Goal: Communication & Community: Answer question/provide support

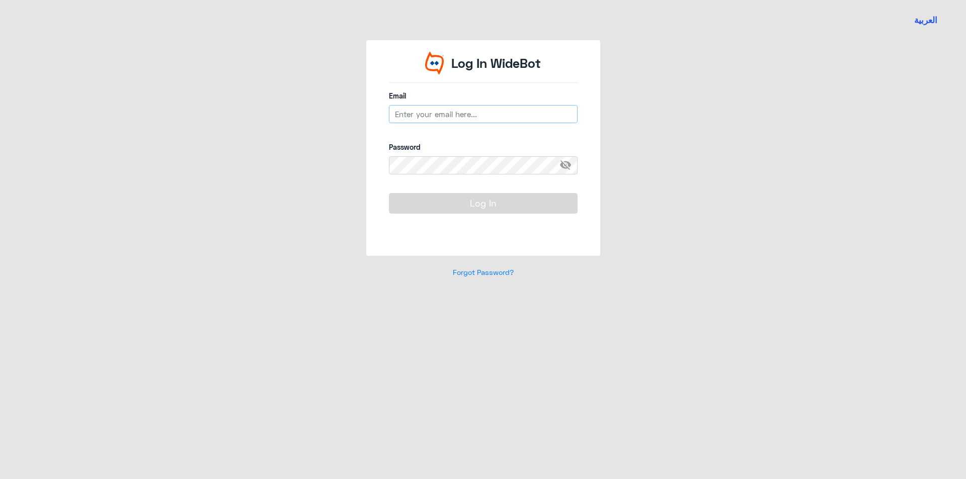
type input "[EMAIL_ADDRESS][DOMAIN_NAME]"
click at [475, 194] on button "Log In" at bounding box center [483, 203] width 189 height 20
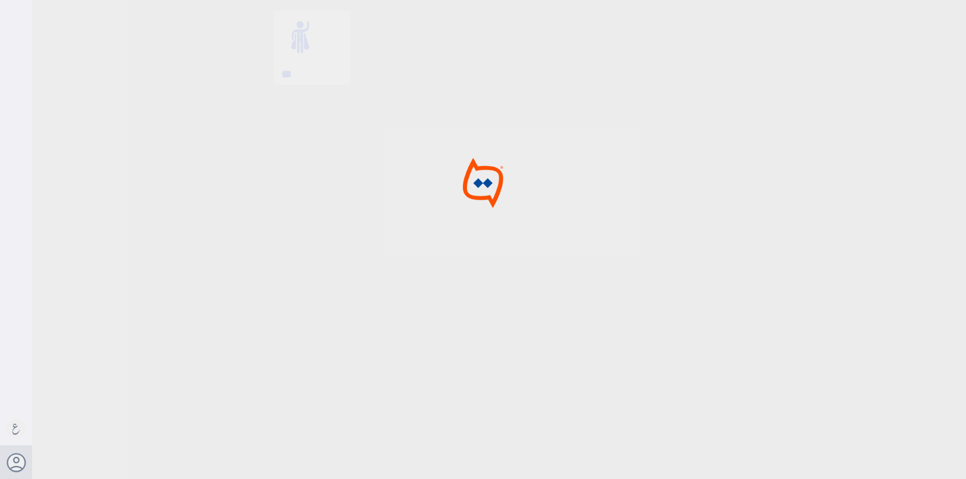
click at [484, 201] on img at bounding box center [482, 182] width 77 height 51
click at [200, 168] on div at bounding box center [483, 241] width 966 height 482
click at [206, 167] on img at bounding box center [149, 162] width 199 height 75
click at [207, 167] on div at bounding box center [483, 241] width 966 height 482
click at [210, 163] on div at bounding box center [483, 241] width 966 height 482
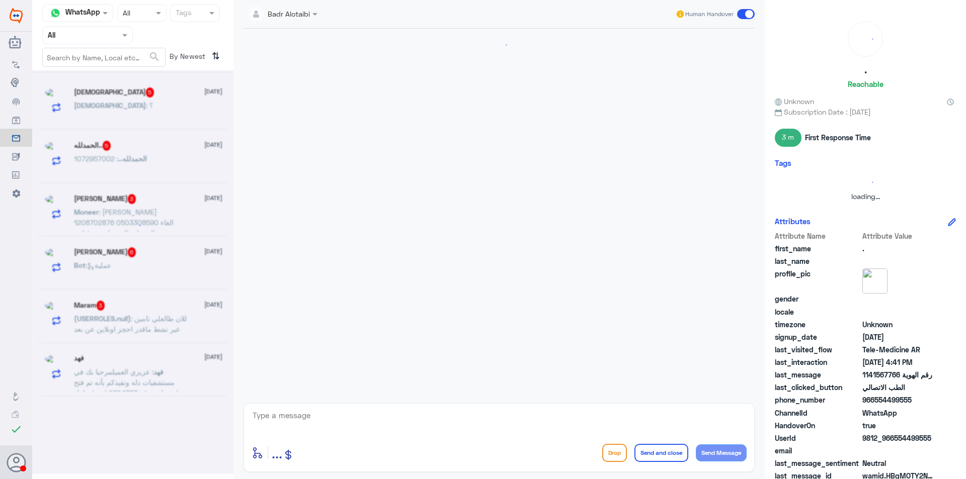
scroll to position [144, 0]
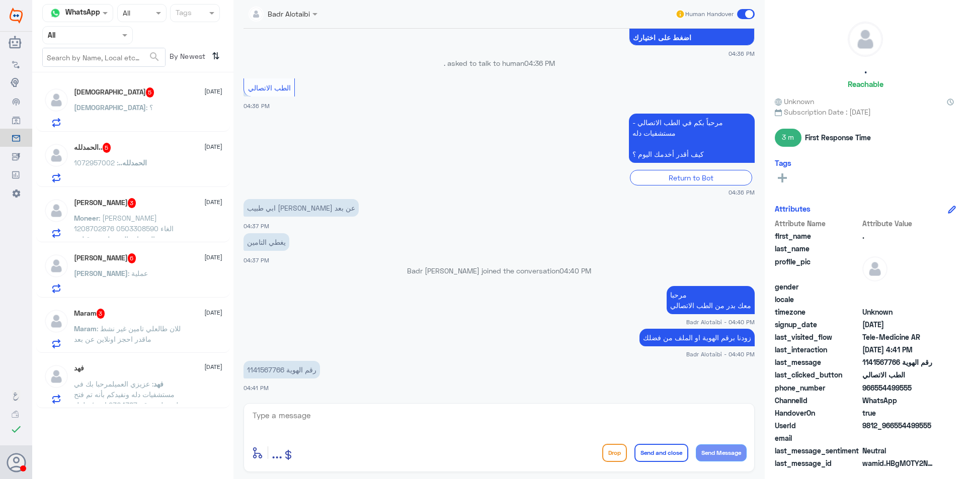
click at [117, 30] on div at bounding box center [88, 35] width 90 height 12
click at [102, 102] on div "Your Inbox" at bounding box center [87, 102] width 91 height 23
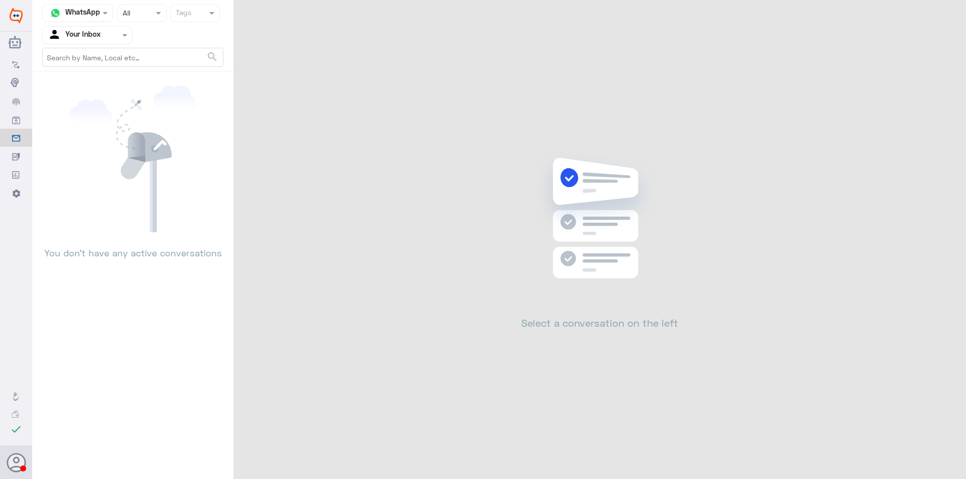
click at [120, 38] on span at bounding box center [126, 35] width 13 height 11
click at [107, 103] on div "Your Team" at bounding box center [87, 113] width 91 height 23
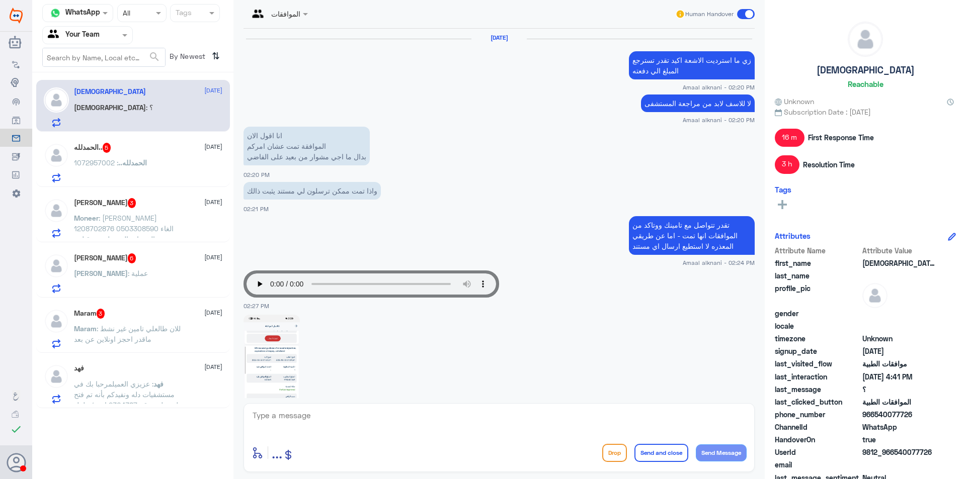
scroll to position [1091, 0]
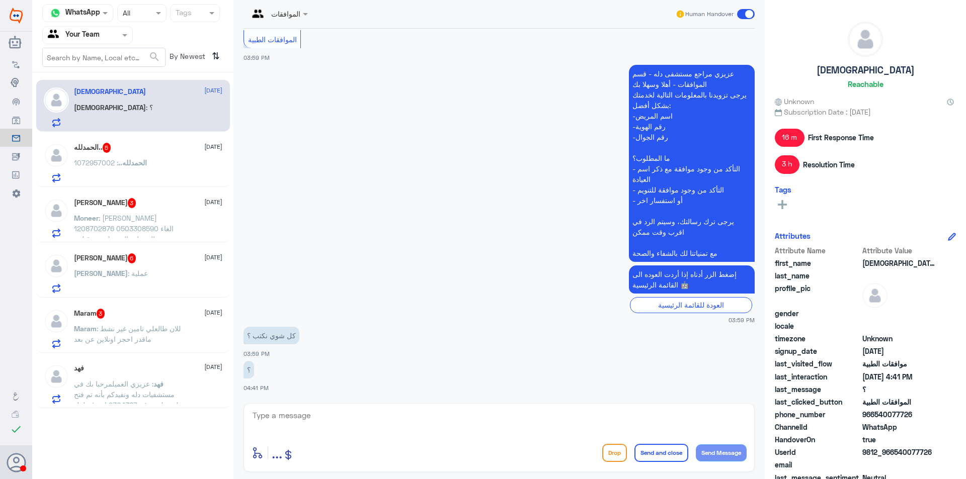
click at [187, 375] on div "فهد [DATE][PERSON_NAME] : عزيزي العميلمرحبا بك في مستشفيات دله ونفيدكم بأنه تم …" at bounding box center [148, 384] width 148 height 40
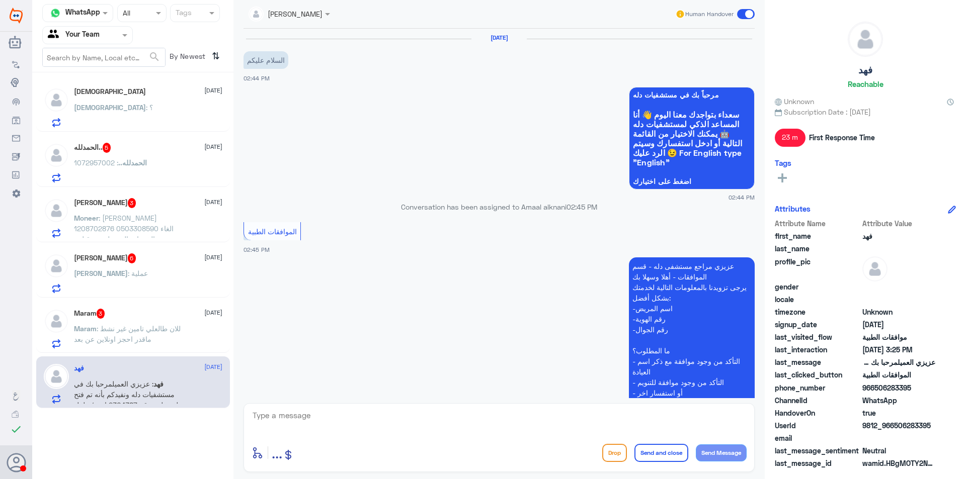
scroll to position [462, 0]
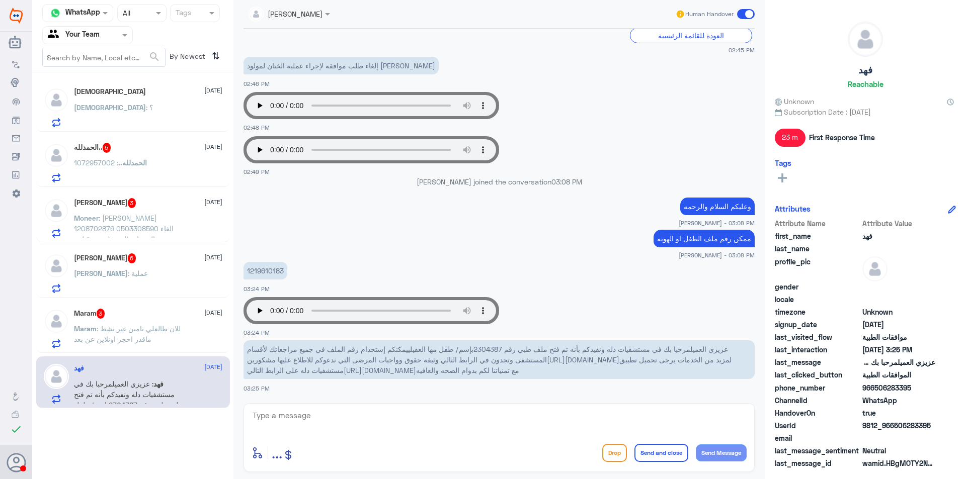
click at [177, 302] on div "Maram 3 [DATE][PERSON_NAME] : للان طالعلي تامين غير نشط ماقدر احجز اونلاين عن ب…" at bounding box center [133, 327] width 194 height 52
click at [135, 316] on div "Maram 3 [DATE]" at bounding box center [148, 314] width 148 height 10
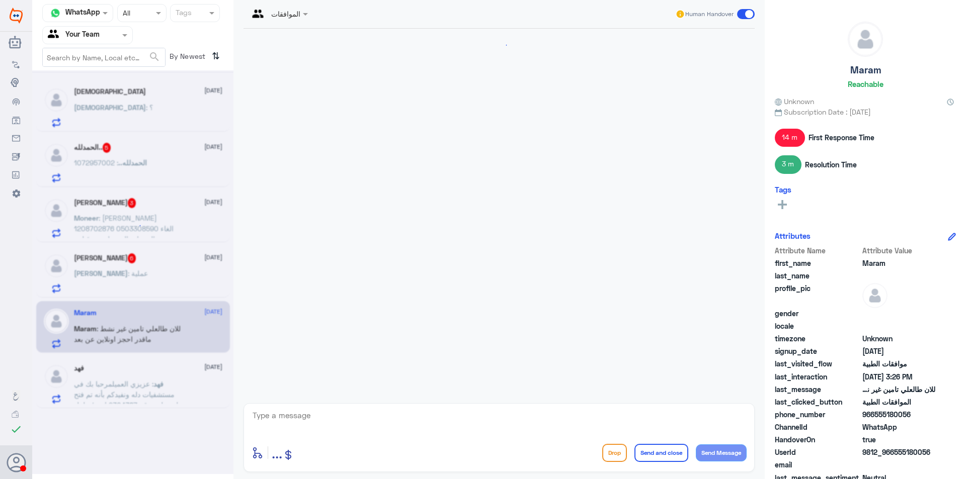
scroll to position [827, 0]
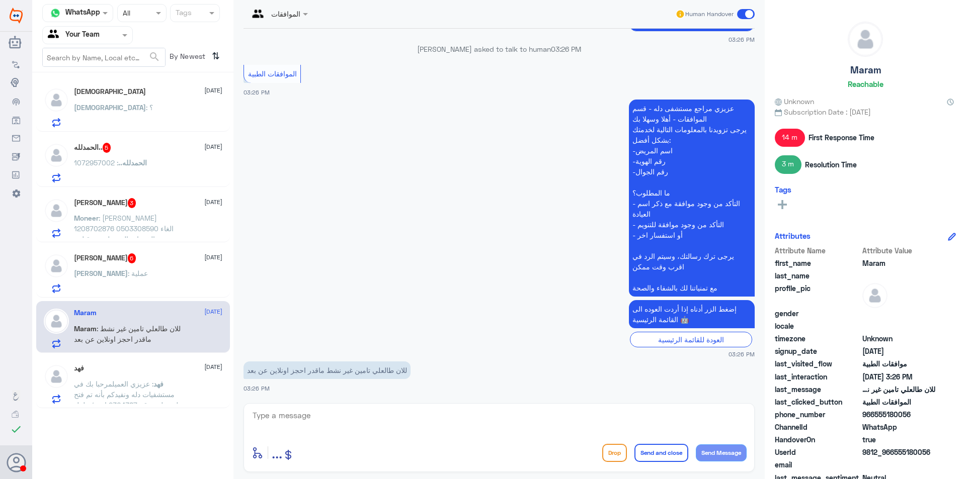
click at [154, 277] on div "[PERSON_NAME] : عملية" at bounding box center [148, 282] width 148 height 23
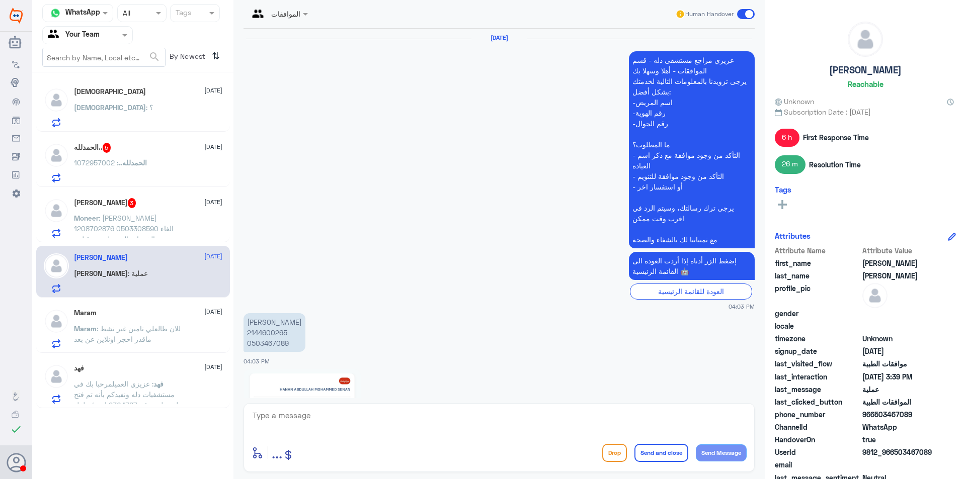
scroll to position [1188, 0]
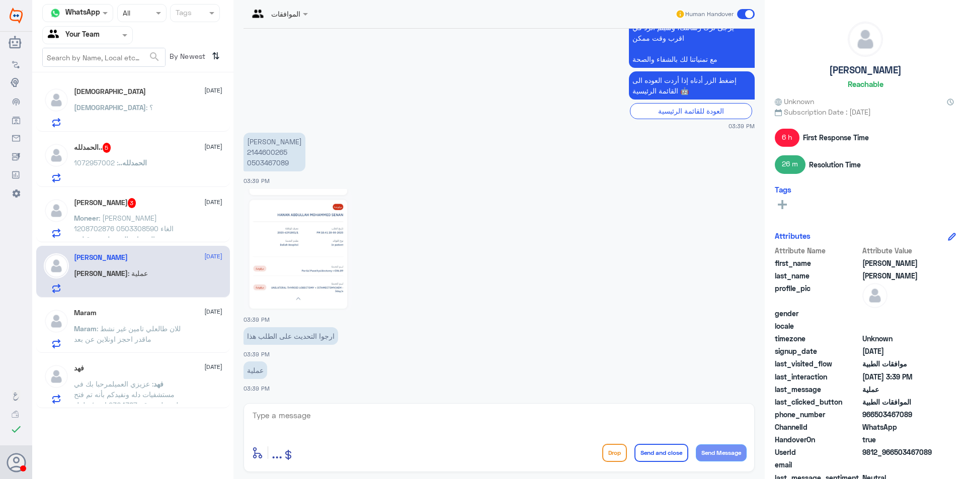
click at [121, 210] on div "[PERSON_NAME] 3 [DATE][PERSON_NAME] : [PERSON_NAME] 1208702876 0503308590 الغاء…" at bounding box center [148, 218] width 148 height 40
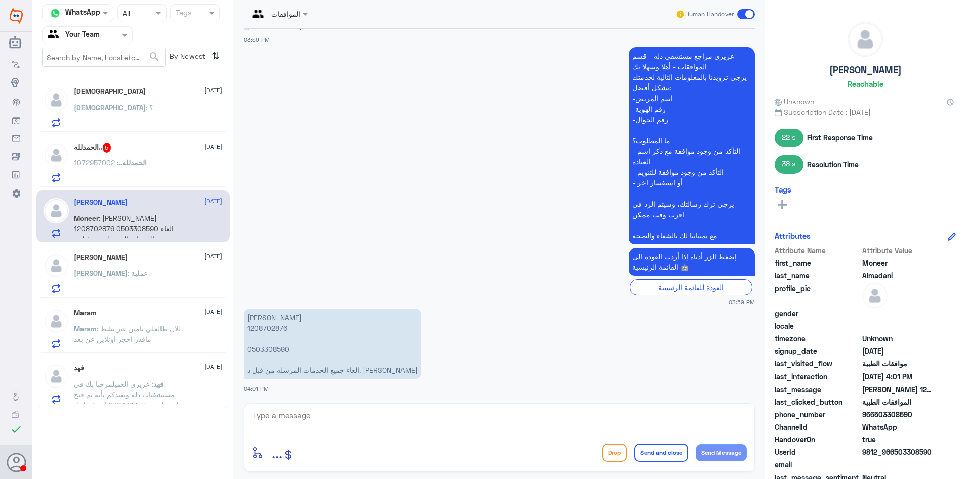
scroll to position [746, 0]
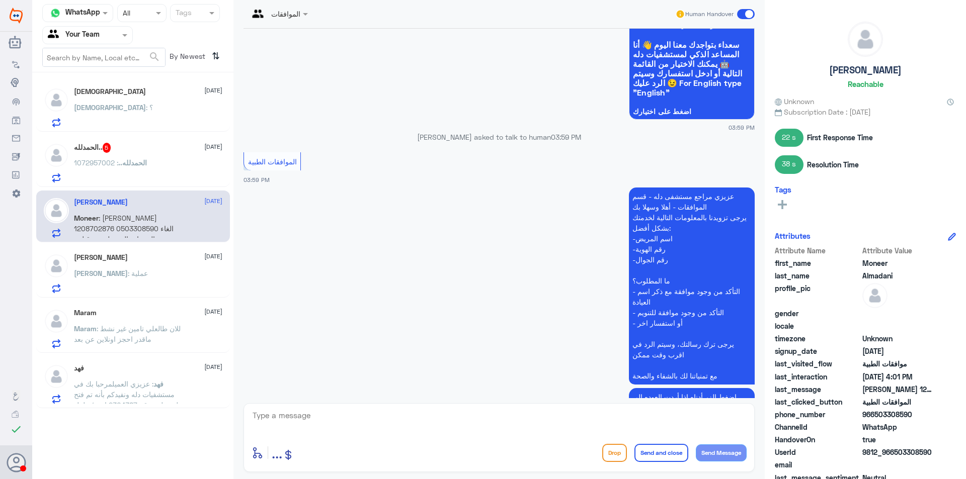
click at [117, 155] on div "ال[PERSON_NAME].. 5 [DATE][PERSON_NAME].. : 1072957002" at bounding box center [148, 163] width 148 height 40
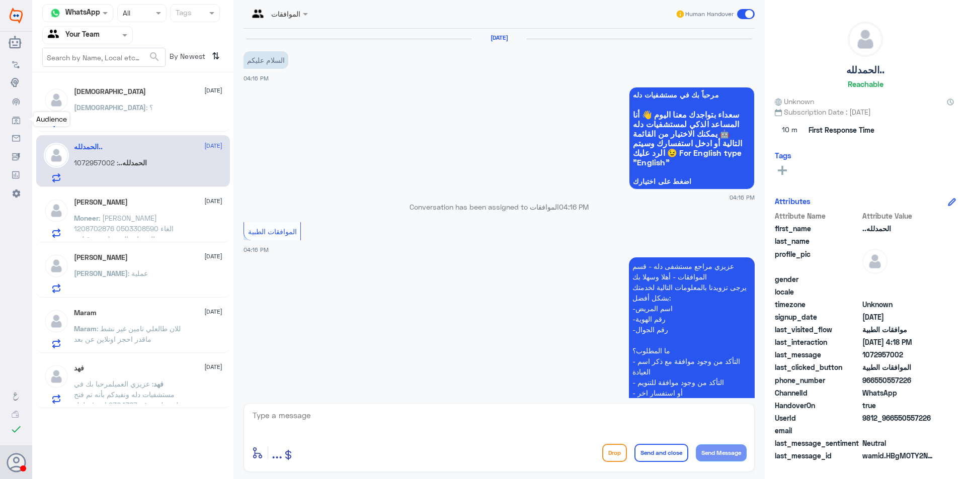
scroll to position [226, 0]
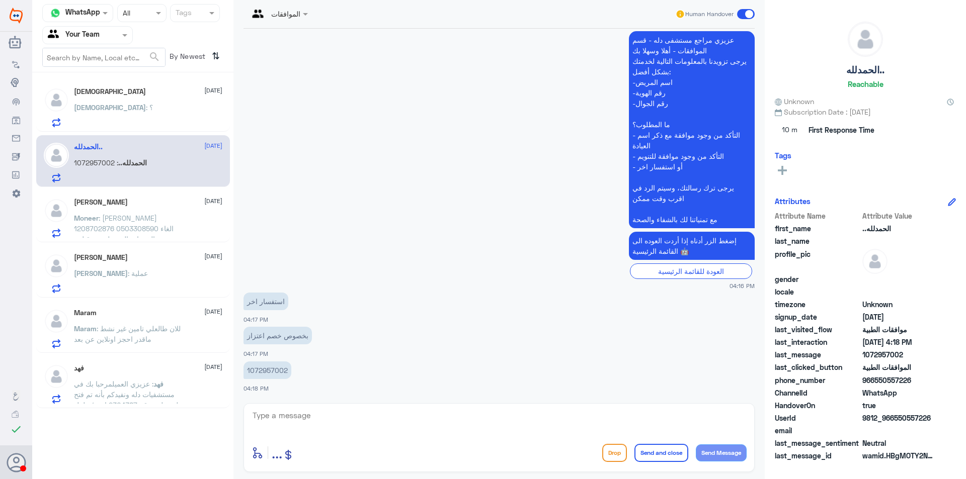
click at [146, 124] on div "[DEMOGRAPHIC_DATA] : ؟" at bounding box center [148, 116] width 148 height 23
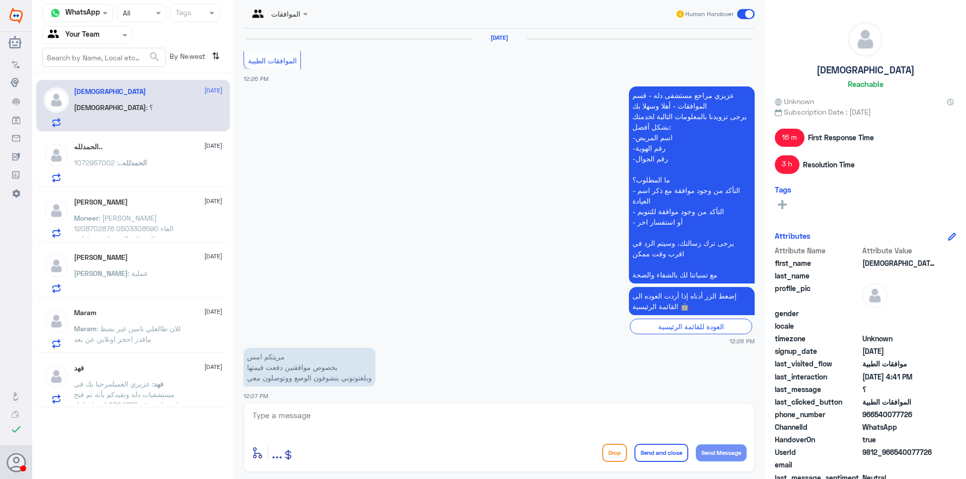
scroll to position [931, 0]
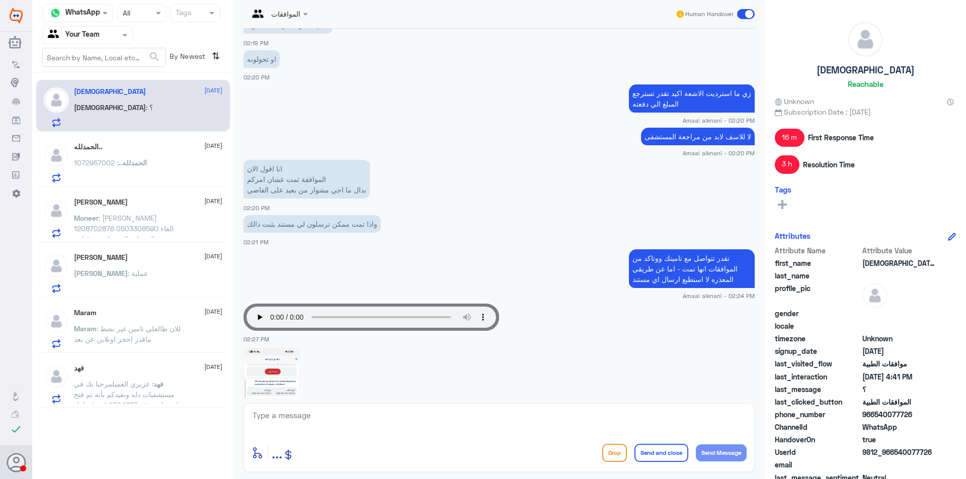
click at [132, 193] on div "[PERSON_NAME] [DATE][PERSON_NAME] : [PERSON_NAME] 1208702876 0503308590 الغاء ج…" at bounding box center [133, 217] width 194 height 52
click at [132, 159] on span "الحمدلله.." at bounding box center [132, 162] width 29 height 9
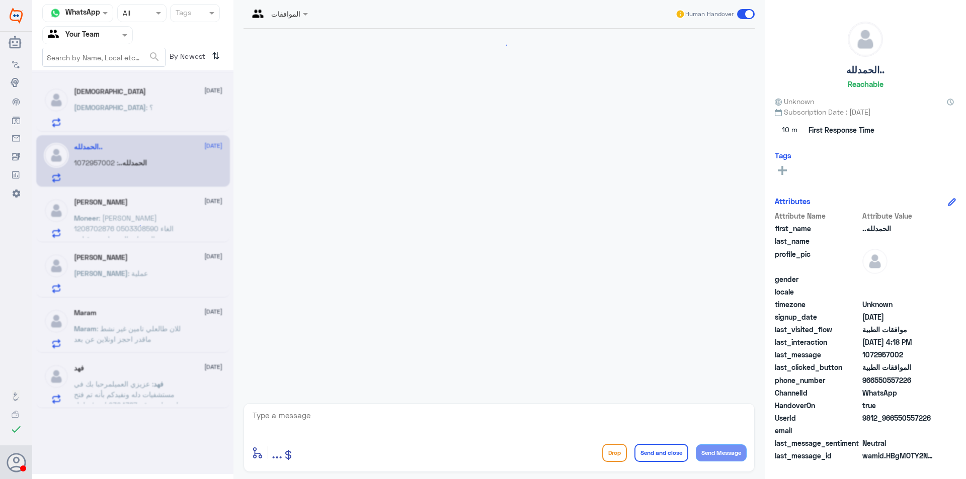
scroll to position [226, 0]
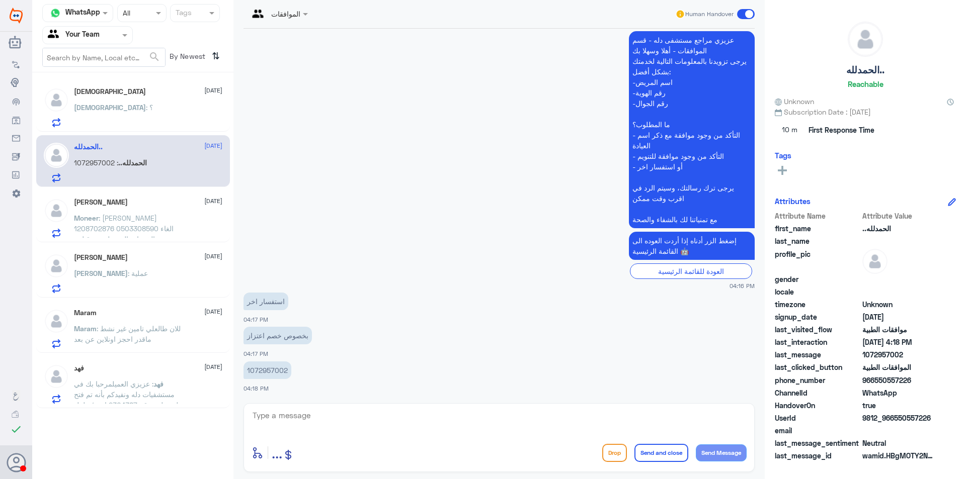
click at [282, 419] on textarea at bounding box center [498, 421] width 495 height 25
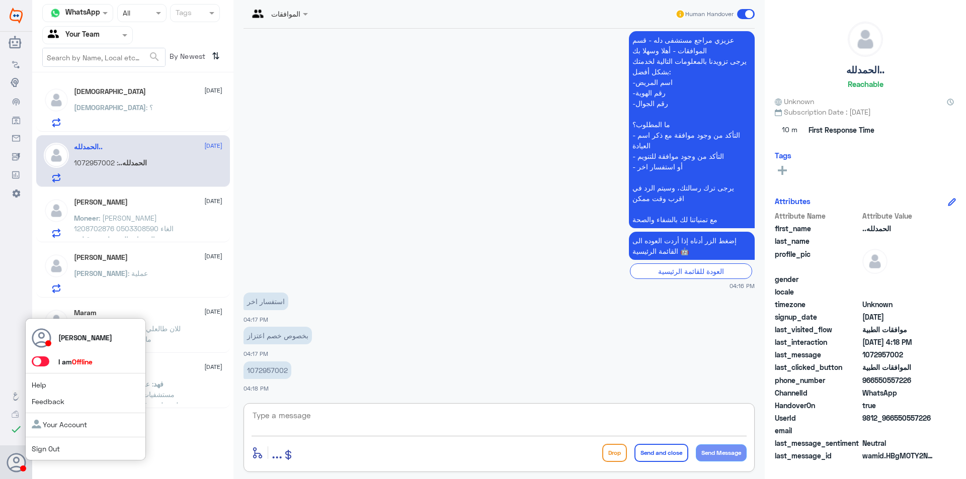
click at [41, 360] on span at bounding box center [41, 362] width 18 height 10
click at [0, 0] on input "checkbox" at bounding box center [0, 0] width 0 height 0
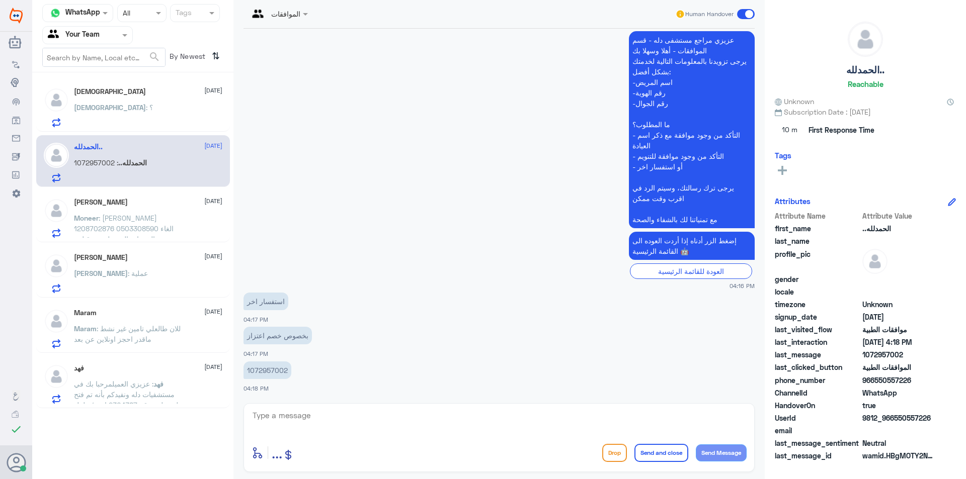
click at [402, 463] on div "enter flow name ... Drop Send and close Send Message" at bounding box center [498, 453] width 495 height 23
click at [367, 429] on textarea at bounding box center [498, 421] width 495 height 25
type textarea "h"
type textarea "اهلا وسهلا"
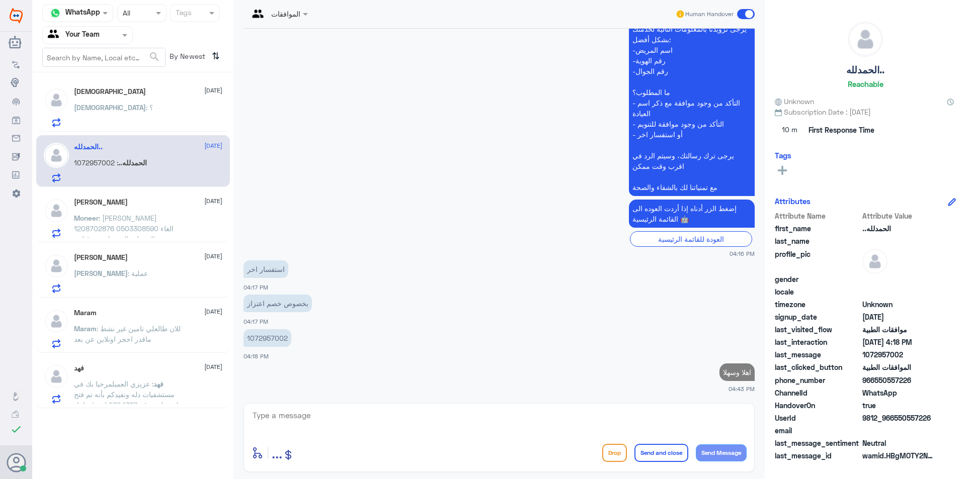
click at [264, 339] on p "1072957002" at bounding box center [267, 338] width 48 height 18
copy p "1072957002"
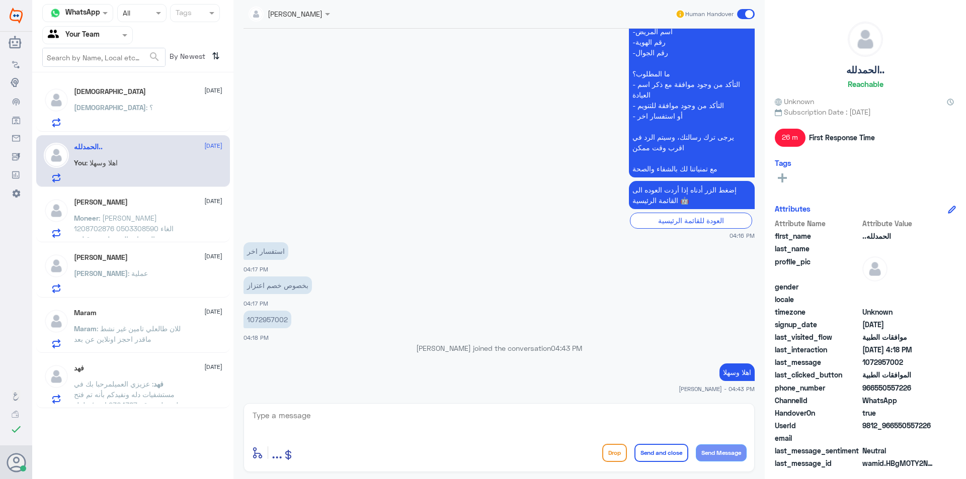
click at [394, 422] on textarea at bounding box center [498, 421] width 495 height 25
drag, startPoint x: 637, startPoint y: 413, endPoint x: 637, endPoint y: 424, distance: 11.1
click at [637, 419] on textarea at bounding box center [498, 421] width 495 height 25
click at [635, 421] on textarea at bounding box center [498, 421] width 495 height 25
type textarea ";"
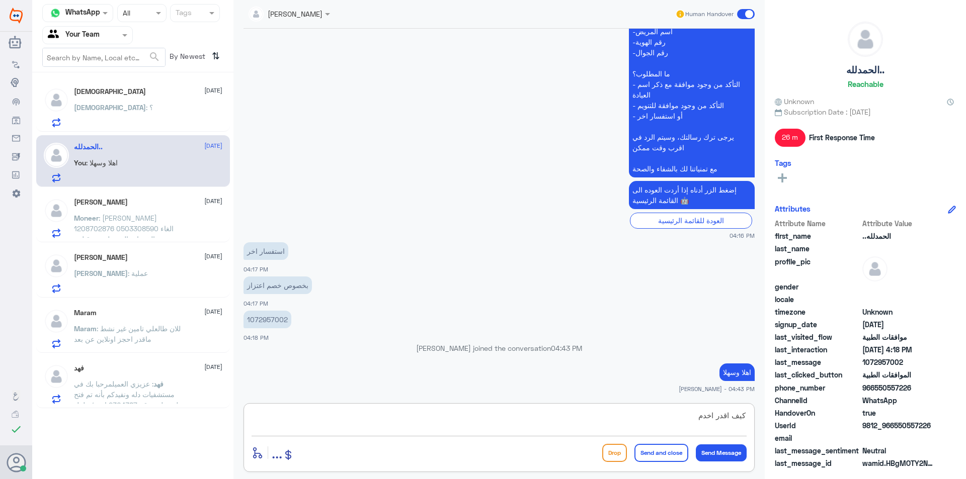
type textarea "كيف اقدر اخدمك"
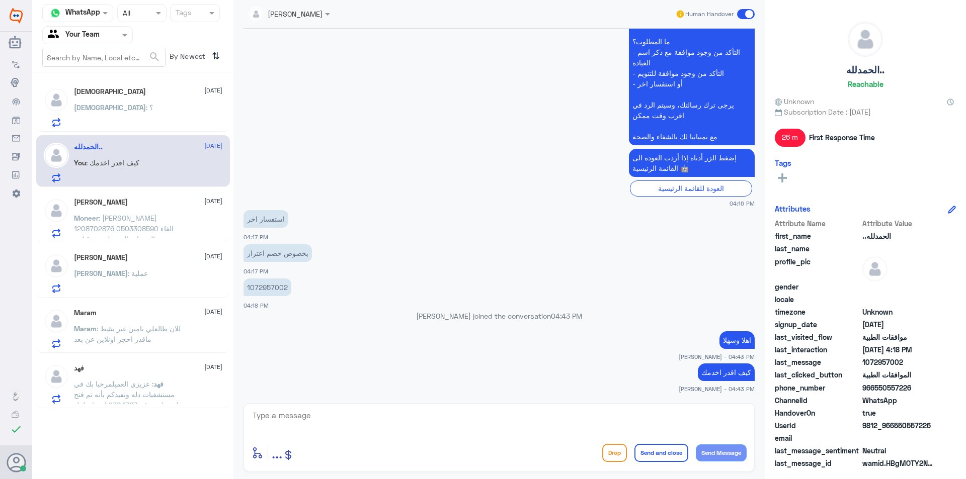
drag, startPoint x: 163, startPoint y: 230, endPoint x: 327, endPoint y: 329, distance: 191.8
click at [163, 230] on span ": [PERSON_NAME] 1208702876 0503308590 الغاء جميع الخدمات المرسله من قبل د. [PER…" at bounding box center [124, 234] width 100 height 40
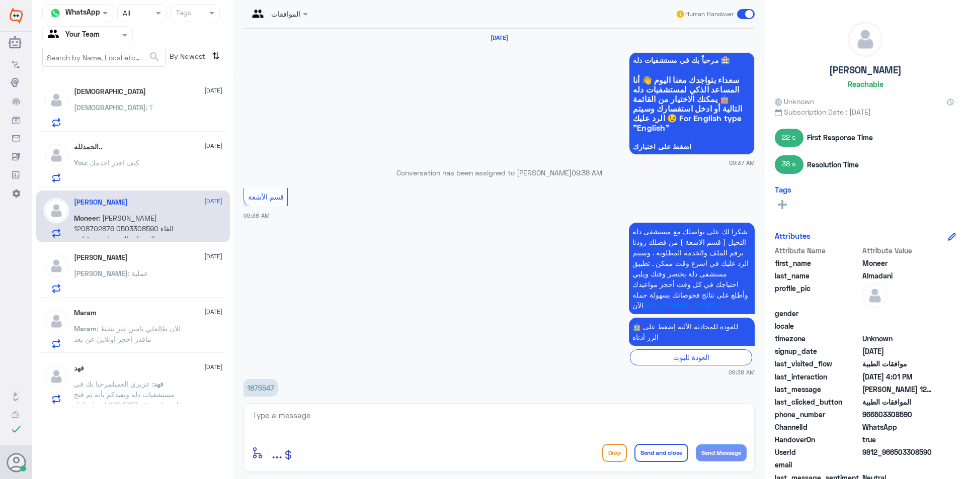
scroll to position [897, 0]
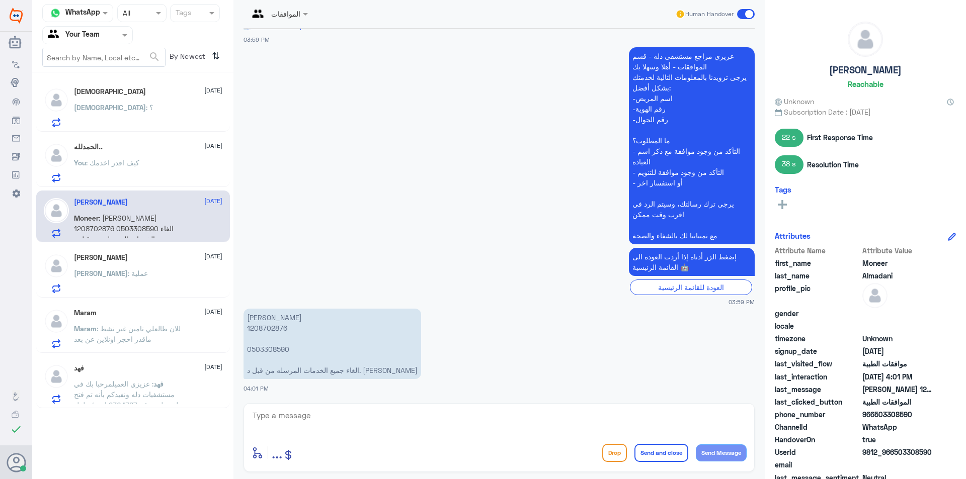
click at [122, 321] on div "Maram [DATE][PERSON_NAME] : للان طالعلي تامين غير نشط ماقدر احجز اونلاين عن بعد" at bounding box center [148, 329] width 148 height 40
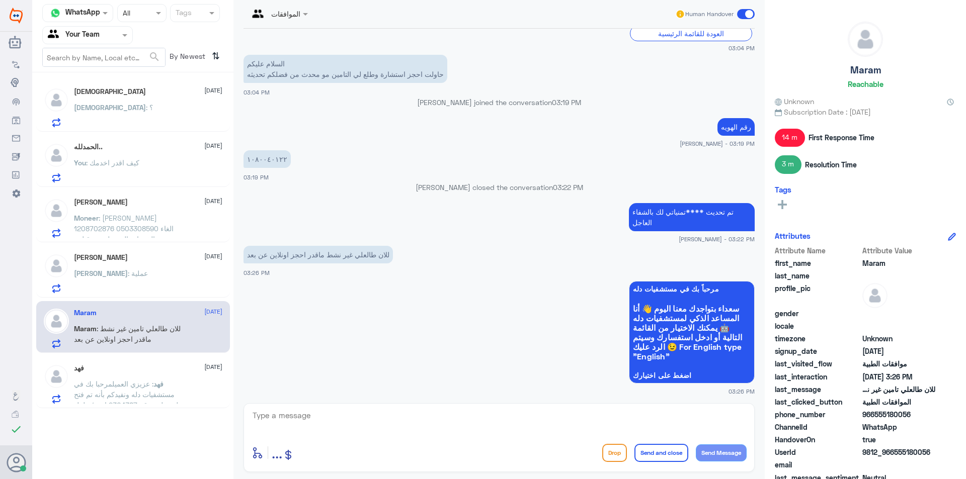
scroll to position [324, 0]
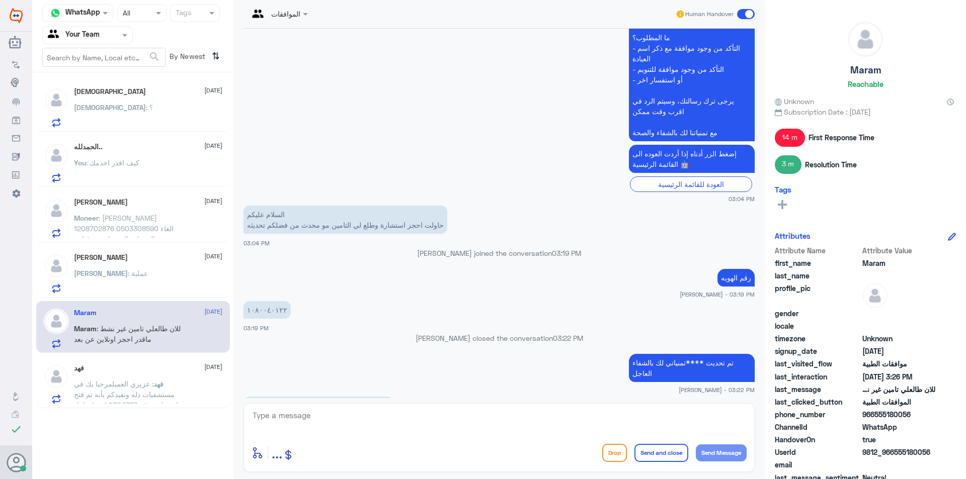
click at [431, 422] on textarea at bounding box center [498, 421] width 495 height 25
click at [286, 417] on textarea "1080040122" at bounding box center [498, 421] width 495 height 25
type textarea "1080040122"
type textarea "تأمينك عزيزي يغطي في دله"
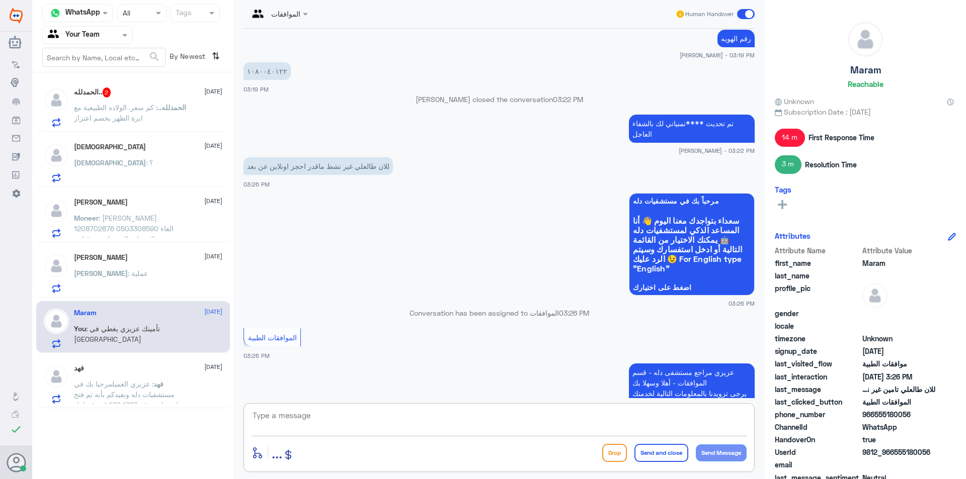
scroll to position [444, 0]
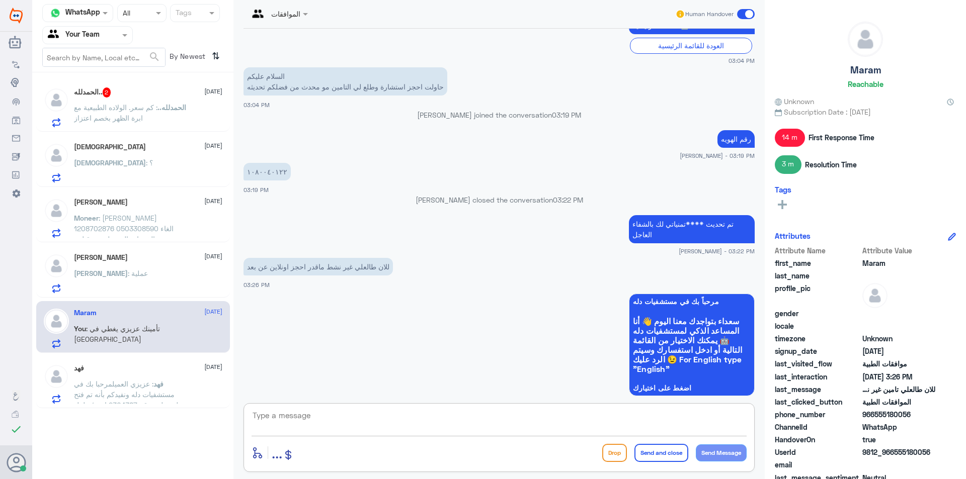
click at [517, 430] on textarea at bounding box center [498, 421] width 495 height 25
click at [518, 429] on textarea at bounding box center [498, 421] width 495 height 25
type textarea "تم اضافته في دله يمكنك الان فتح ملف"
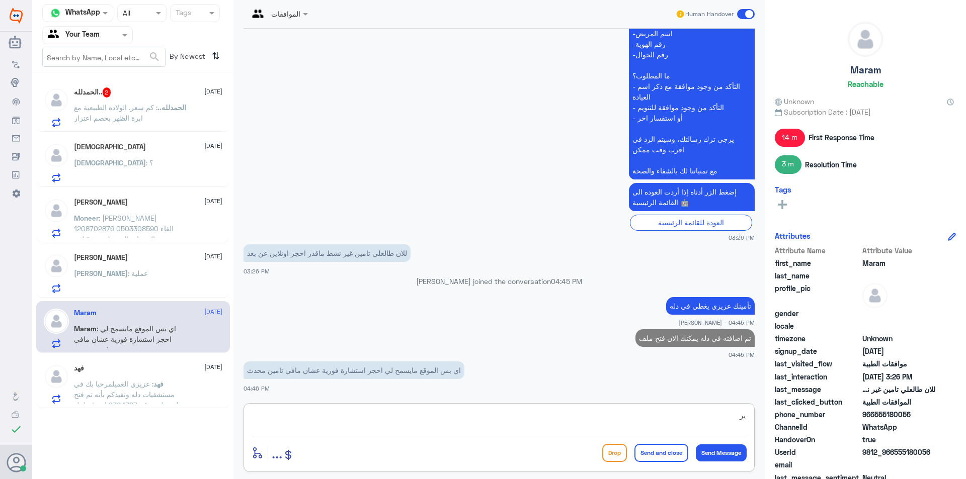
scroll to position [881, 0]
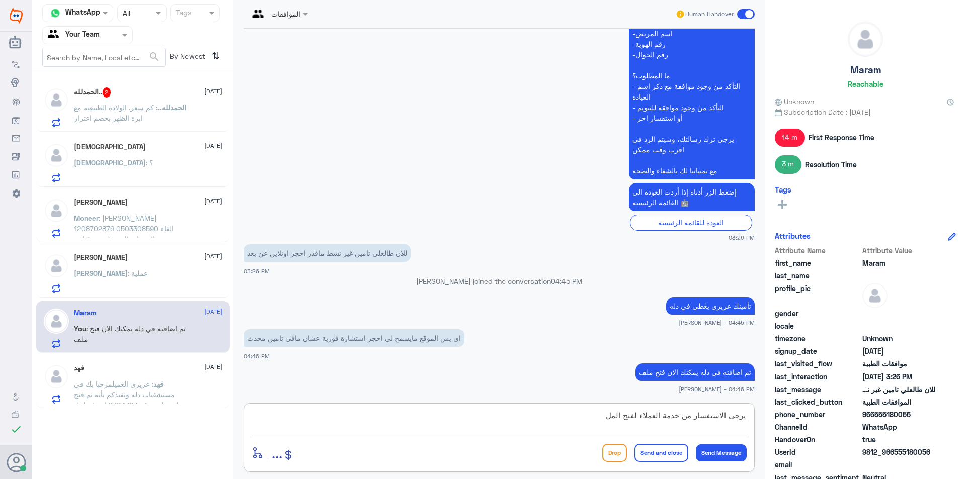
type textarea "يرجى الاستفسار من خدمة العملاء لفتح الملف"
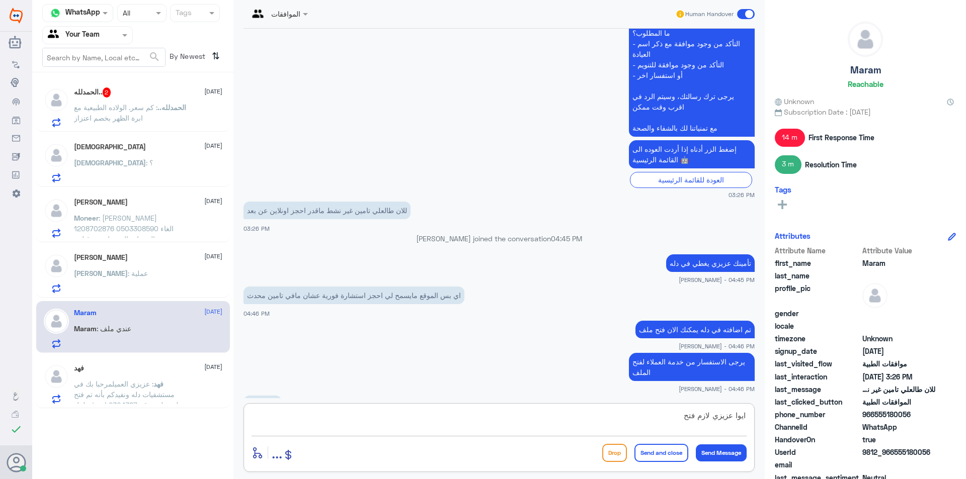
scroll to position [958, 0]
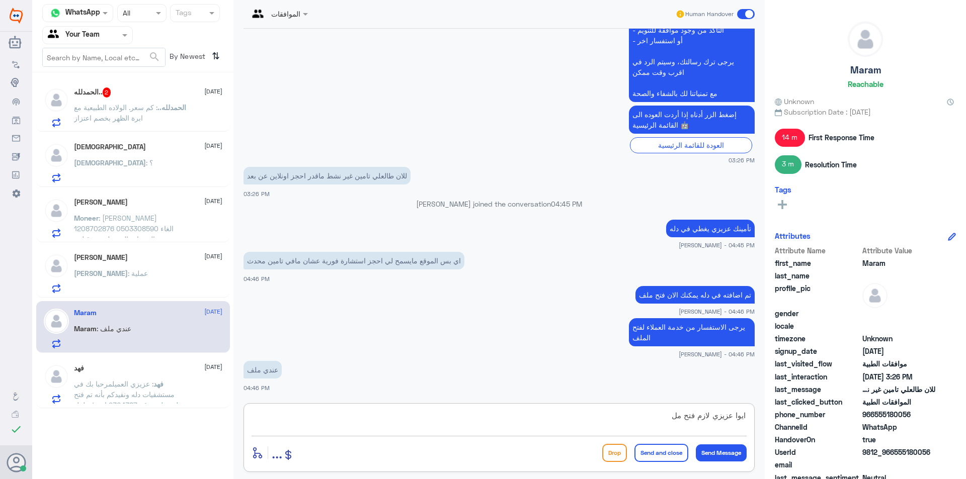
type textarea "ايوا عزيزي لازم فتح ملف"
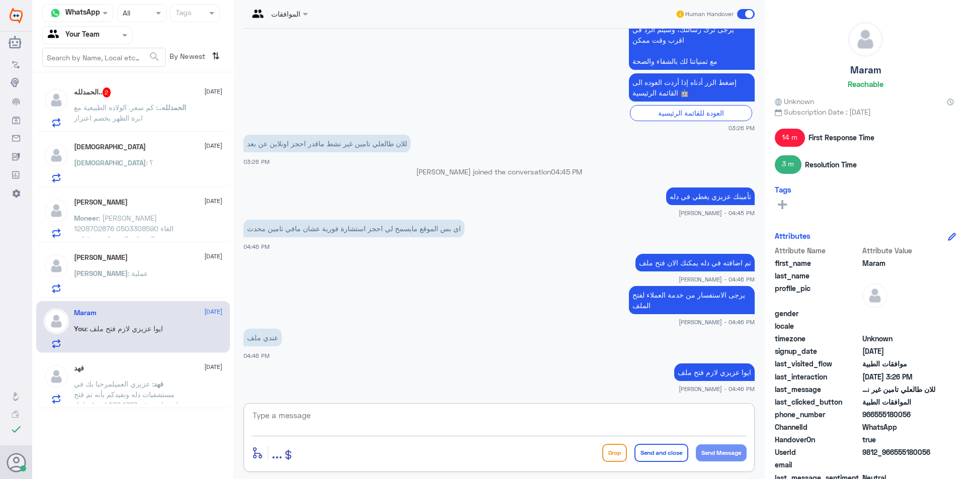
type textarea "ت"
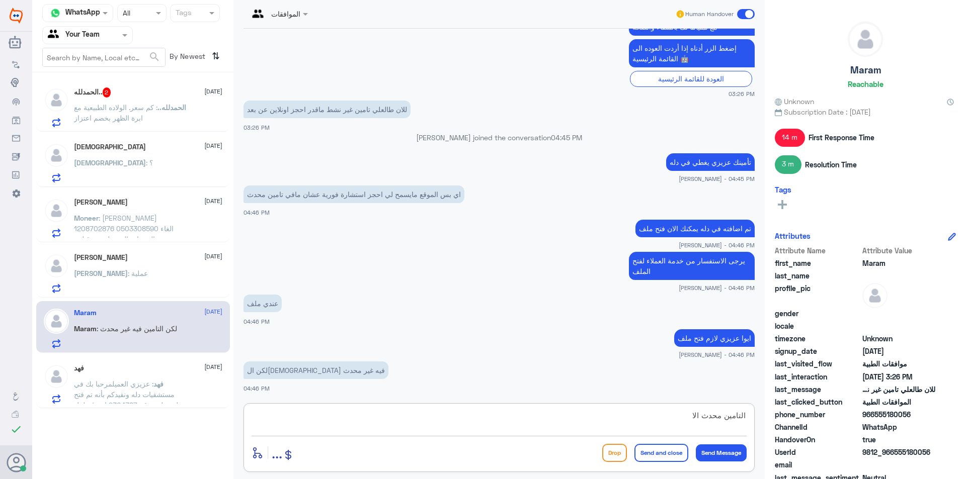
type textarea "ال[DEMOGRAPHIC_DATA] محدث الان"
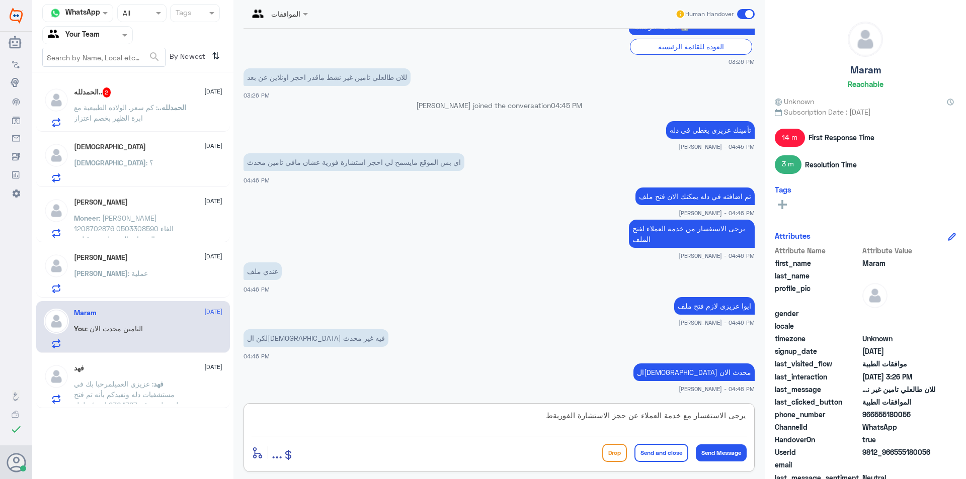
type textarea "يرجى الاستفسار مع خدمة العملاء عن حجز الاستشارة الفورية"
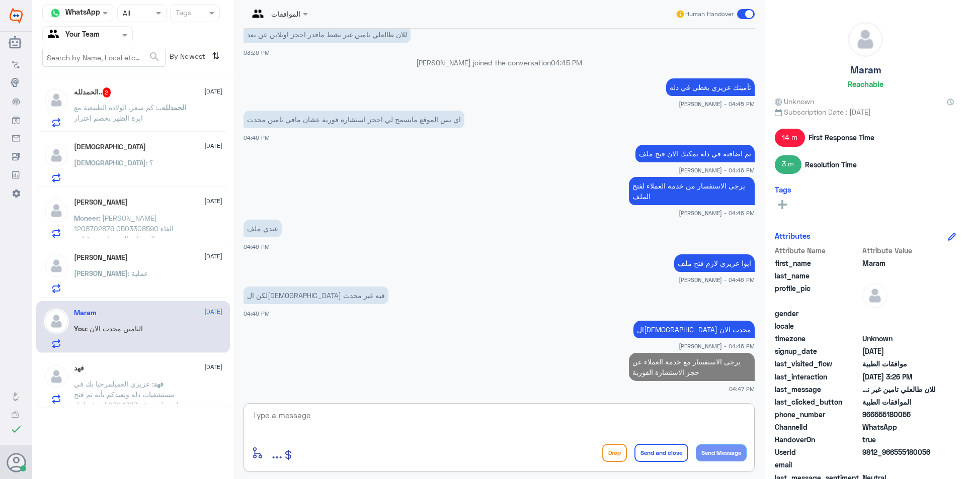
click at [149, 116] on p "ال[PERSON_NAME].. : كم سعر. الولاده الطبيعية مع ابرة الظهر بخصم اعتزاز" at bounding box center [130, 114] width 113 height 25
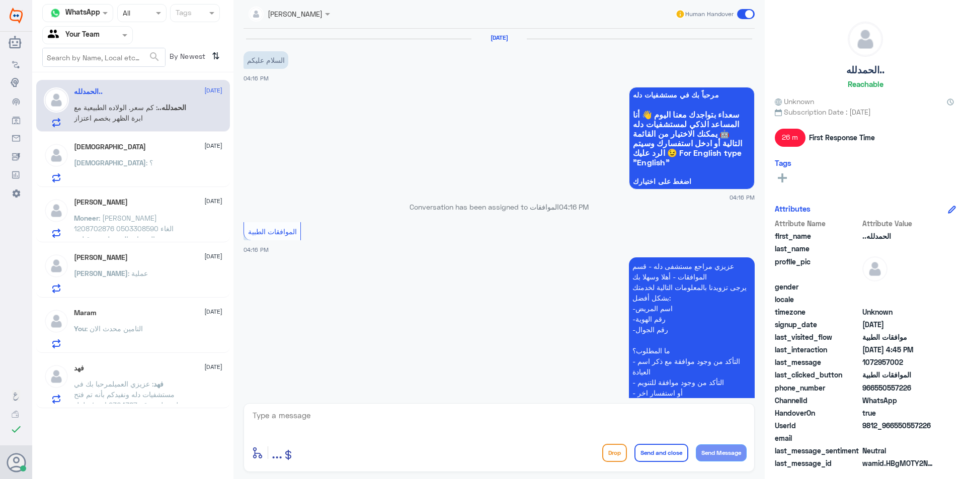
scroll to position [378, 0]
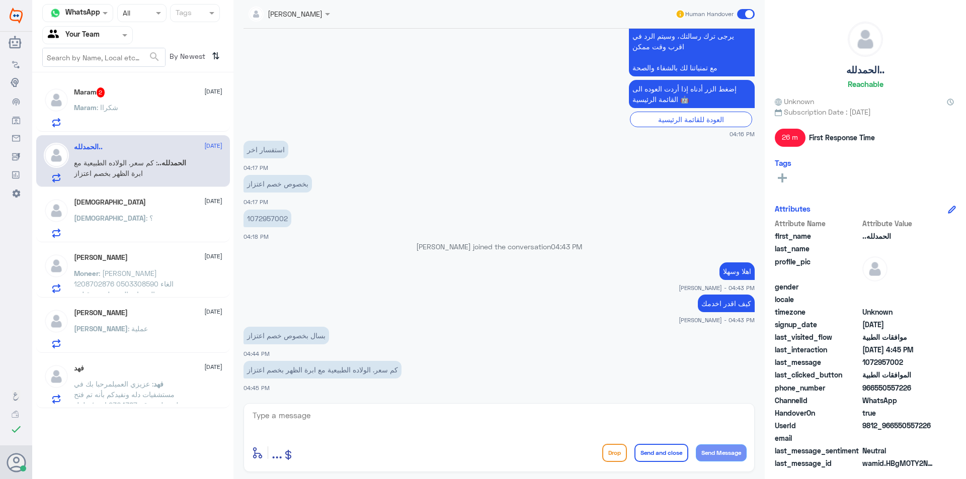
click at [310, 412] on textarea at bounding box center [498, 421] width 495 height 25
type textarea "هل يوجد تامين"
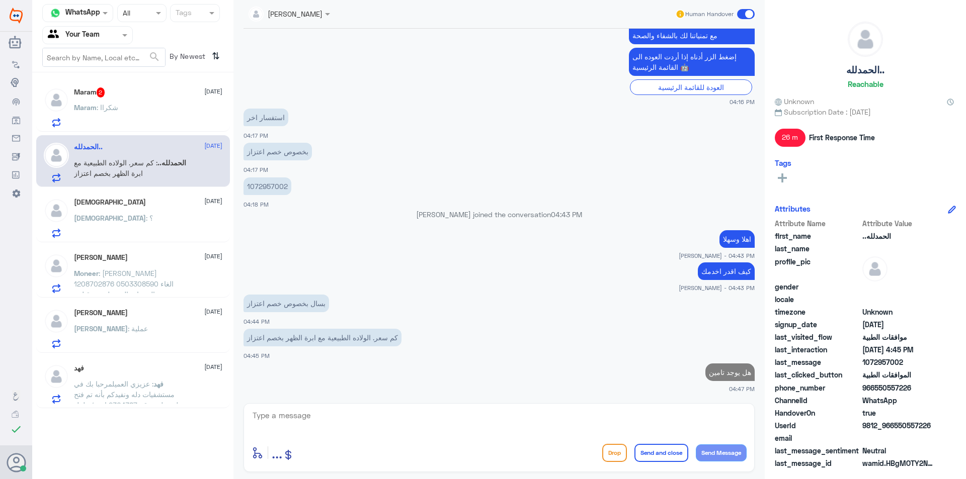
click at [147, 128] on div "Maram 2 [DATE][PERSON_NAME] : شكراا" at bounding box center [133, 106] width 194 height 52
click at [152, 106] on div "Maram : شكراا" at bounding box center [148, 116] width 148 height 23
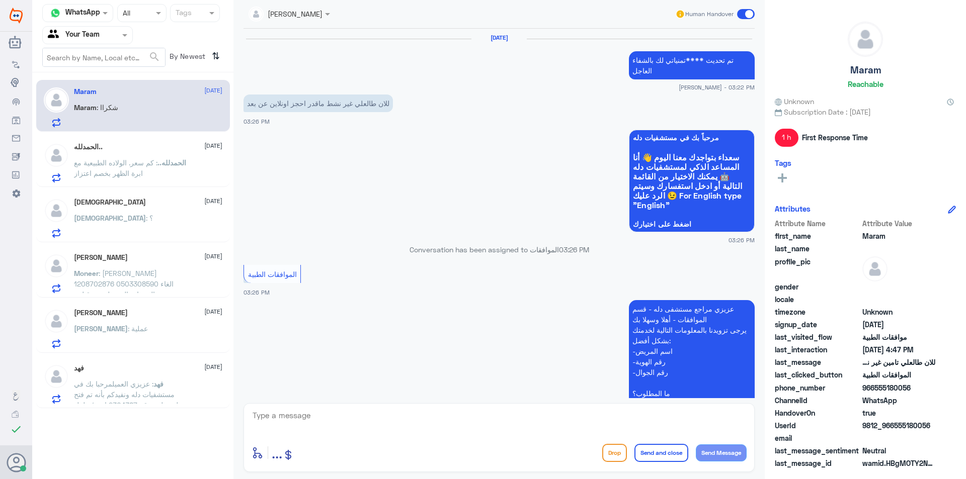
scroll to position [605, 0]
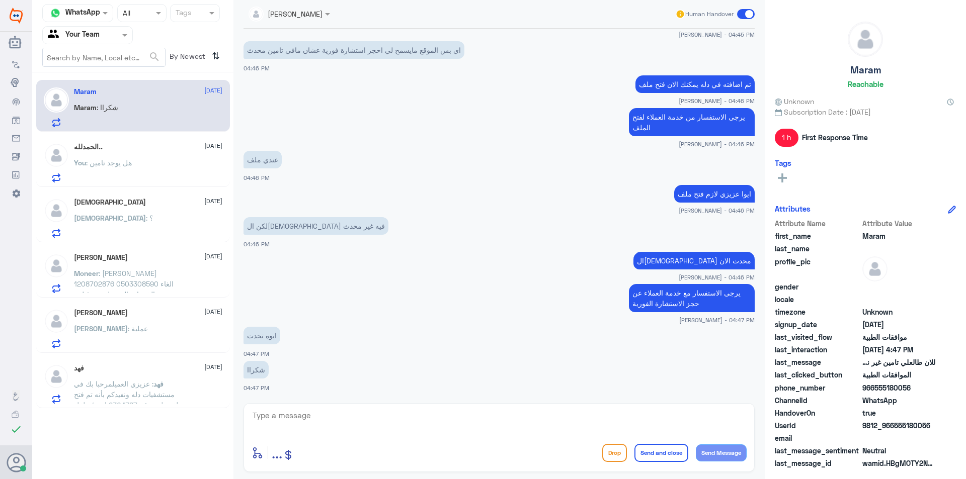
click at [435, 418] on textarea at bounding box center [498, 421] width 495 height 25
type textarea "ت"
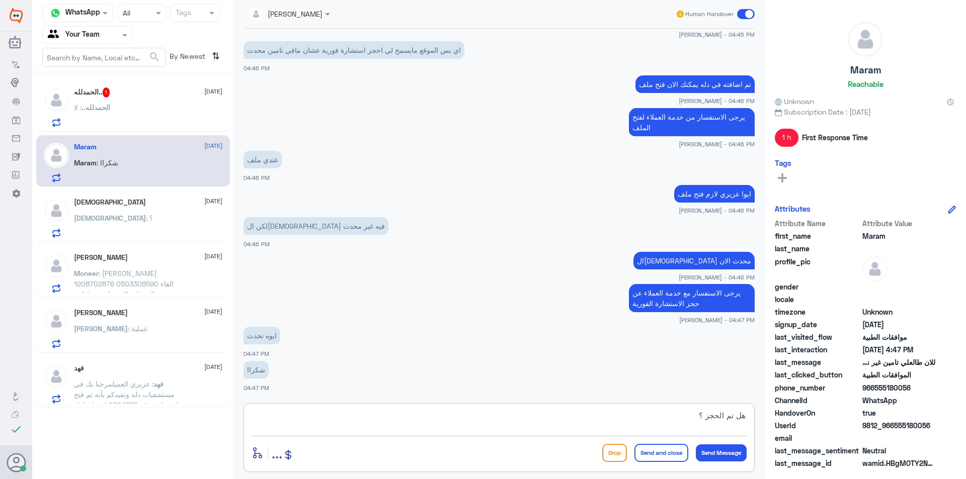
type textarea "هل تم الحجز ؟"
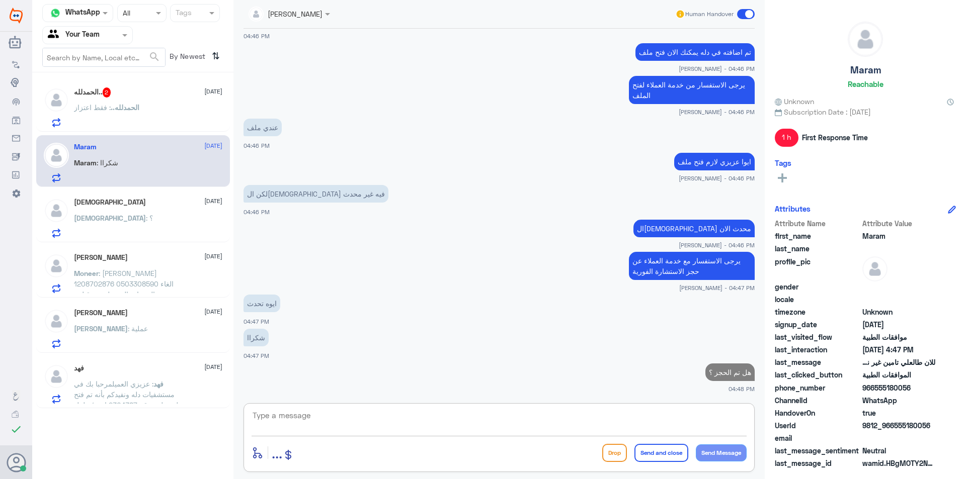
click at [101, 126] on p "ال[PERSON_NAME].. : فقط اعتزاز" at bounding box center [106, 114] width 65 height 25
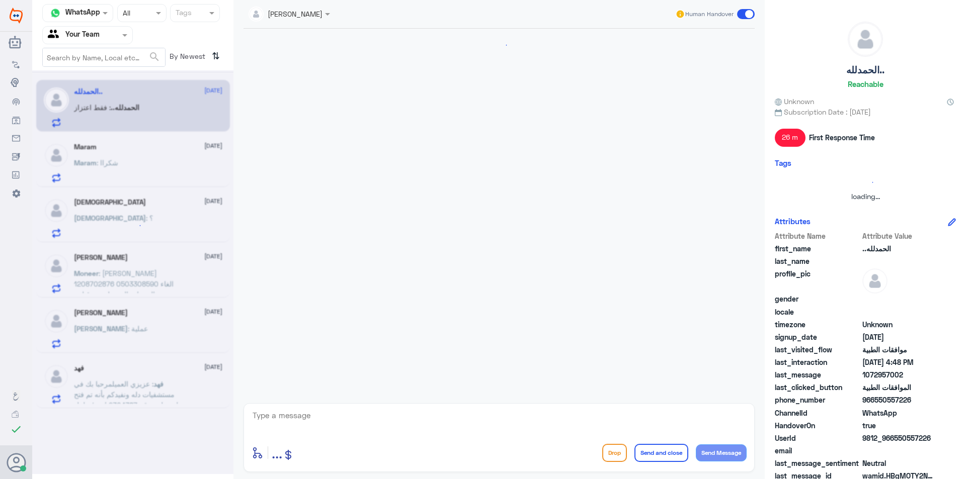
scroll to position [479, 0]
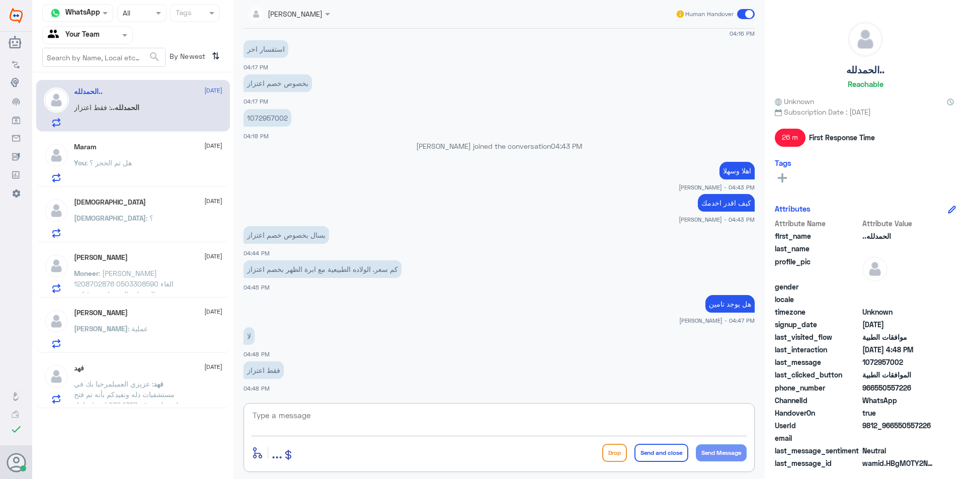
click at [284, 426] on textarea at bounding box center [498, 421] width 495 height 25
type textarea "ي"
type textarea "هنا تأمين يرجى الاستفسار مع خدمة العملاء"
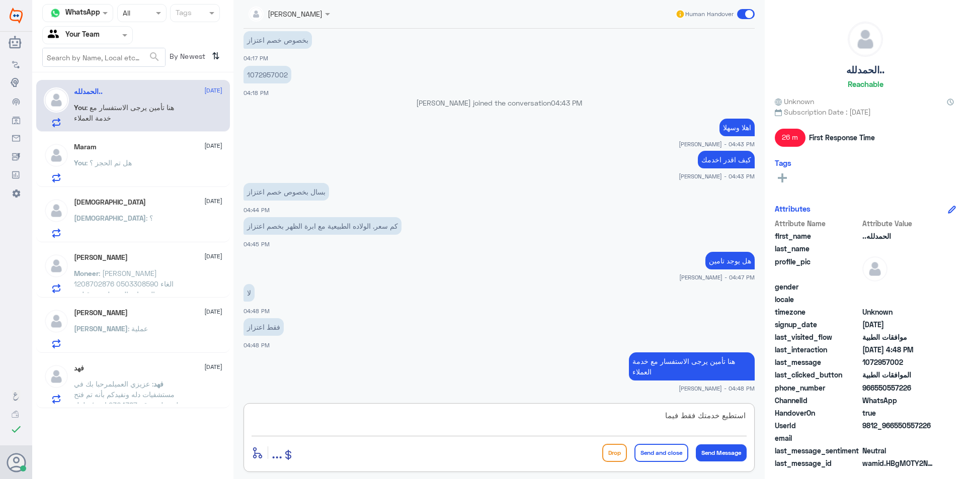
scroll to position [556, 0]
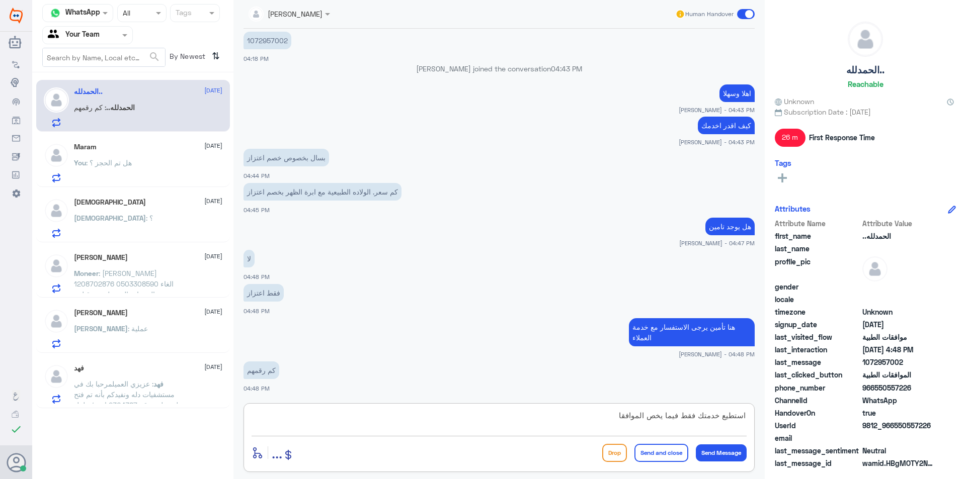
type textarea "استطيع خدمتك فقط فيما يخص الموافقات"
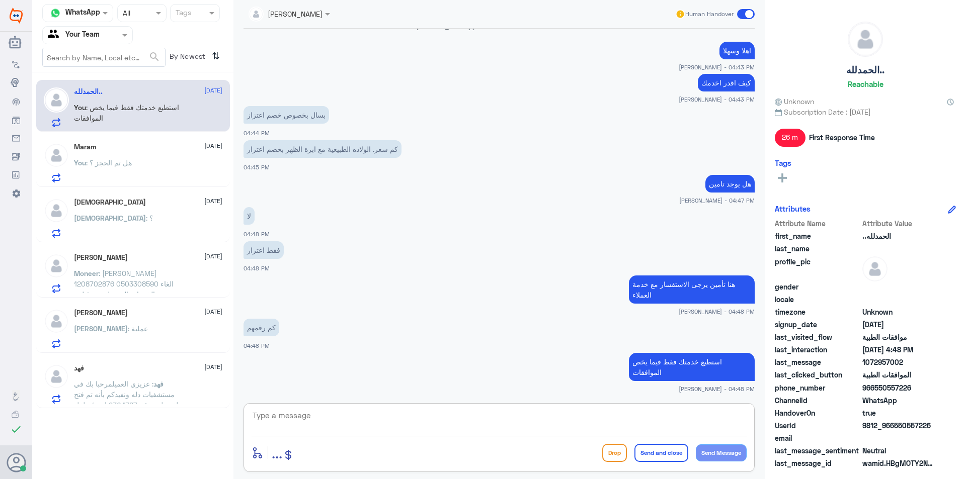
click at [119, 283] on span ": [PERSON_NAME] 1208702876 0503308590 الغاء جميع الخدمات المرسله من قبل د. [PER…" at bounding box center [124, 289] width 100 height 40
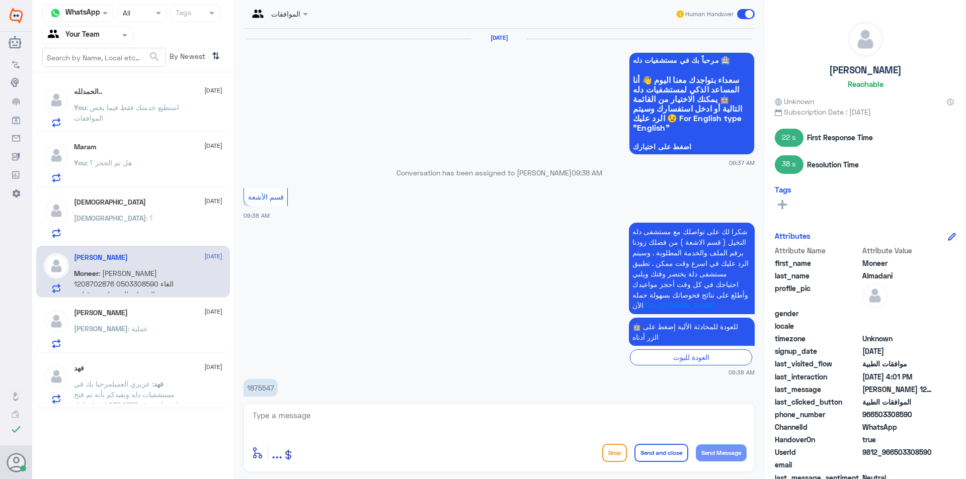
scroll to position [897, 0]
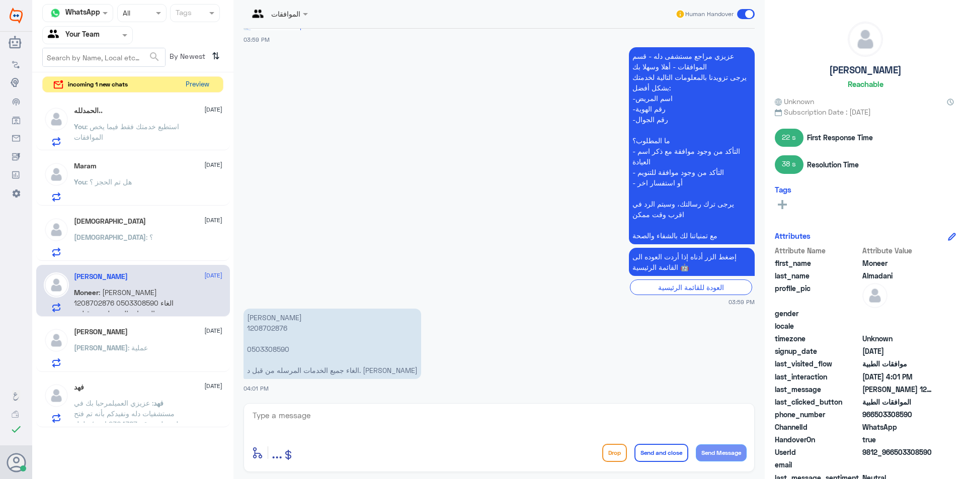
click at [206, 81] on button "Preview" at bounding box center [197, 85] width 31 height 16
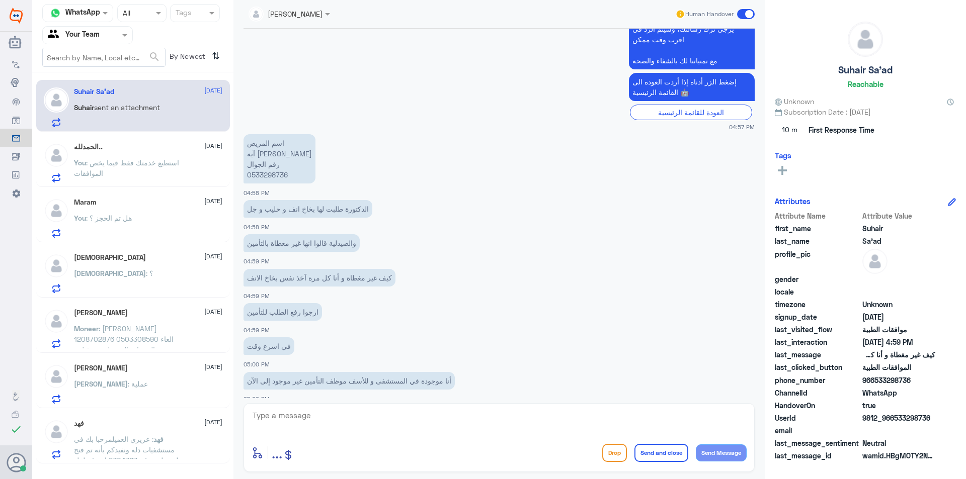
scroll to position [2067, 0]
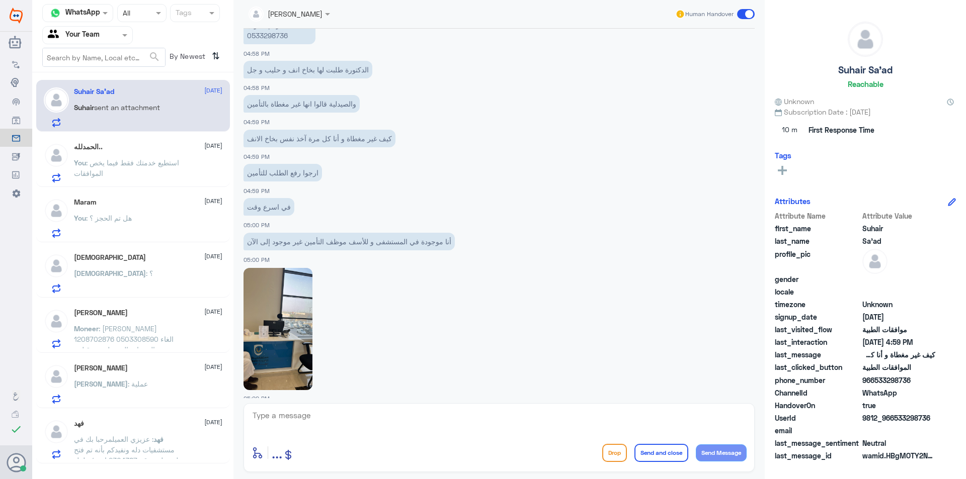
click at [296, 321] on img at bounding box center [277, 329] width 69 height 122
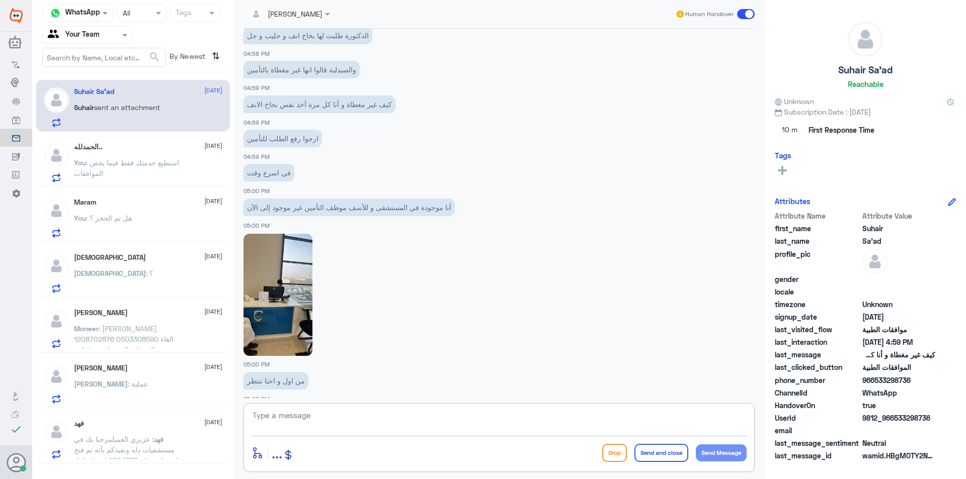
click at [431, 424] on textarea at bounding box center [498, 421] width 495 height 25
type textarea "h"
type textarea "اهلا وسهلا"
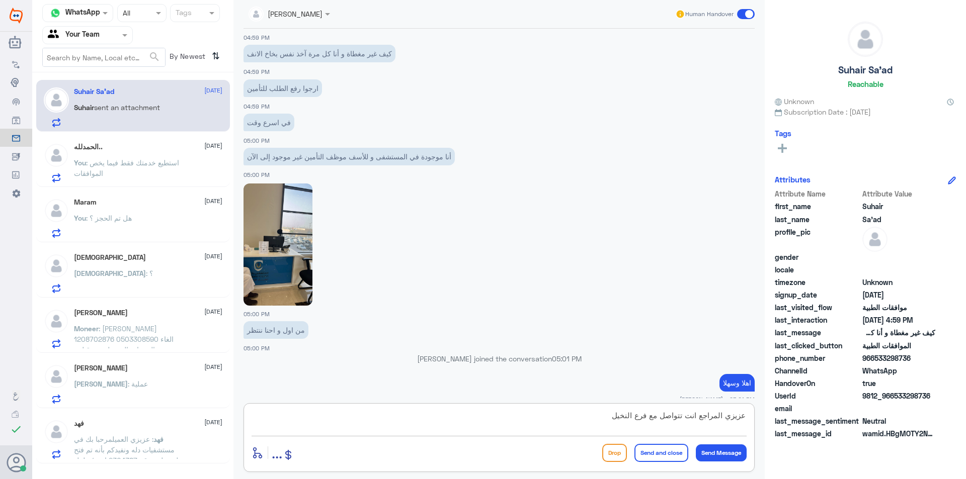
type textarea "عزيزي المراجع انت تتواصل مع فرع النخيل"
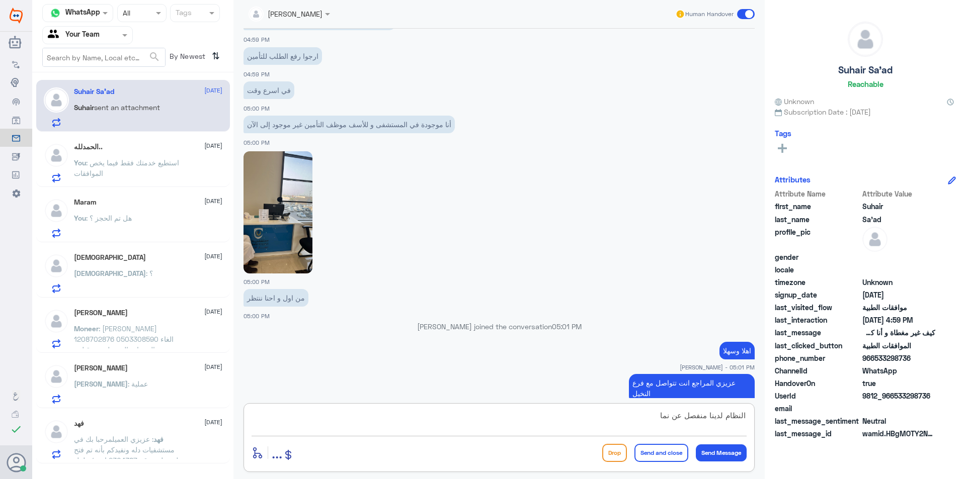
type textarea "النظام لدينا منفصل عن نمار"
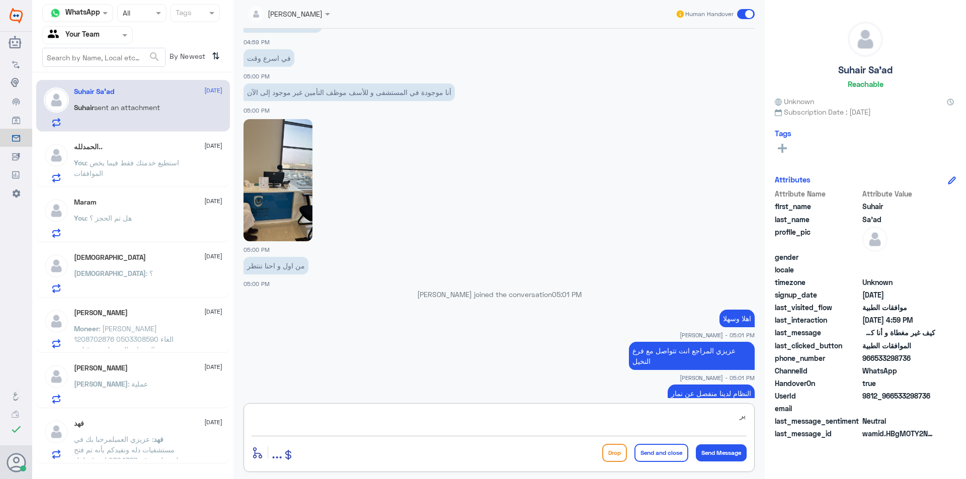
type textarea "ي"
click at [129, 289] on div "[DEMOGRAPHIC_DATA] : ؟" at bounding box center [148, 282] width 148 height 23
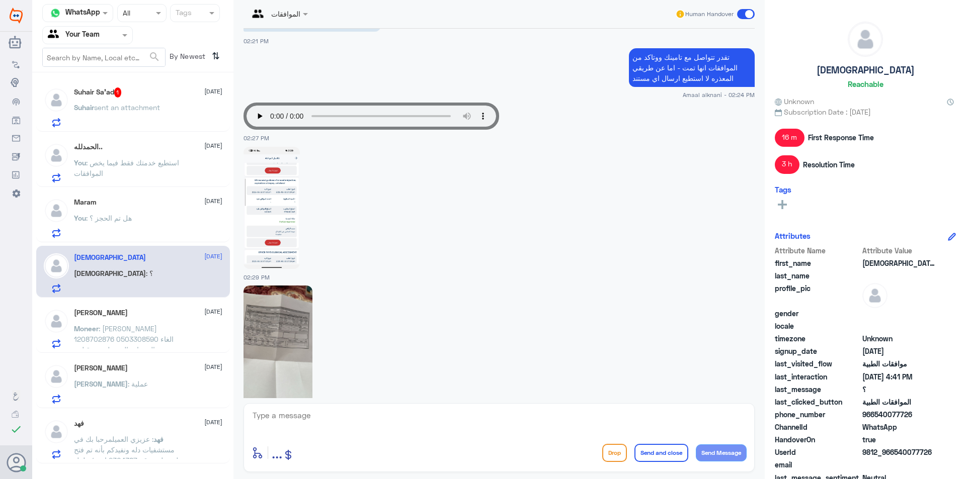
scroll to position [1283, 0]
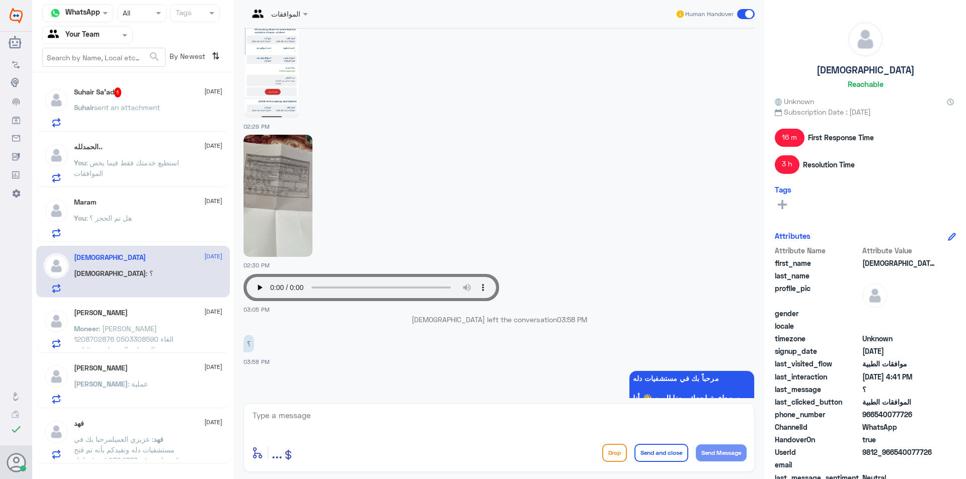
click at [106, 105] on span "sent an attachment" at bounding box center [127, 107] width 66 height 9
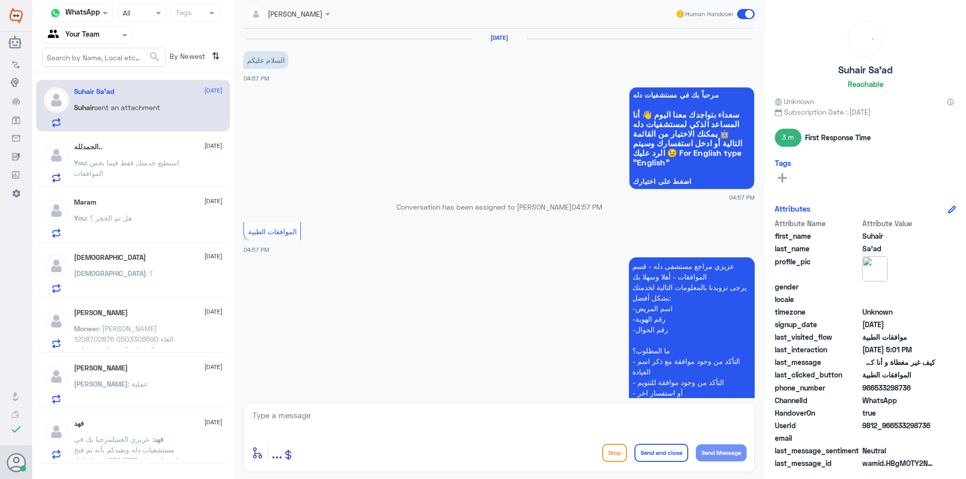
scroll to position [719, 0]
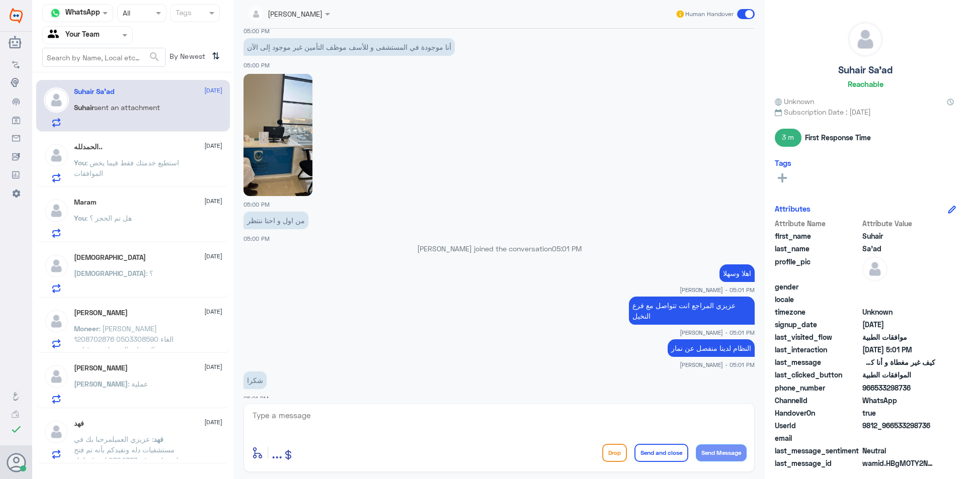
click at [110, 170] on p "You : استطيع خدمتك فقط فيما يخص الموافقات" at bounding box center [130, 169] width 113 height 25
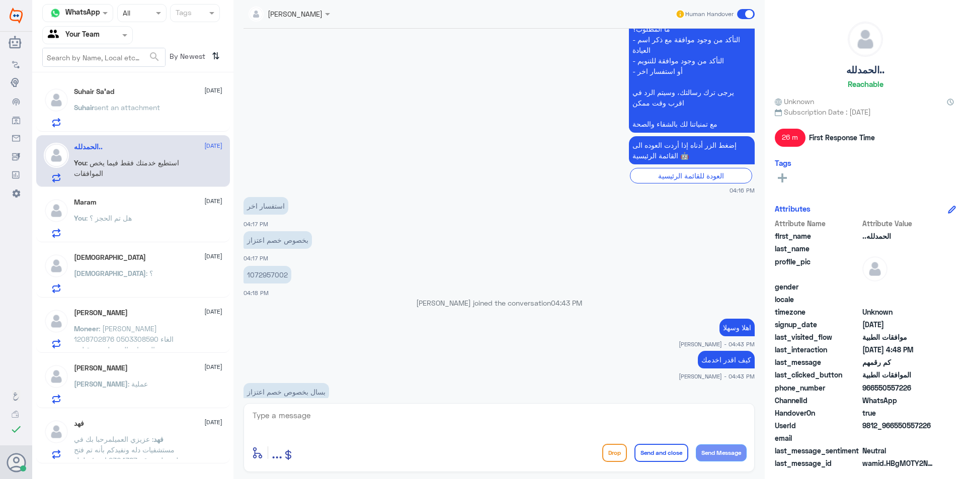
scroll to position [146, 0]
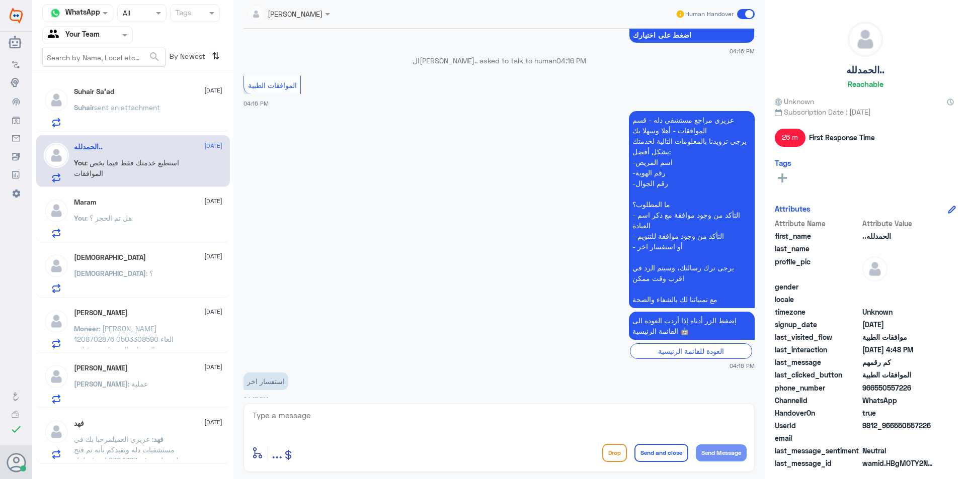
click at [127, 240] on div "Maram [DATE] You : هل تم الحجز ؟" at bounding box center [133, 217] width 194 height 52
click at [134, 216] on div "You : هل تم الحجز ؟" at bounding box center [148, 226] width 148 height 23
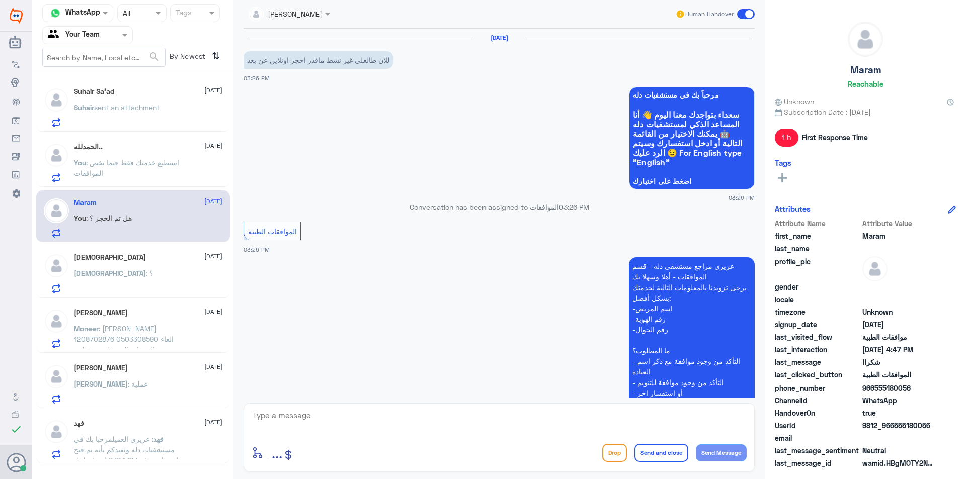
scroll to position [595, 0]
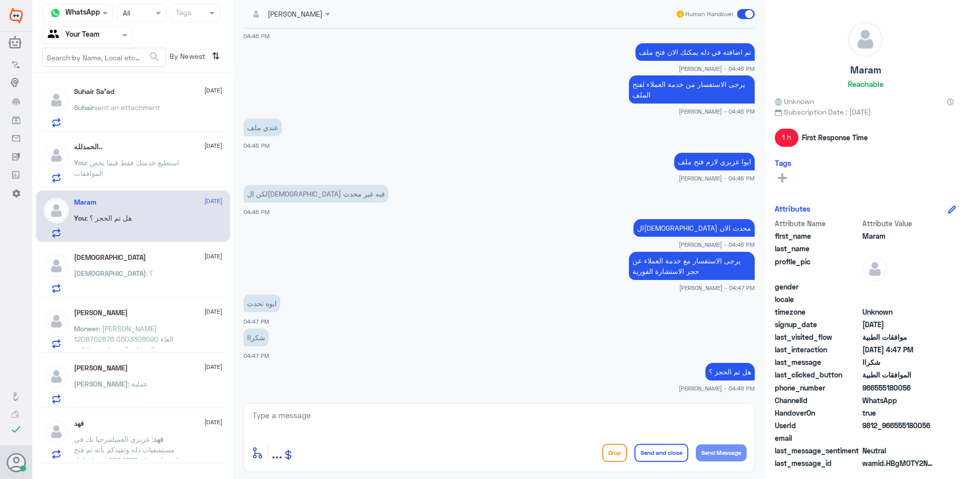
click at [153, 290] on div "[DEMOGRAPHIC_DATA] : ؟" at bounding box center [148, 282] width 148 height 23
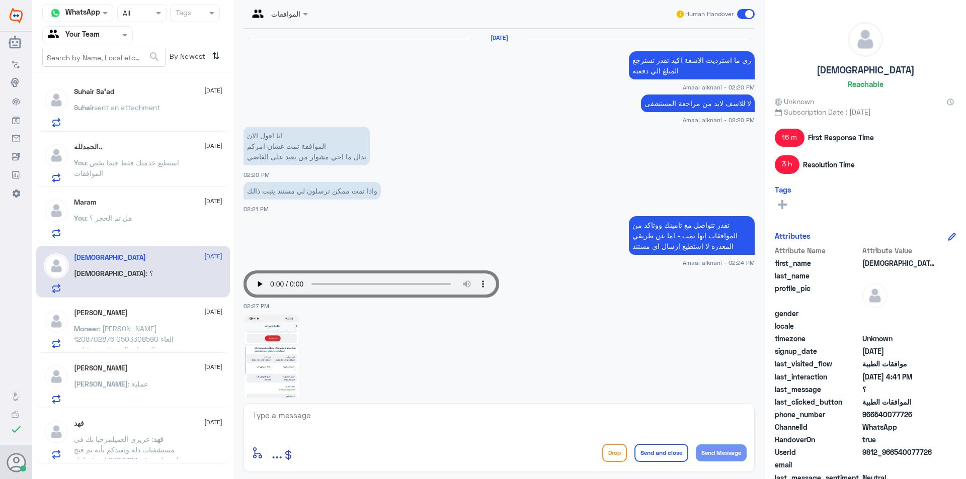
scroll to position [1091, 0]
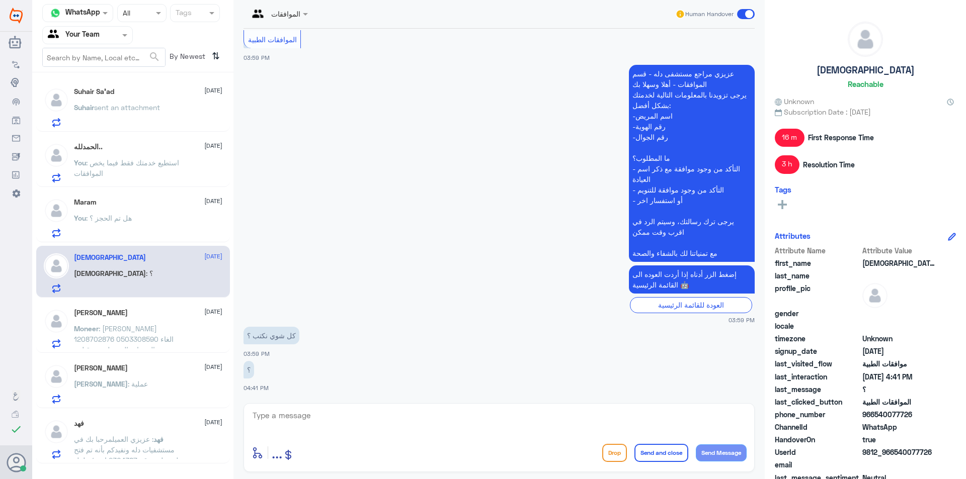
click at [145, 336] on span ": [PERSON_NAME] 1208702876 0503308590 الغاء جميع الخدمات المرسله من قبل د. [PER…" at bounding box center [124, 344] width 100 height 40
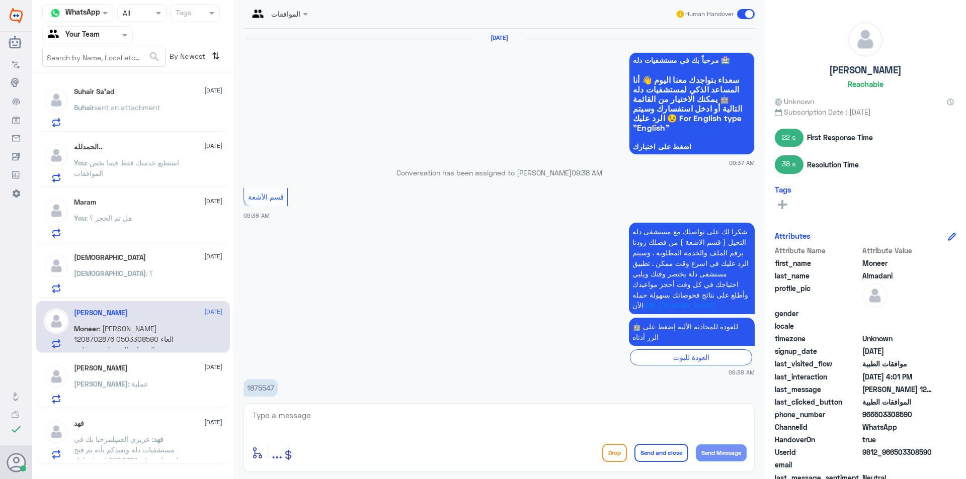
scroll to position [897, 0]
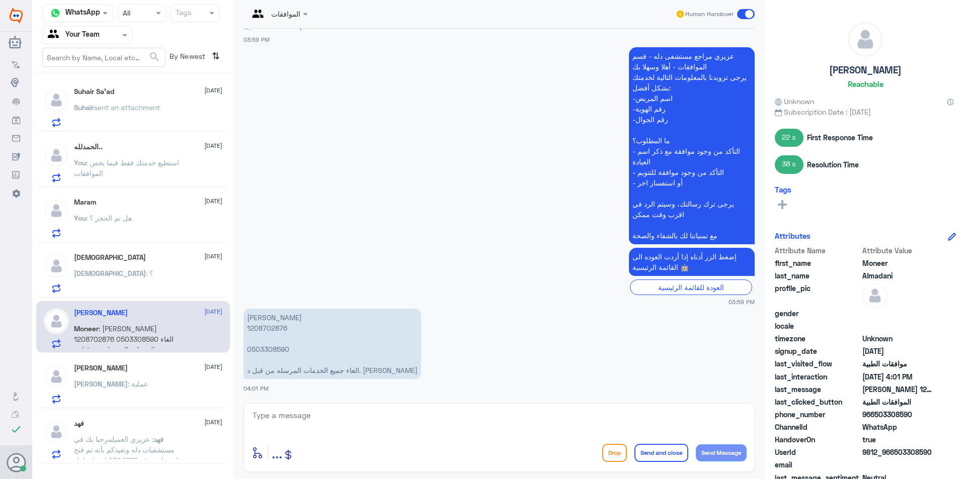
click at [132, 375] on div "[PERSON_NAME] [DATE][PERSON_NAME] : عملية" at bounding box center [148, 384] width 148 height 40
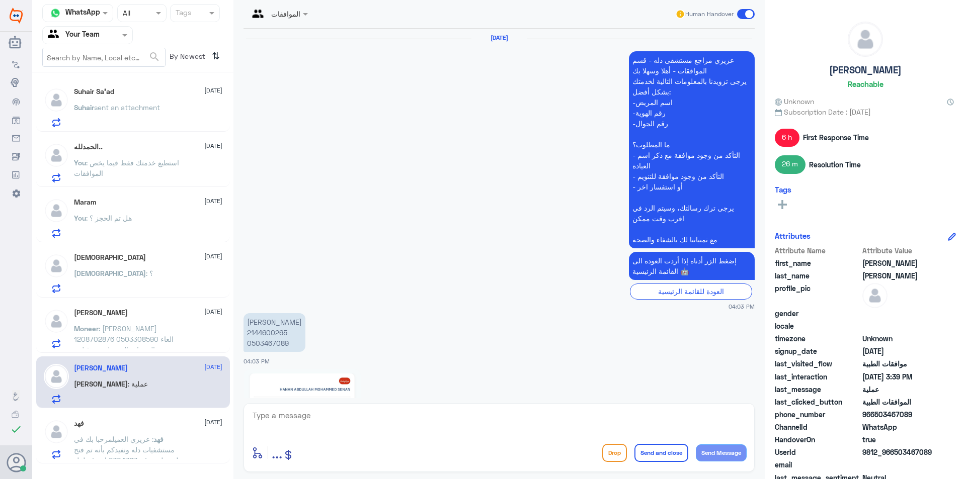
scroll to position [1188, 0]
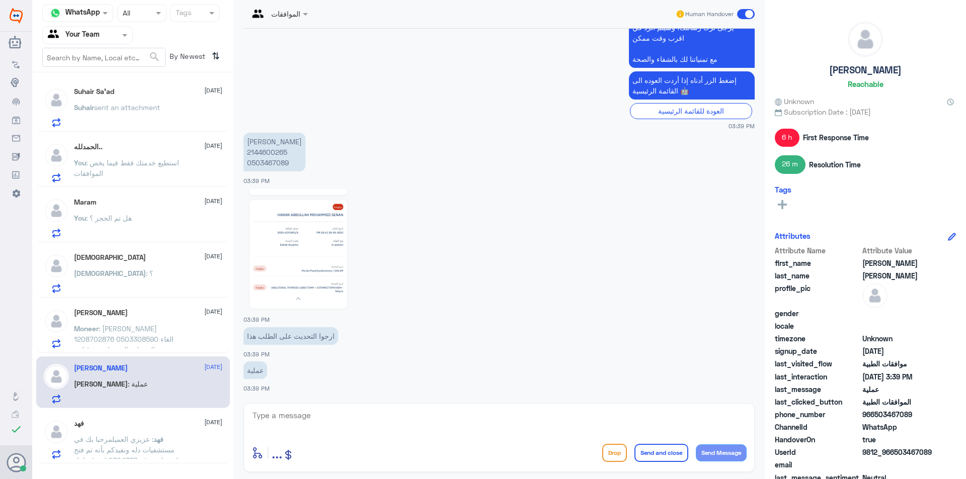
click at [140, 340] on span ": [PERSON_NAME] 1208702876 0503308590 الغاء جميع الخدمات المرسله من قبل د. [PER…" at bounding box center [124, 344] width 100 height 40
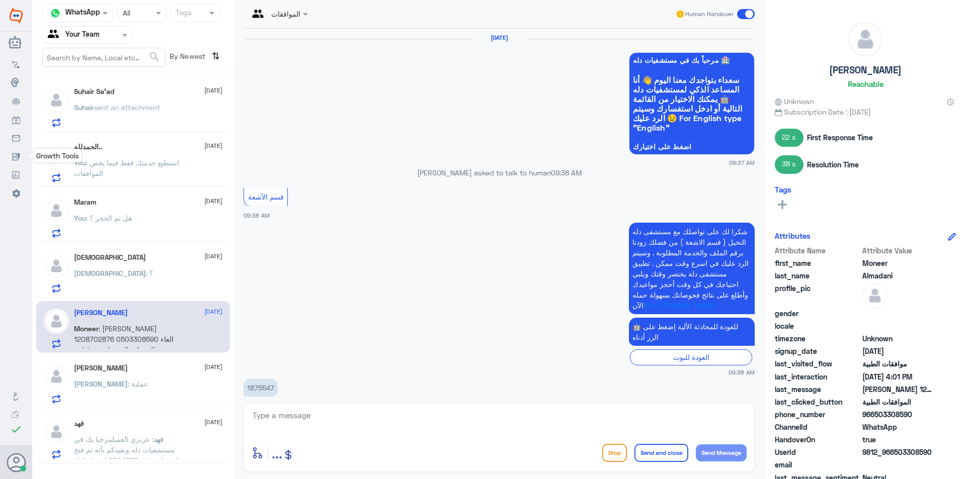
scroll to position [897, 0]
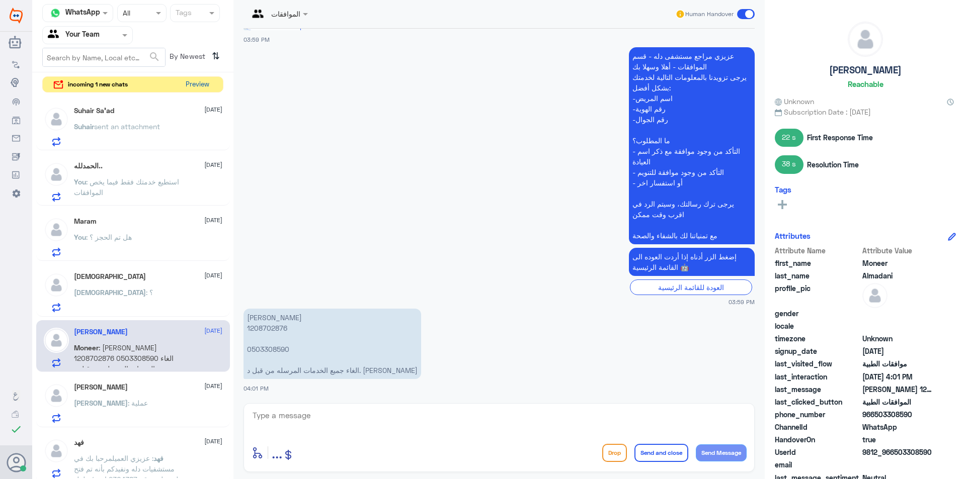
click at [206, 86] on button "Preview" at bounding box center [197, 85] width 31 height 16
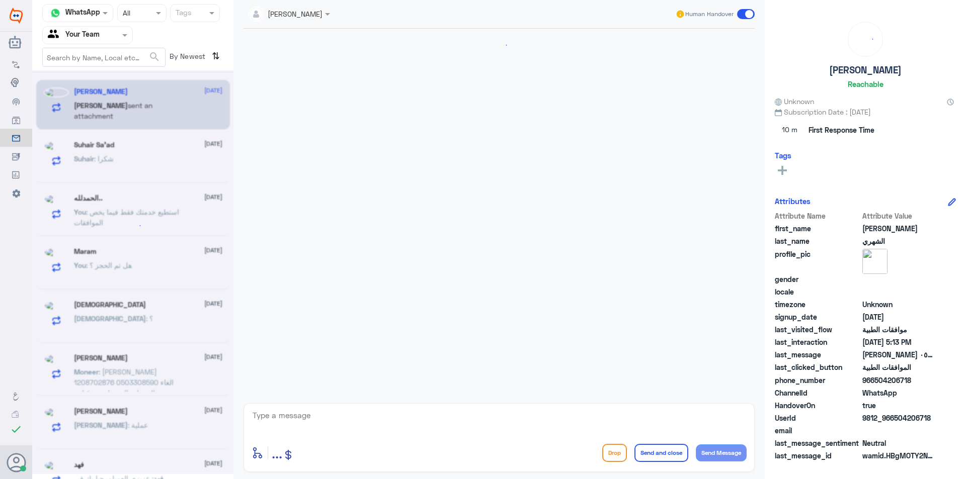
scroll to position [189, 0]
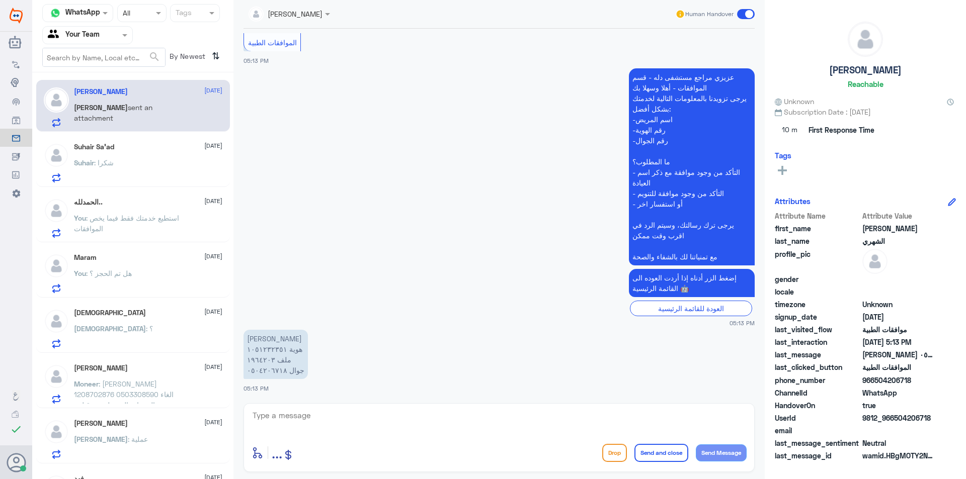
click at [327, 420] on textarea at bounding box center [498, 421] width 495 height 25
type textarea "h"
type textarea "اهلا وسهلا"
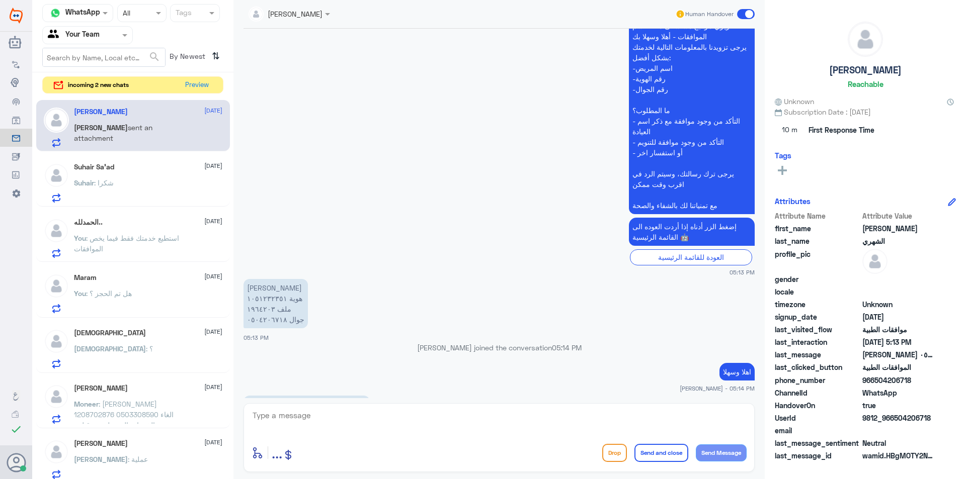
scroll to position [301, 0]
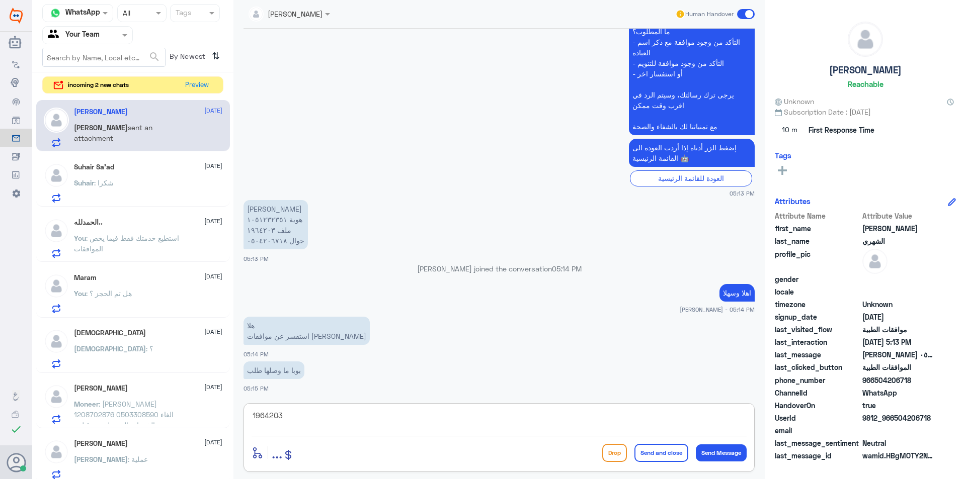
click at [272, 409] on textarea "1964203" at bounding box center [498, 421] width 495 height 25
click at [274, 420] on textarea "1964203" at bounding box center [498, 421] width 495 height 25
type textarea "1964203"
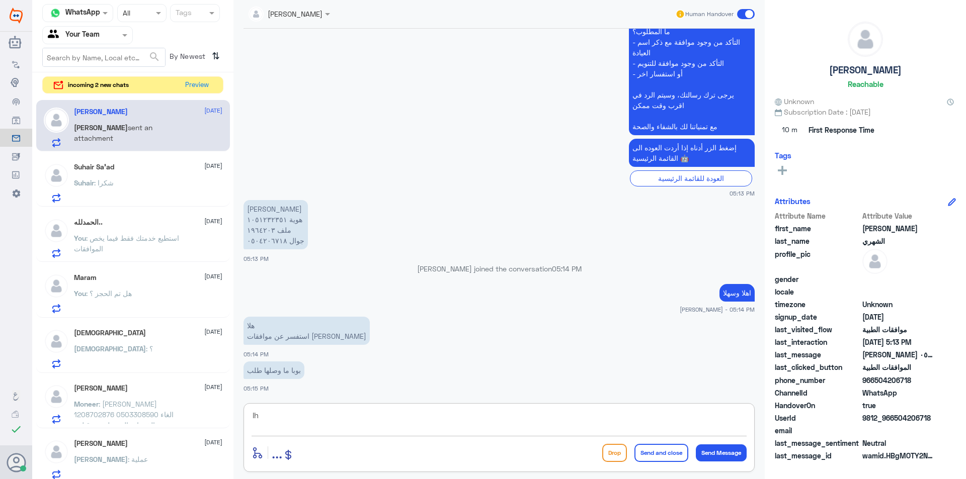
type textarea "l"
type textarea "ماهي الخدمة عزيزي"
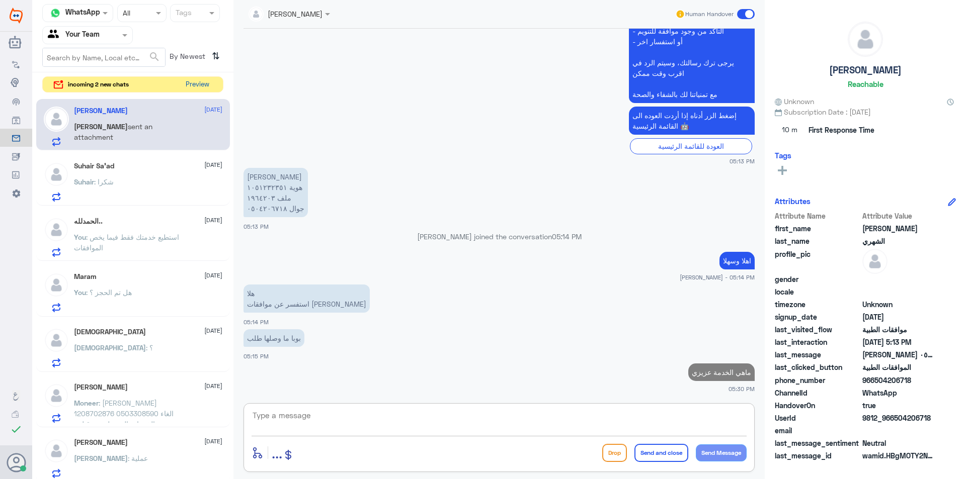
click at [192, 83] on button "Preview" at bounding box center [197, 85] width 31 height 16
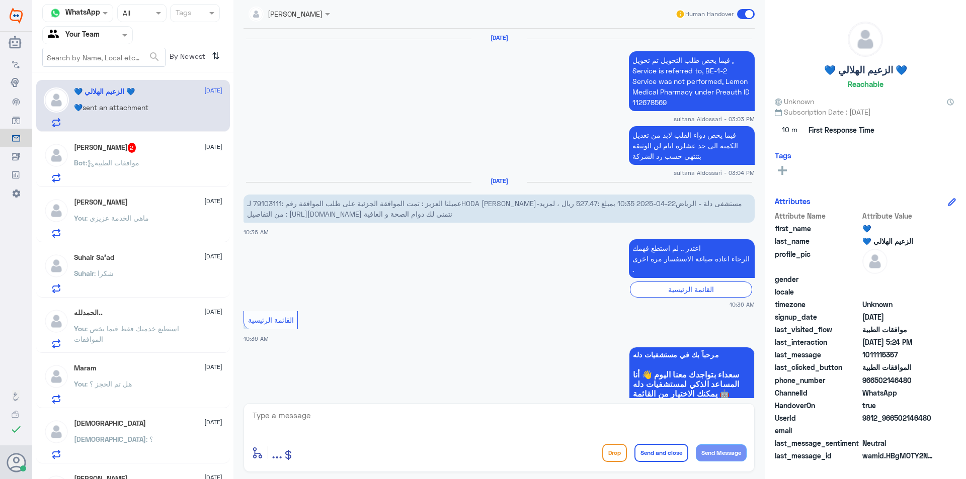
scroll to position [1160, 0]
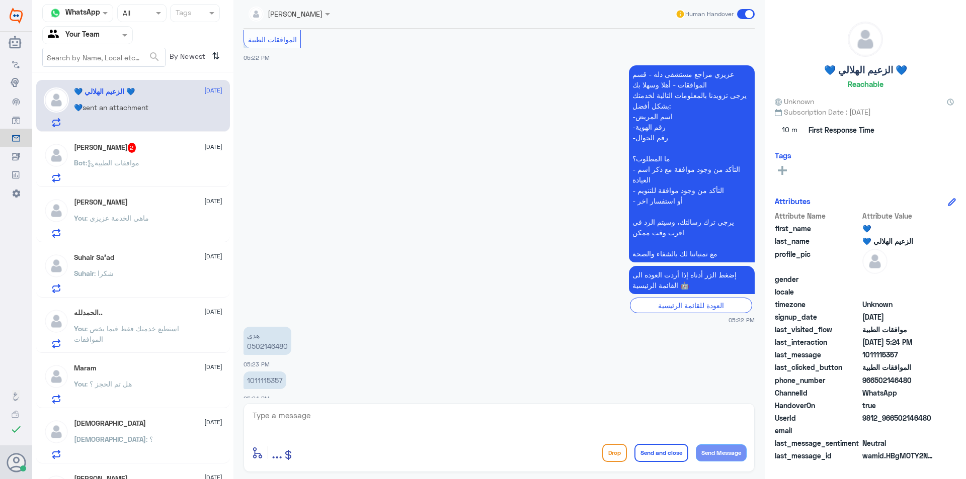
click at [147, 216] on span ": ماهي الخدمة عزيزي" at bounding box center [117, 218] width 63 height 9
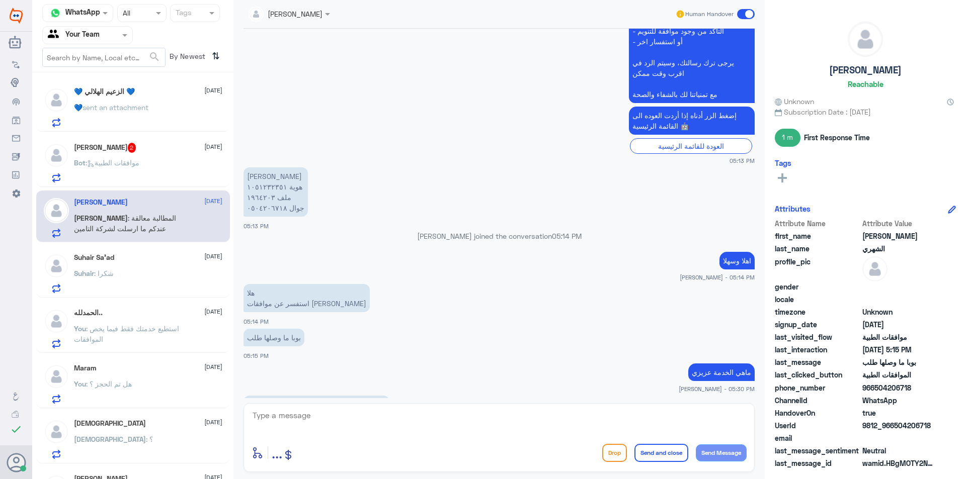
scroll to position [386, 0]
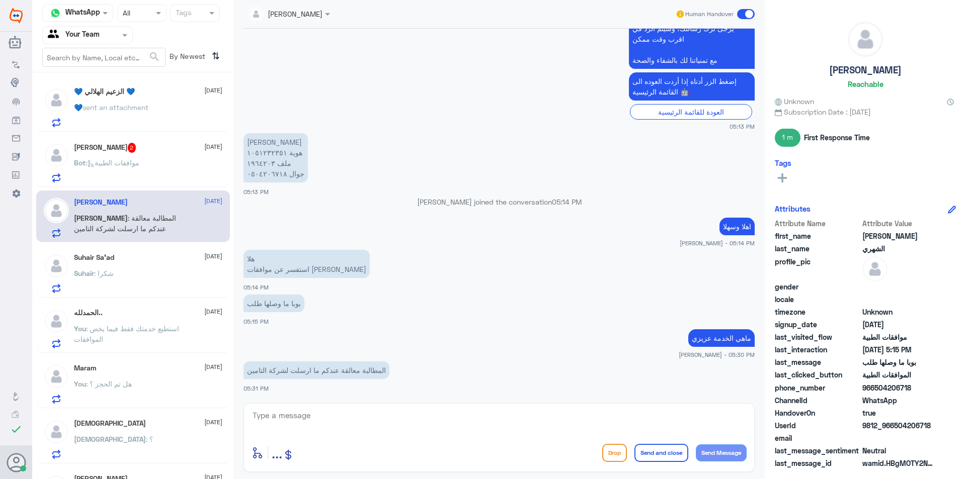
drag, startPoint x: 556, startPoint y: 333, endPoint x: 506, endPoint y: 362, distance: 57.9
click at [556, 333] on app-msgs-text "ماهي الخدمة عزيزي" at bounding box center [498, 338] width 511 height 19
click at [441, 447] on div "enter flow name ... Drop Send and close Send Message" at bounding box center [498, 453] width 495 height 23
click at [400, 420] on textarea at bounding box center [498, 421] width 495 height 25
type textarea "u"
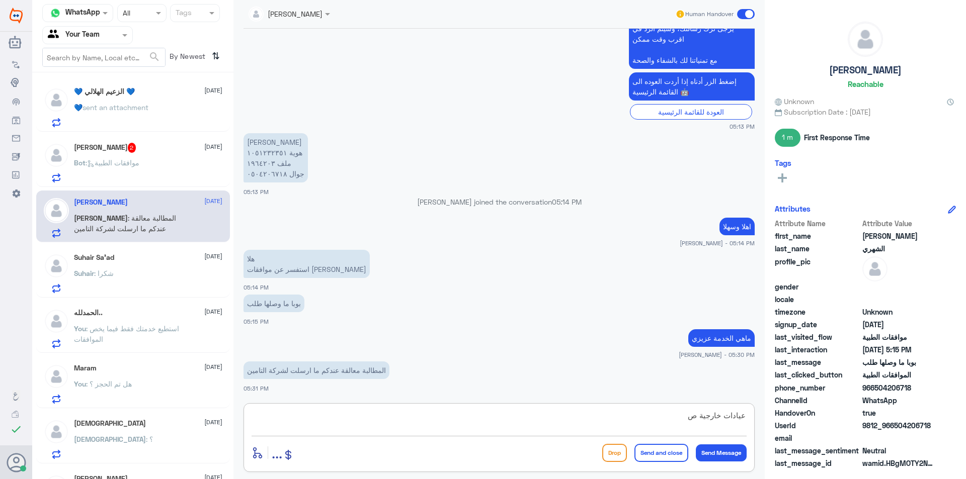
type textarea "عيادات خارجية صح"
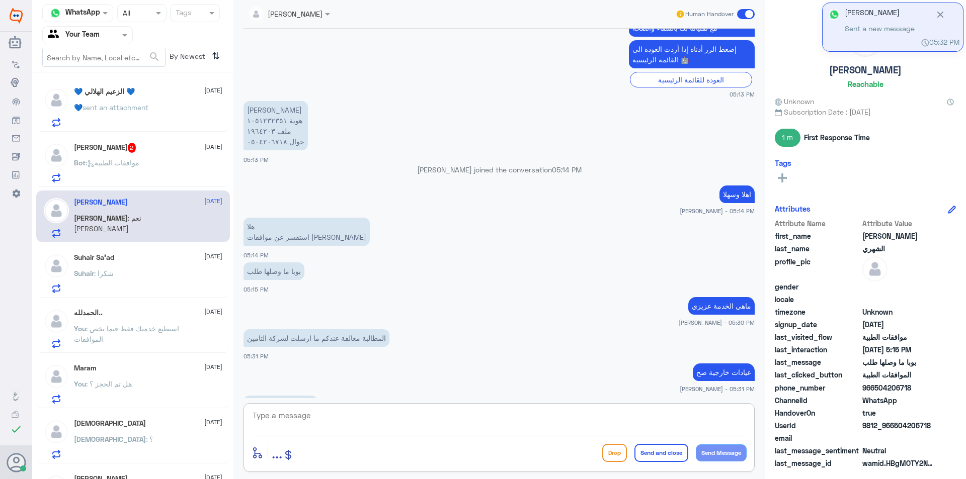
scroll to position [453, 0]
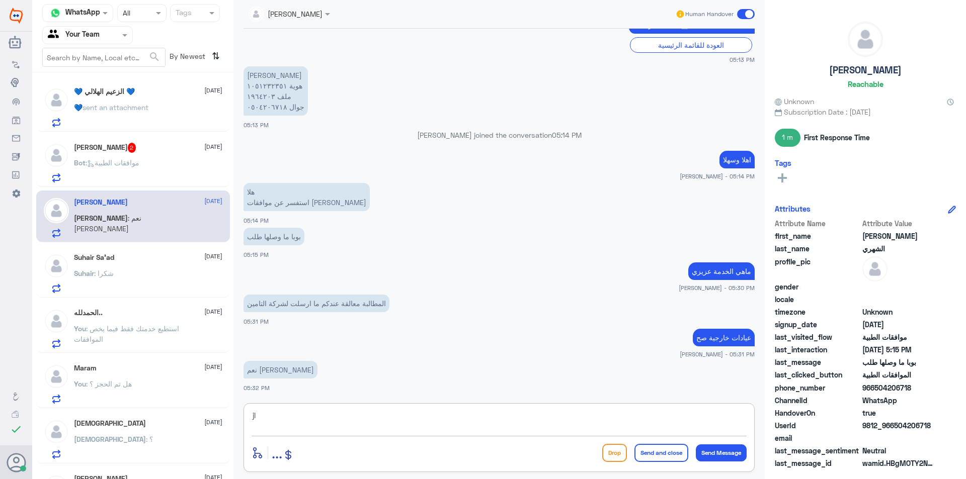
type textarea "j"
type textarea "جاري العمل"
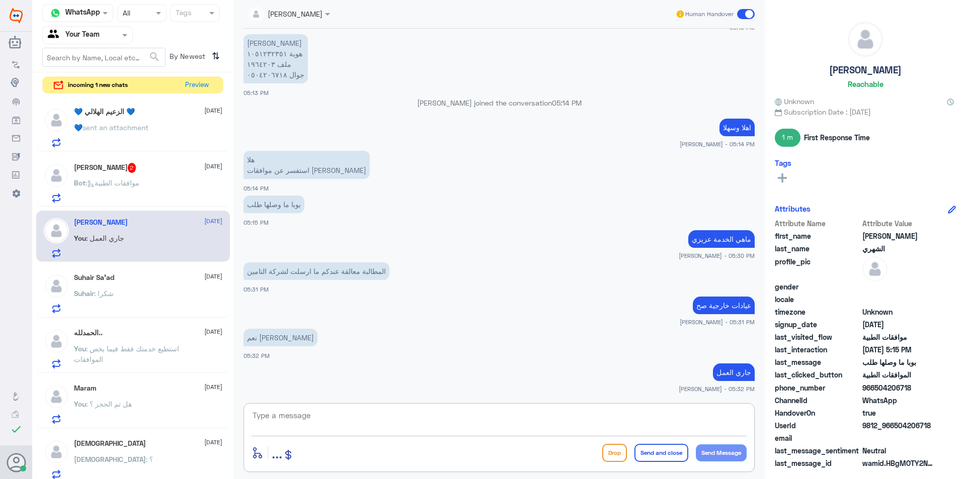
click at [141, 175] on div "[PERSON_NAME] M 2 [DATE] Bot : موافقات الطبية" at bounding box center [148, 183] width 148 height 40
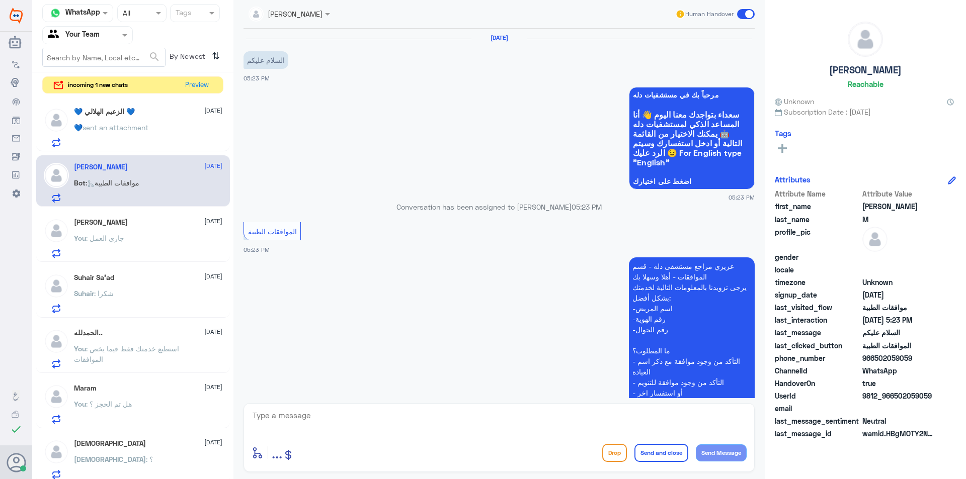
drag, startPoint x: 364, startPoint y: 426, endPoint x: 355, endPoint y: 401, distance: 26.3
click at [364, 420] on textarea at bounding box center [498, 421] width 495 height 25
type textarea ","
type textarea "وعليكم السلام"
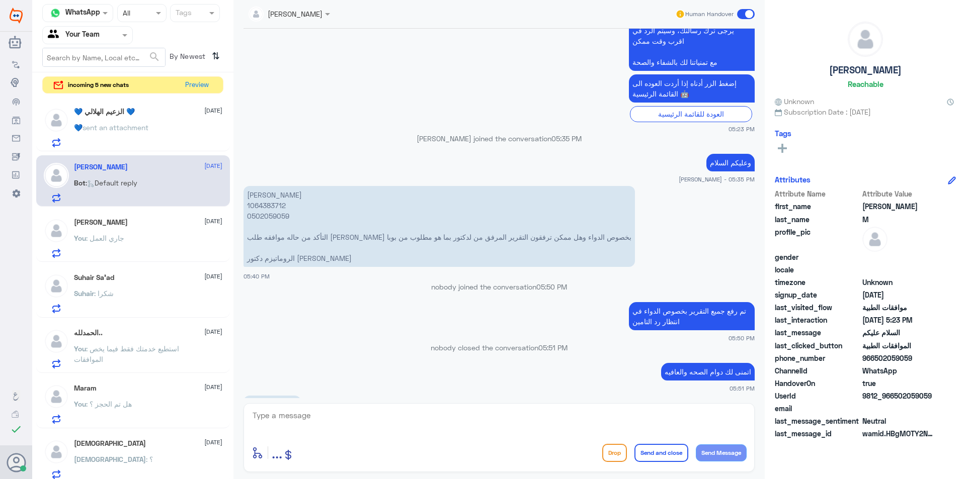
scroll to position [823, 0]
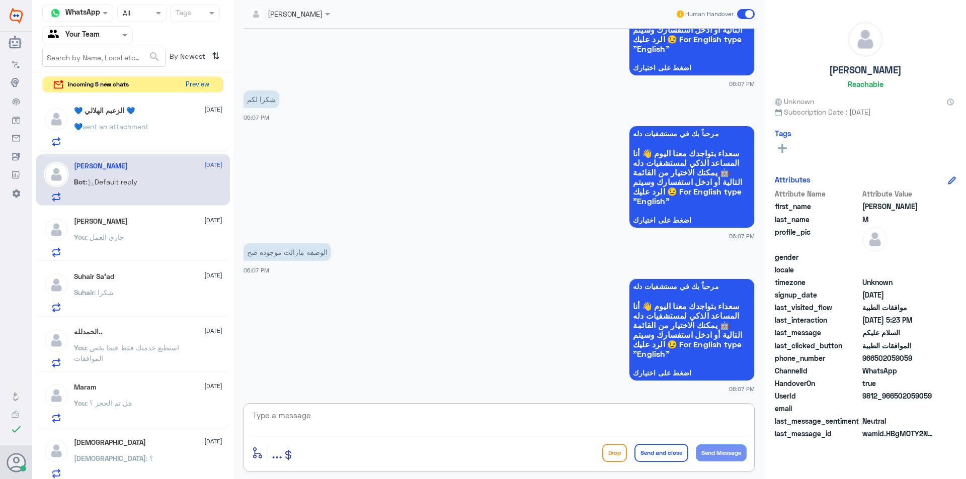
click at [190, 86] on button "Preview" at bounding box center [197, 85] width 31 height 16
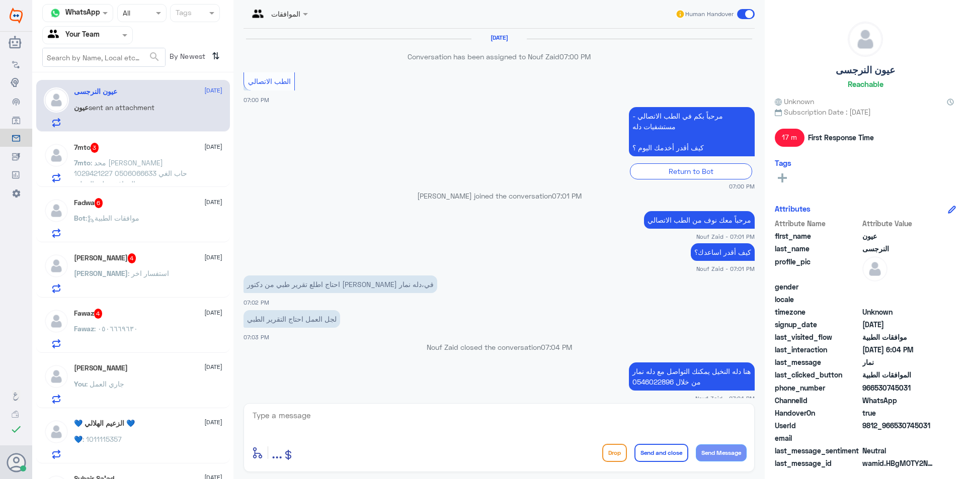
scroll to position [526, 0]
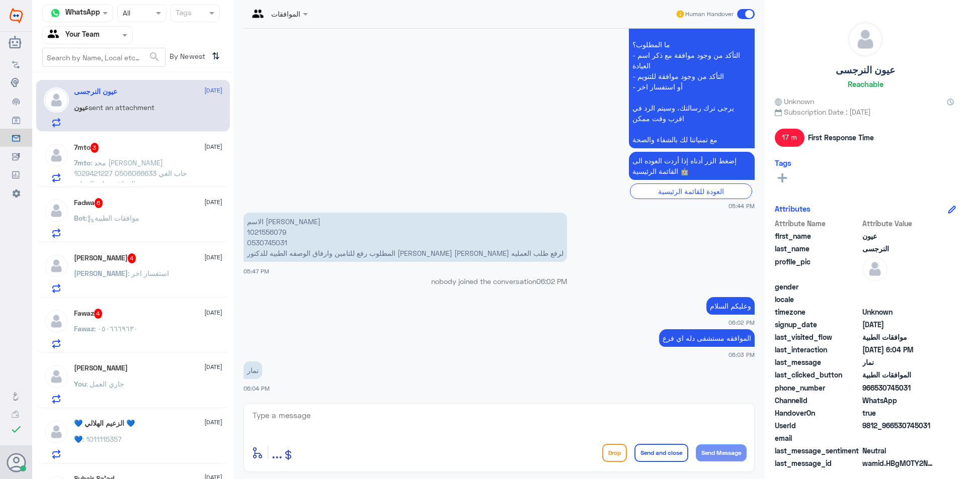
click at [141, 300] on div "عيون النرجسى [DATE] عيون sent an attachment 7mto 3 [DATE] 7mto : محد [PERSON_NA…" at bounding box center [132, 279] width 201 height 406
click at [134, 314] on div "Fawaz 4 [DATE]" at bounding box center [148, 314] width 148 height 10
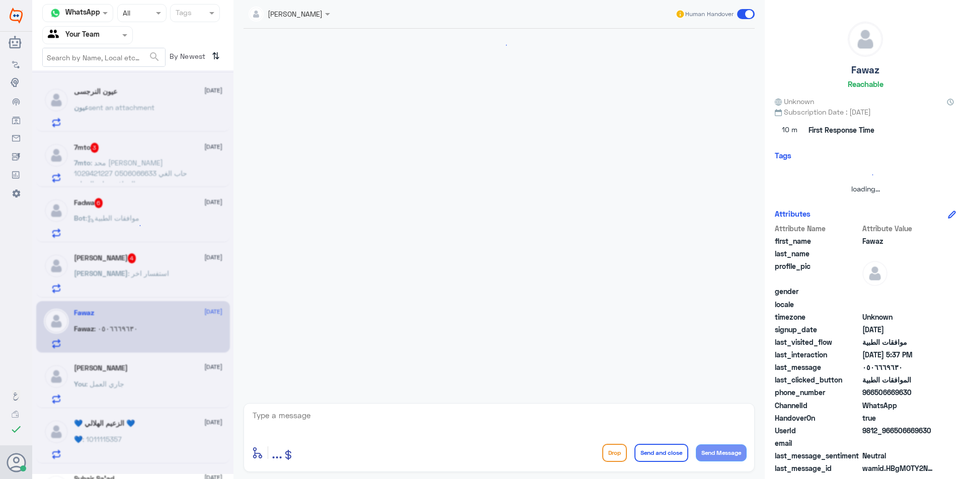
scroll to position [927, 0]
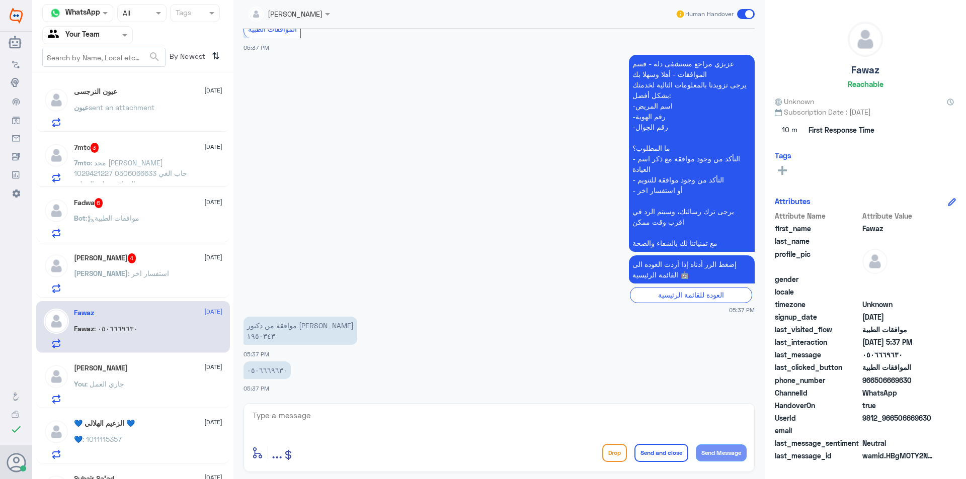
click at [380, 416] on textarea at bounding box center [498, 421] width 495 height 25
type textarea "h"
type textarea "اهلا وسهلا"
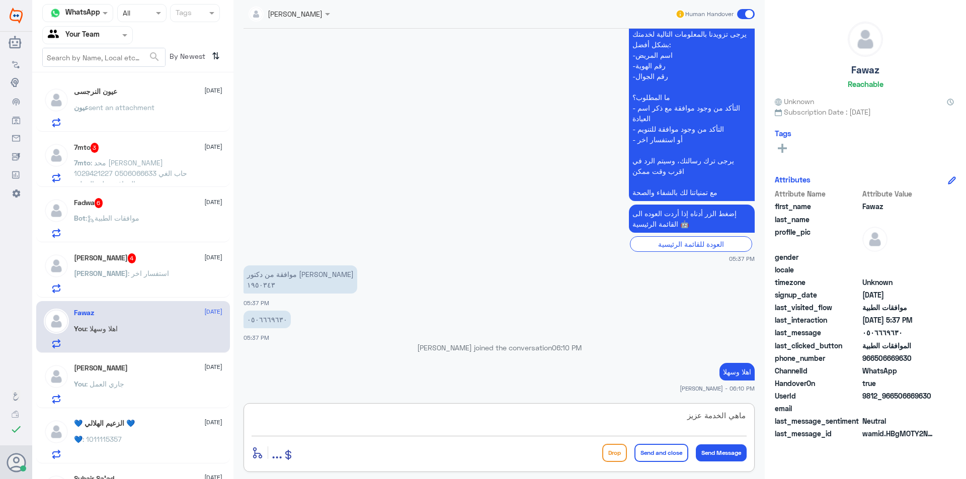
type textarea "ماهي الخدمة عزيزي"
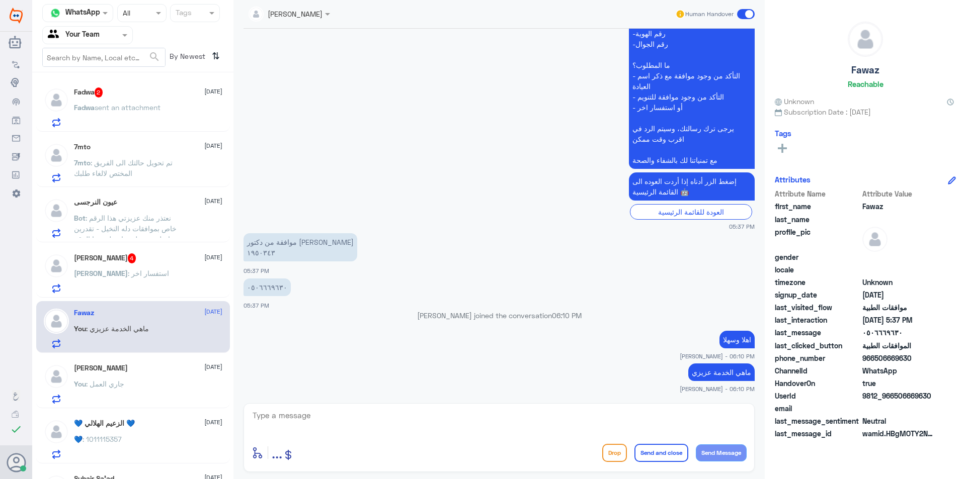
click at [163, 287] on div "[PERSON_NAME] : استفسار اخر" at bounding box center [148, 282] width 148 height 23
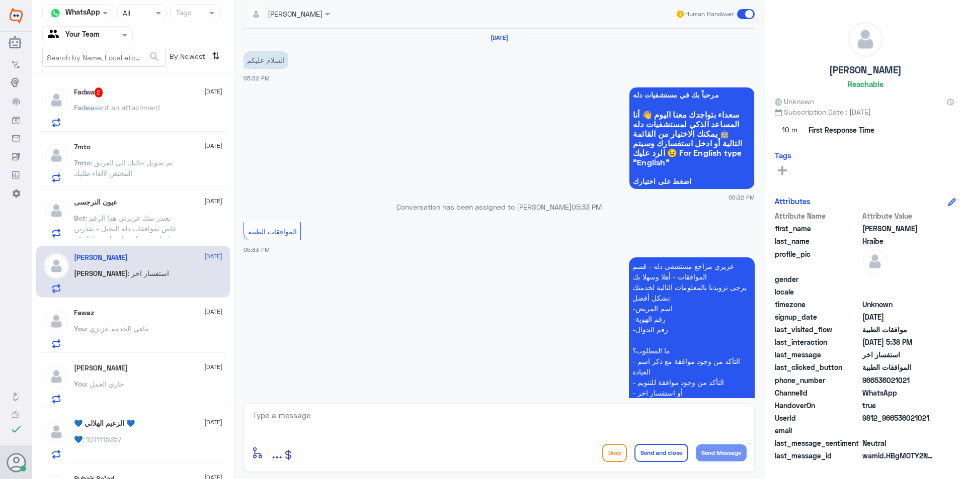
scroll to position [213, 0]
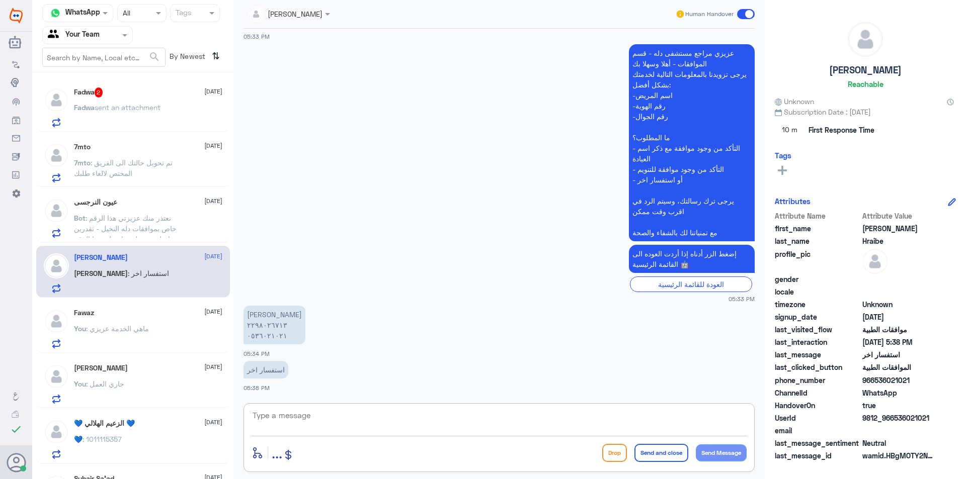
click at [384, 419] on textarea at bounding box center [498, 421] width 495 height 25
type textarea "h"
type textarea "اهلا وسهلا"
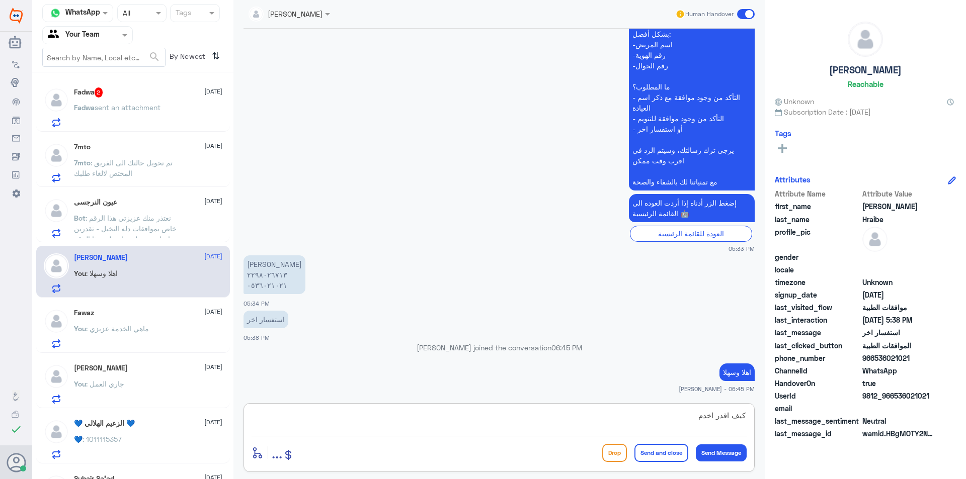
type textarea "كيف اقدر اخدمك"
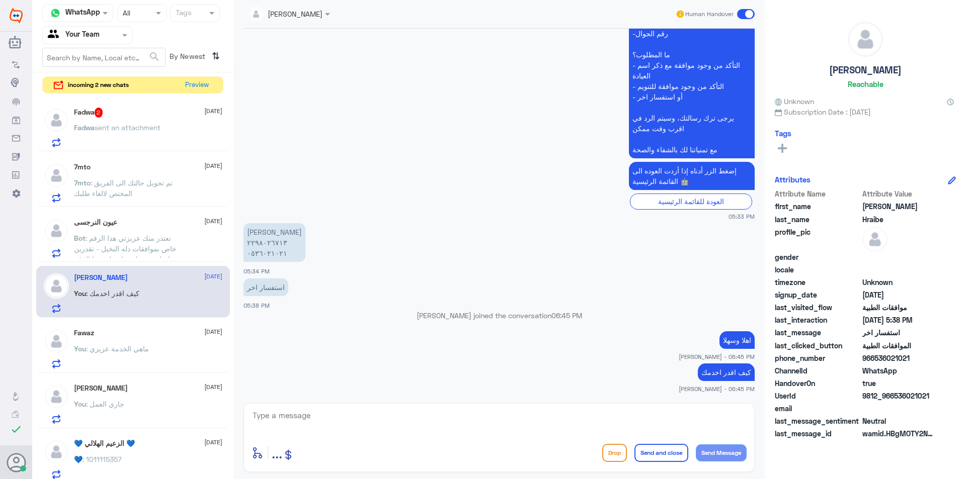
click at [149, 238] on span ": نعتذر منك عزيزتي هذا الرقم خاص بموافقات دله النخيل - تقدرين تتواصلين مع دله ن…" at bounding box center [126, 254] width 104 height 40
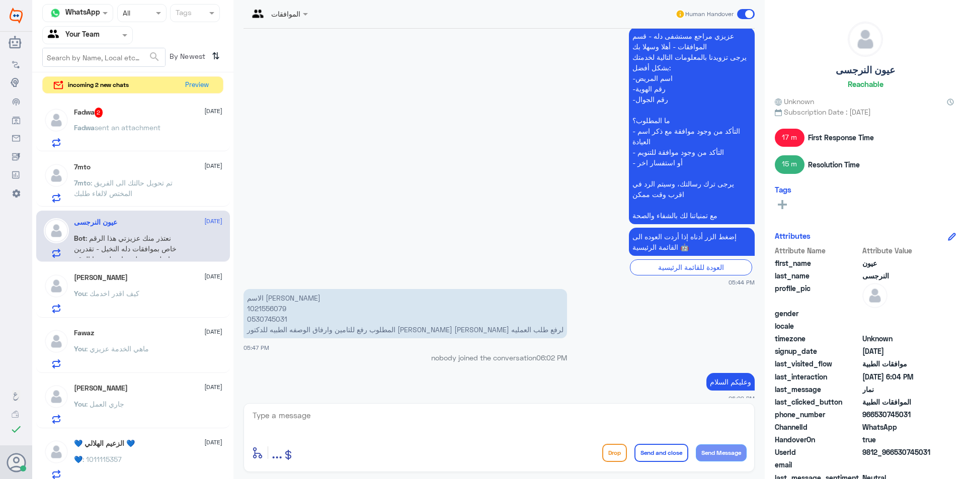
scroll to position [587, 0]
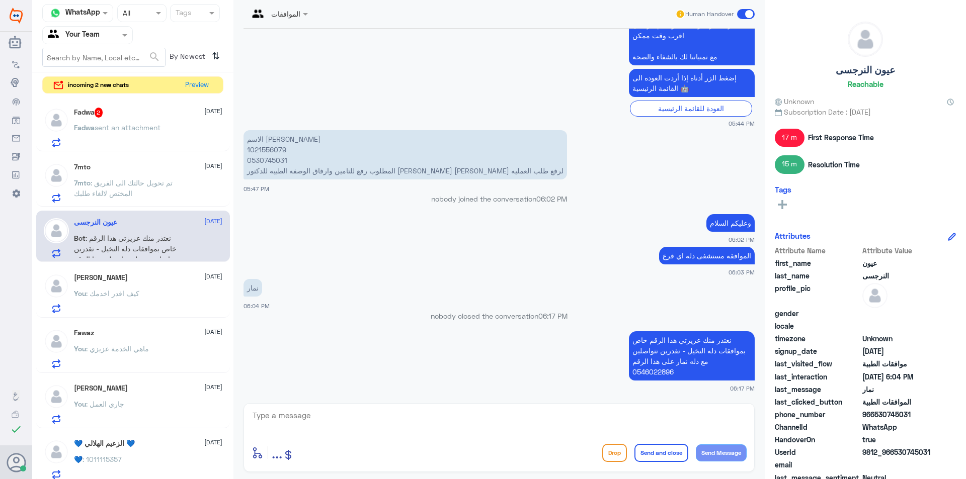
click at [148, 192] on p "7mto : تم تحويل حالتك الى الفريق المختص لالغاء طلبك" at bounding box center [130, 190] width 113 height 25
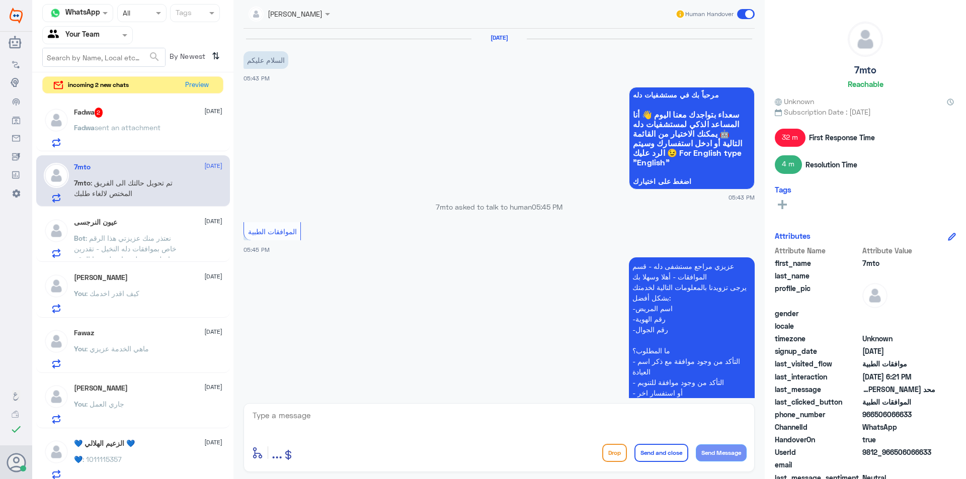
scroll to position [335, 0]
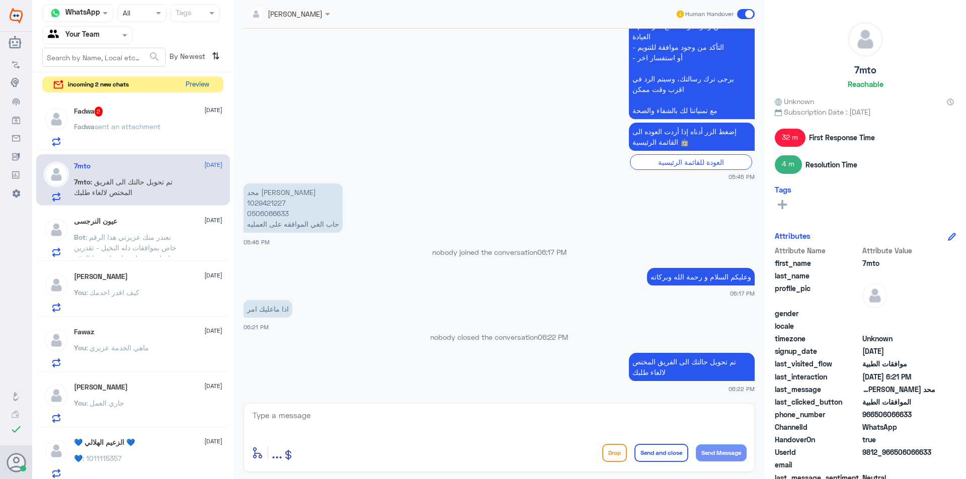
click at [204, 81] on button "Preview" at bounding box center [197, 85] width 31 height 16
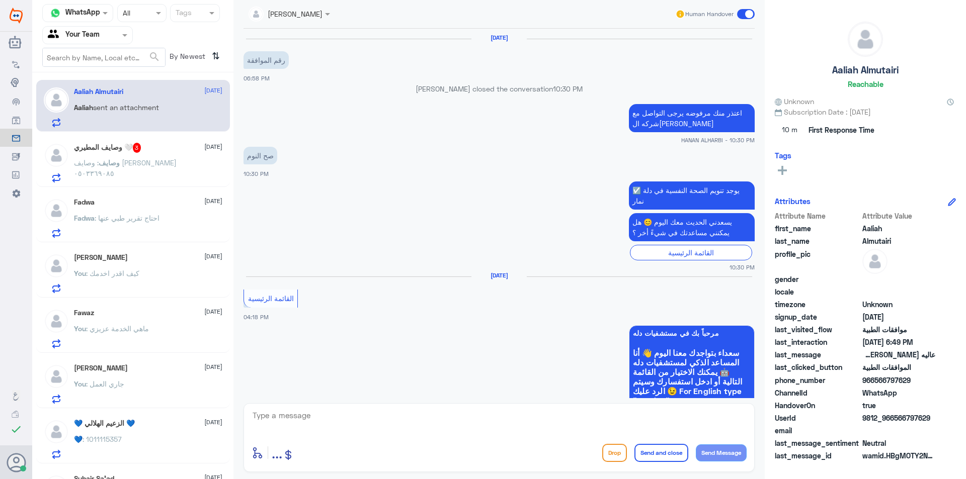
scroll to position [1023, 0]
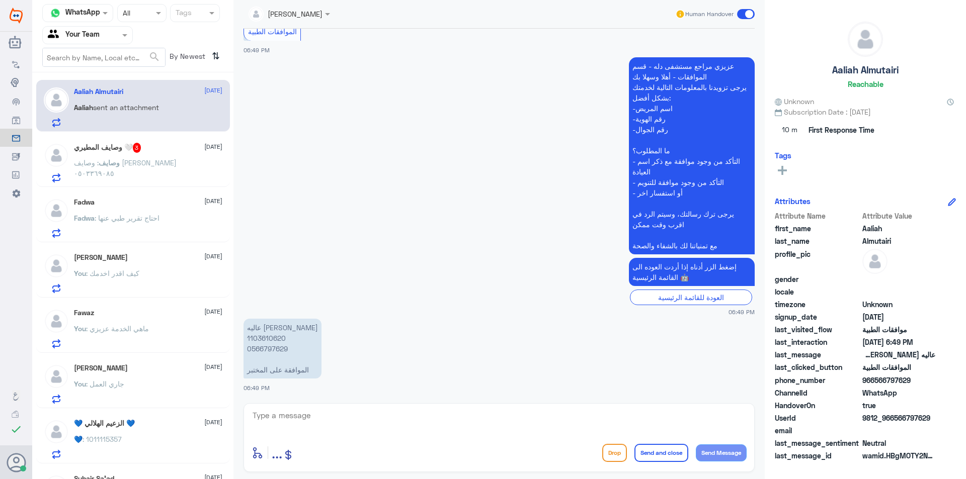
click at [141, 165] on span ": وصايف [PERSON_NAME] ٠٥٠٣٣٦٩٠٨٥" at bounding box center [125, 167] width 103 height 19
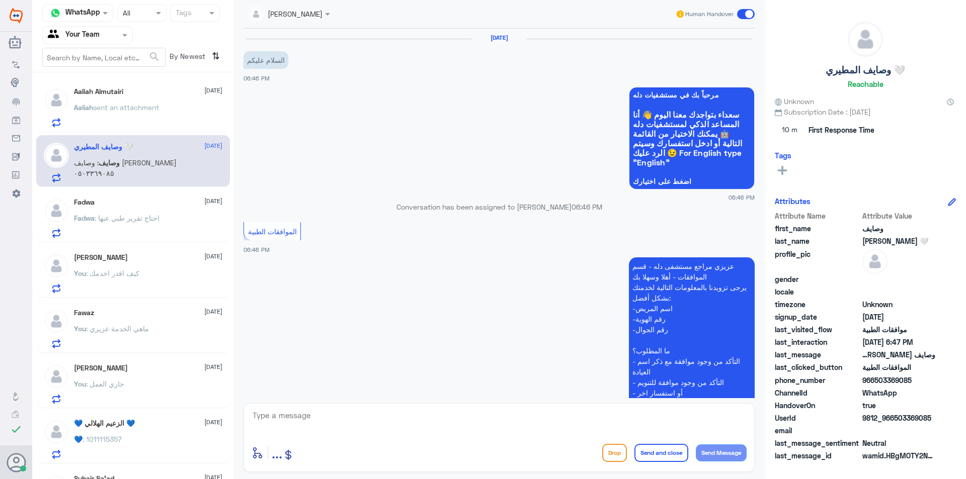
scroll to position [168, 0]
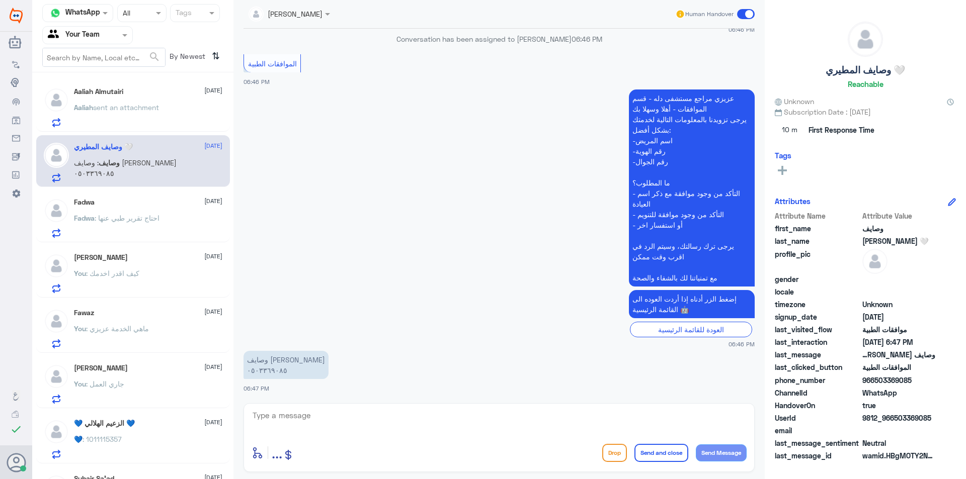
click at [177, 109] on div "Aaliah sent an attachment" at bounding box center [148, 116] width 148 height 23
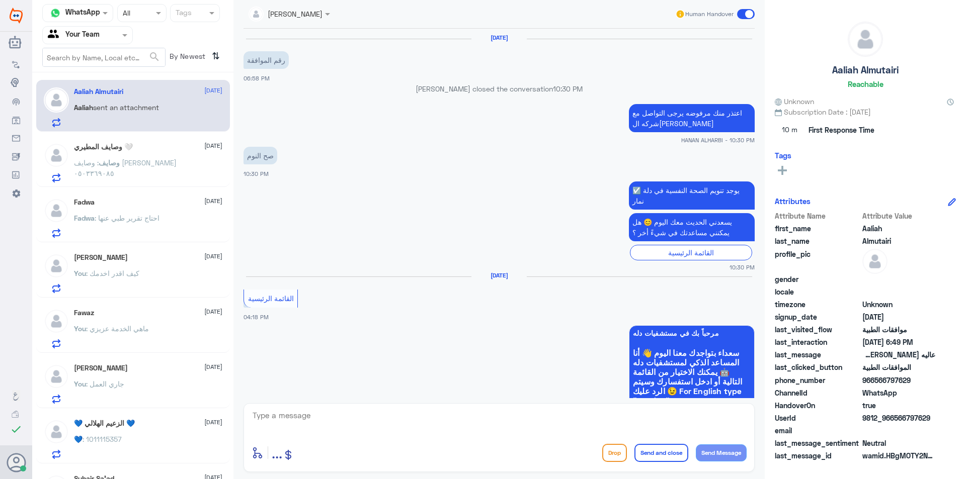
scroll to position [1023, 0]
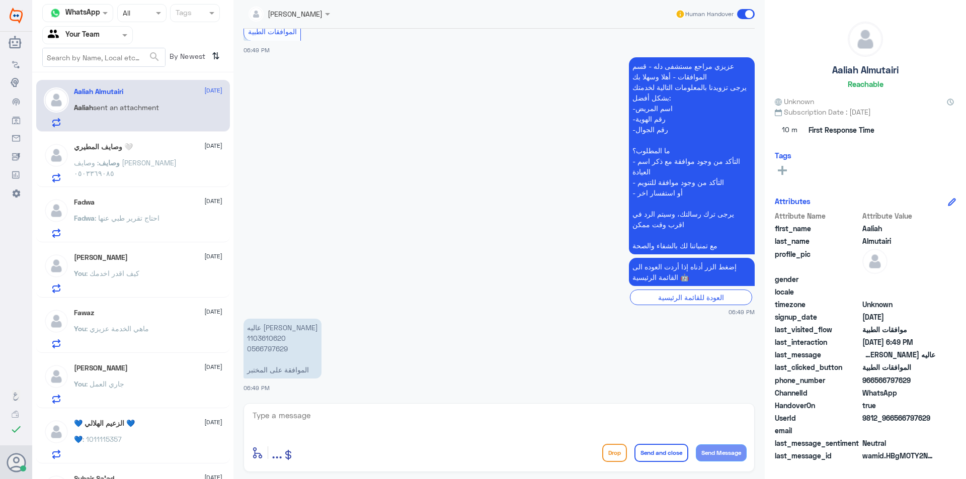
drag, startPoint x: 360, startPoint y: 428, endPoint x: 467, endPoint y: 455, distance: 110.7
click at [362, 429] on textarea at bounding box center [498, 421] width 495 height 25
type textarea "h"
type textarea "اهلا وسهلا"
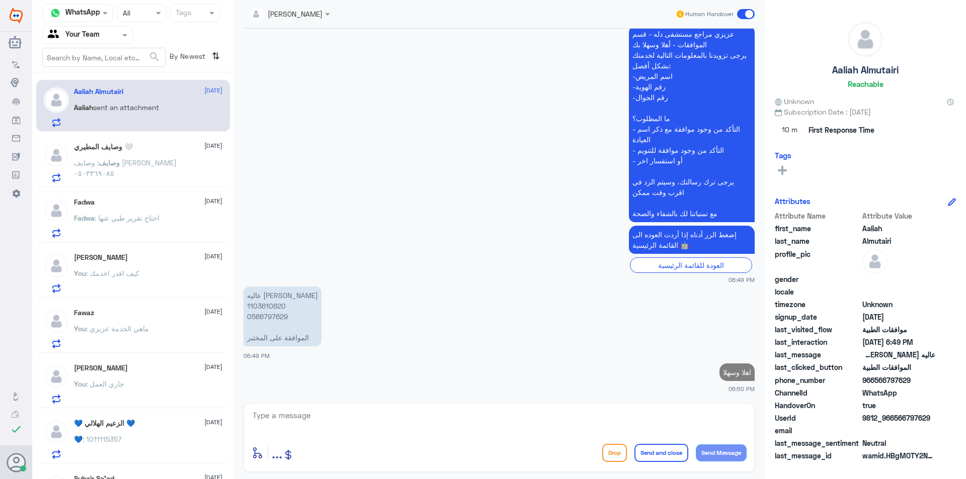
click at [269, 300] on p "عاليه [PERSON_NAME] 1103610620 0566797629 الموافقة على المختبر" at bounding box center [282, 317] width 78 height 60
click at [267, 308] on p "عاليه [PERSON_NAME] 1103610620 0566797629 الموافقة على المختبر" at bounding box center [282, 317] width 78 height 60
copy p "1103610620"
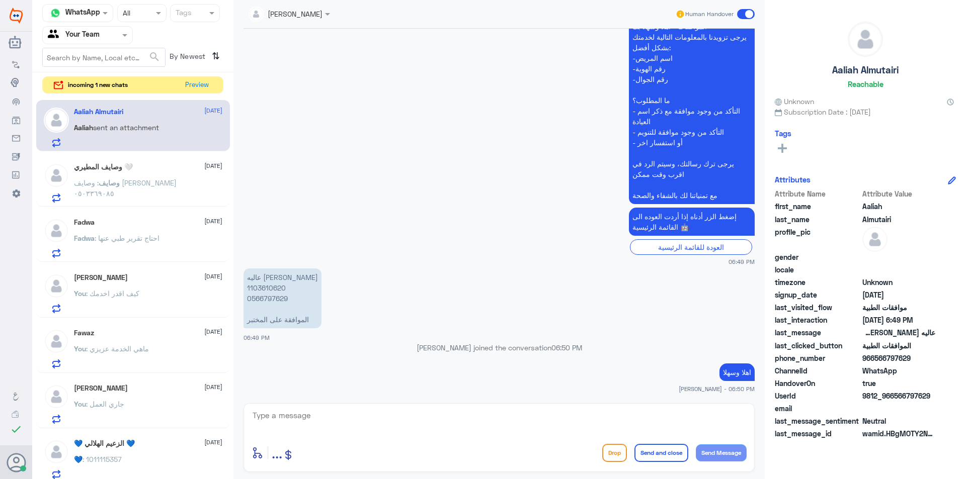
drag, startPoint x: 380, startPoint y: 418, endPoint x: 388, endPoint y: 419, distance: 7.6
click at [382, 418] on textarea at bounding box center [498, 421] width 495 height 25
type textarea "تمت الموافقة"
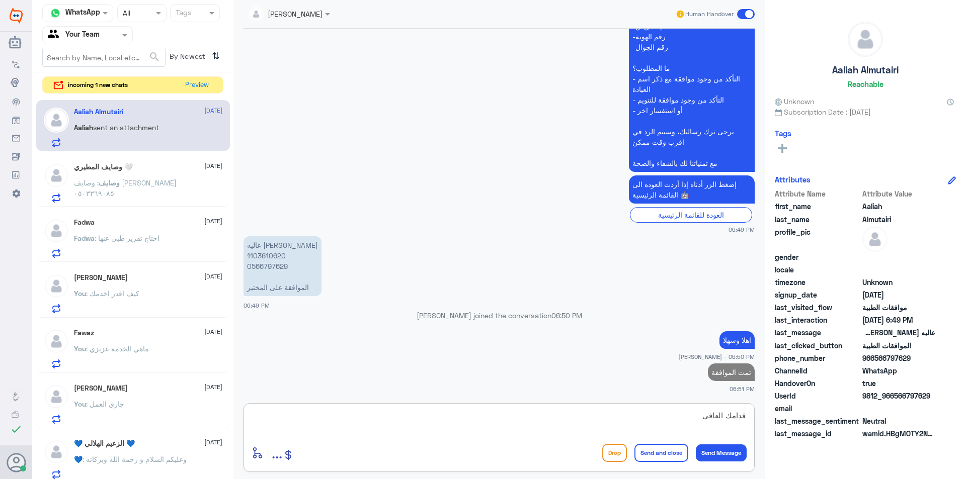
type textarea "قدامك العافية"
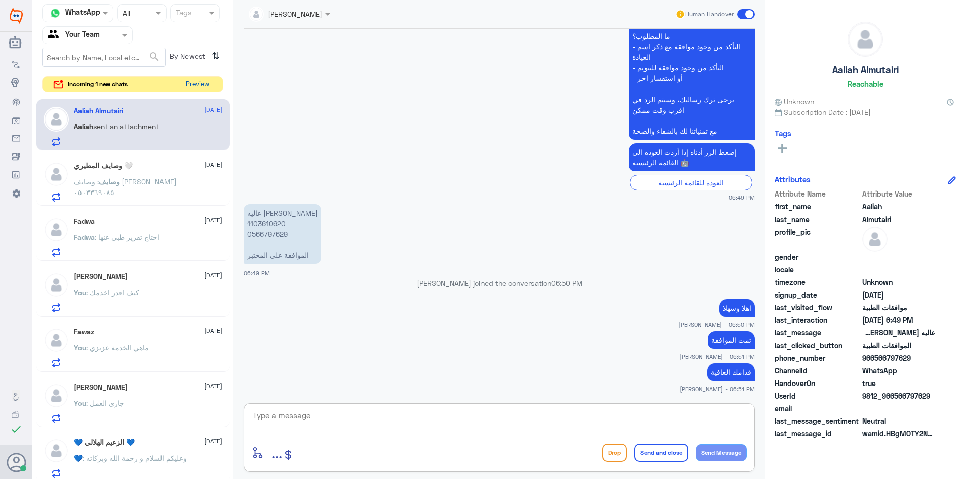
click at [197, 89] on button "Preview" at bounding box center [197, 85] width 31 height 16
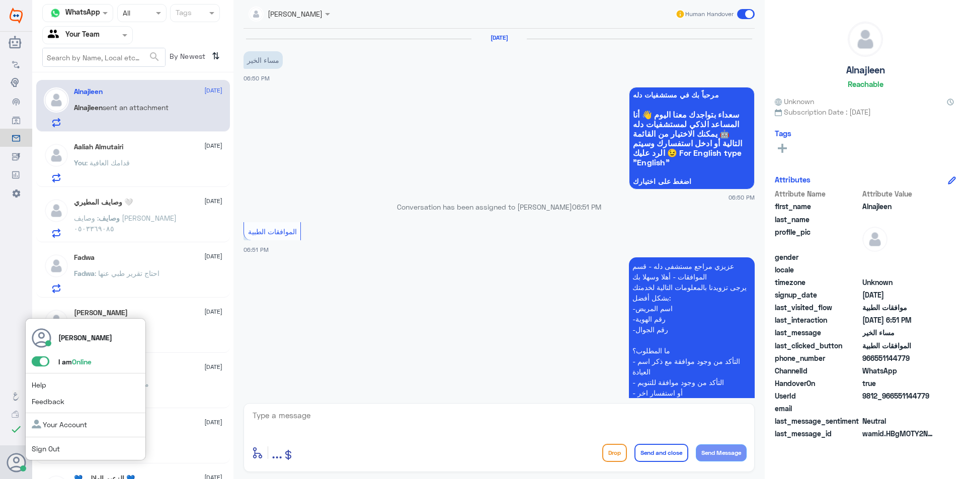
click at [42, 361] on span at bounding box center [41, 362] width 18 height 10
click at [0, 0] on input "checkbox" at bounding box center [0, 0] width 0 height 0
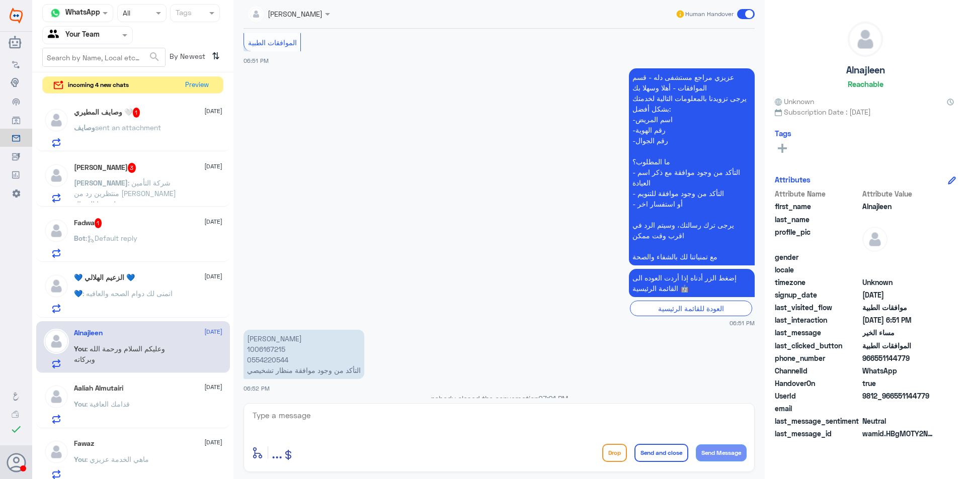
scroll to position [240, 0]
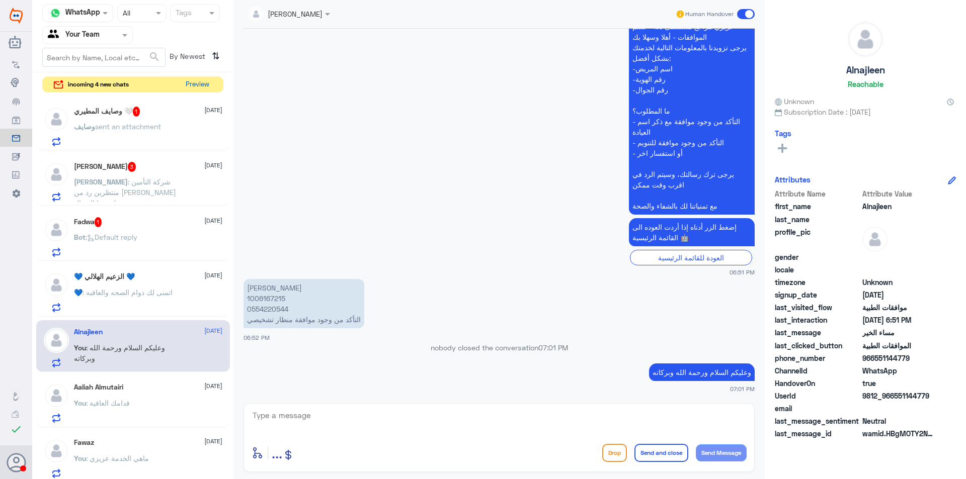
click at [199, 86] on button "Preview" at bounding box center [197, 85] width 31 height 16
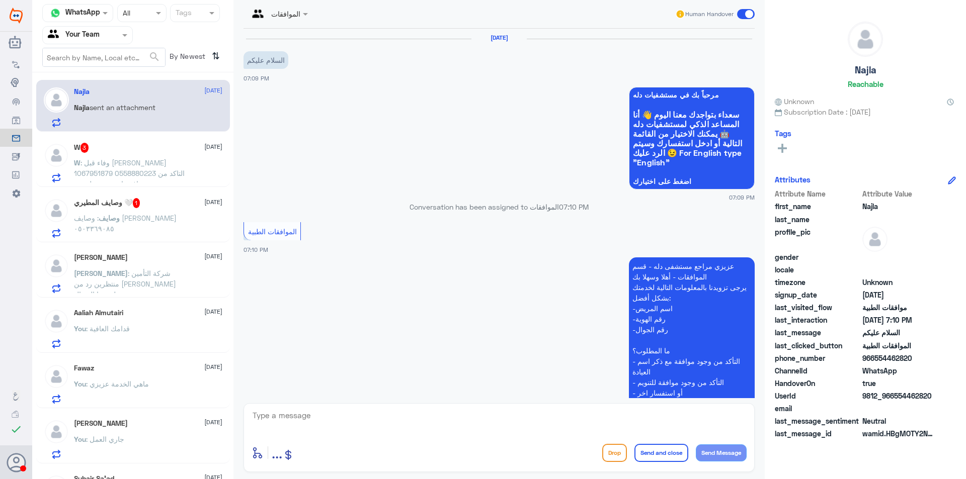
scroll to position [123, 0]
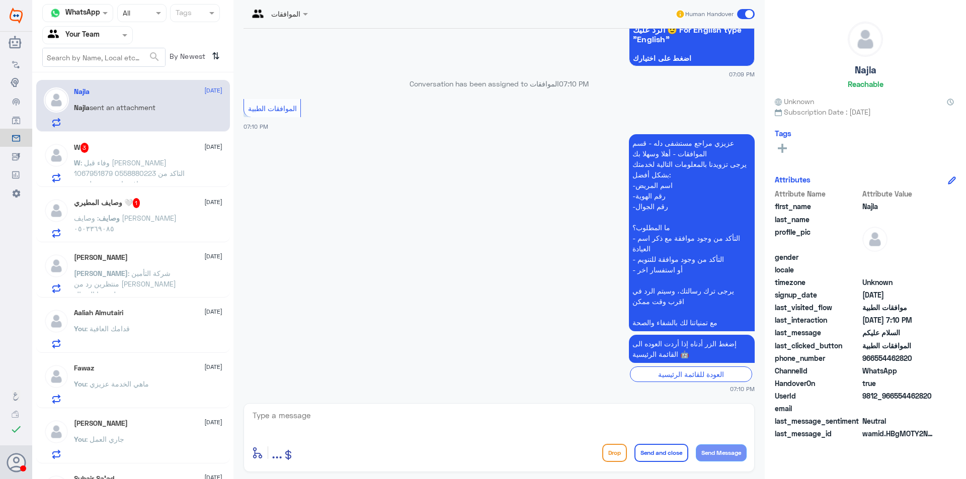
click at [185, 284] on p "[PERSON_NAME] : شركة التأمين منتظرين رد من [PERSON_NAME] على هذا السؤال" at bounding box center [130, 280] width 113 height 25
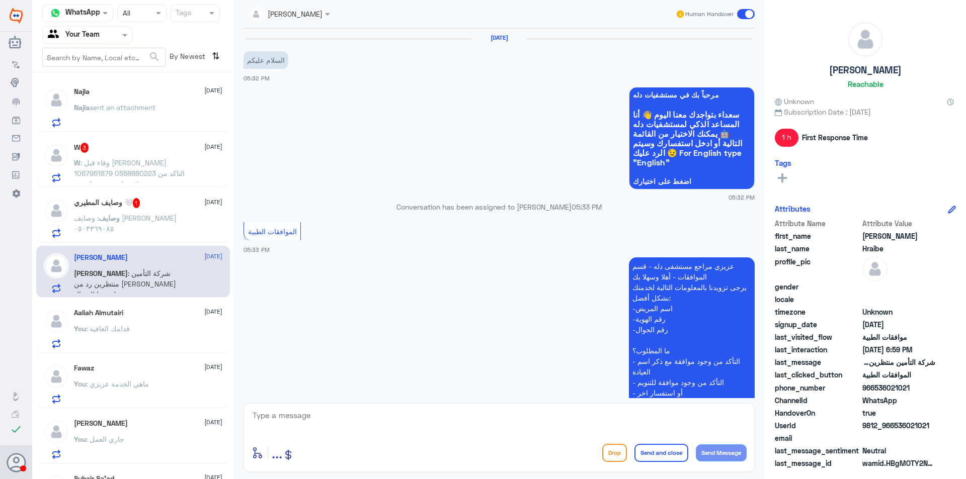
scroll to position [431, 0]
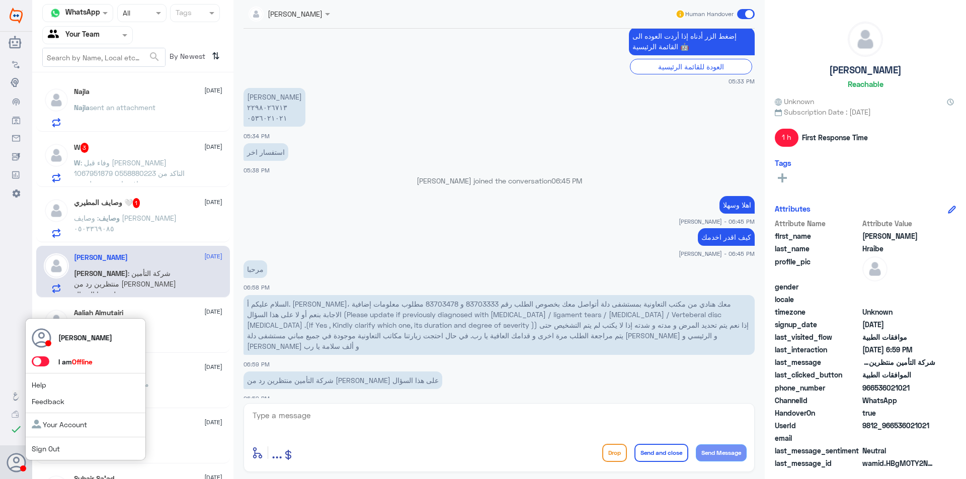
click at [44, 361] on span at bounding box center [41, 362] width 18 height 10
click at [0, 0] on input "checkbox" at bounding box center [0, 0] width 0 height 0
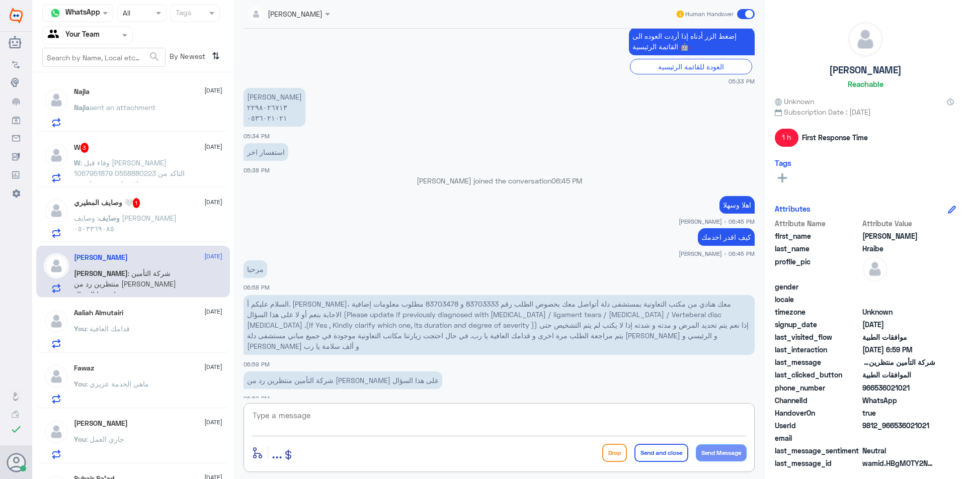
click at [320, 419] on textarea at bounding box center [498, 421] width 495 height 25
type textarea "k"
type textarea "نحن موافقات دله وليس تامين التعاونية"
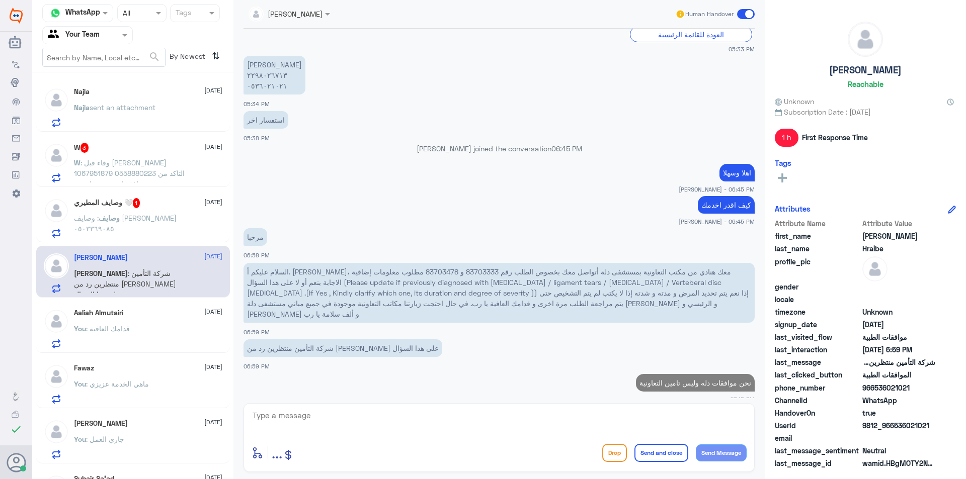
click at [154, 221] on span ": وصايف [PERSON_NAME] ٠٥٠٣٣٦٩٠٨٥" at bounding box center [125, 223] width 103 height 19
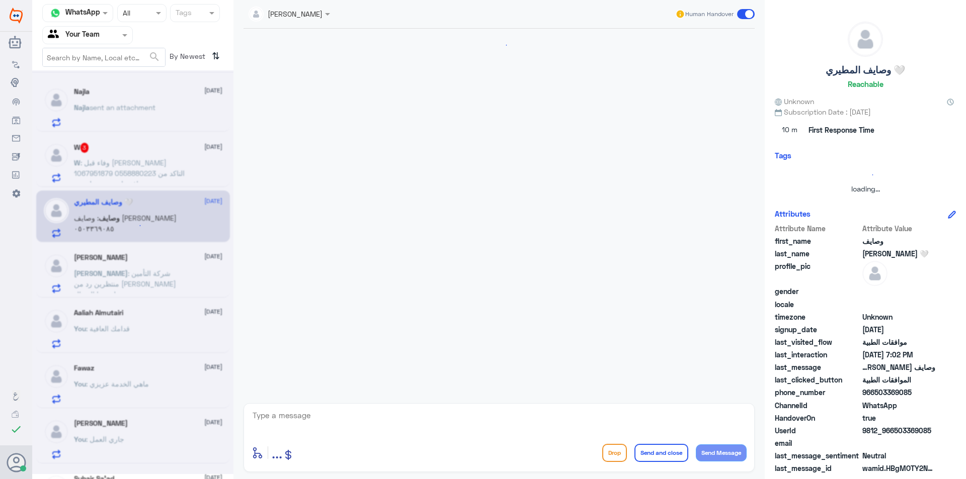
scroll to position [213, 0]
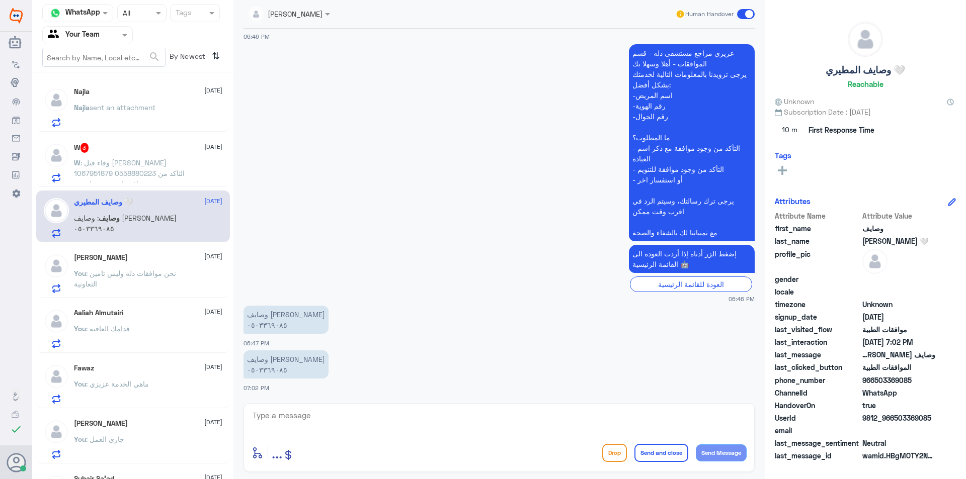
click at [395, 445] on div "enter flow name ... Drop Send and close Send Message" at bounding box center [498, 453] width 495 height 23
click at [329, 417] on textarea at bounding box center [498, 421] width 495 height 25
type textarea "اهلا وسهلا"
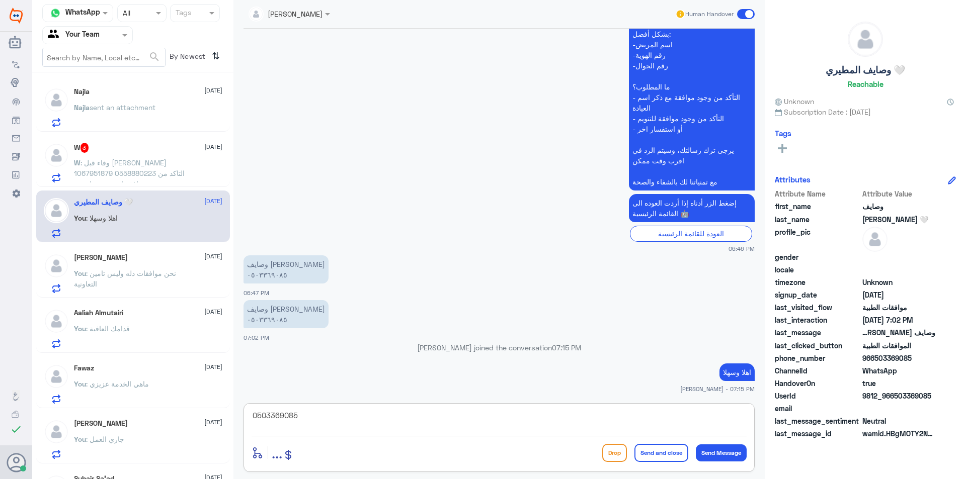
click at [286, 419] on textarea "0503369085" at bounding box center [498, 421] width 495 height 25
type textarea "0503369085"
type textarea "="
type textarea "كيف اقدر اخدمك"
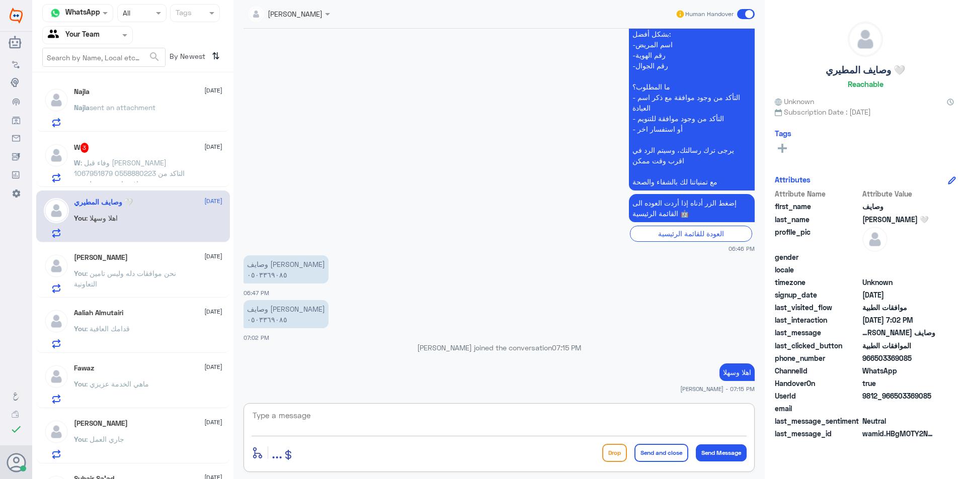
scroll to position [278, 0]
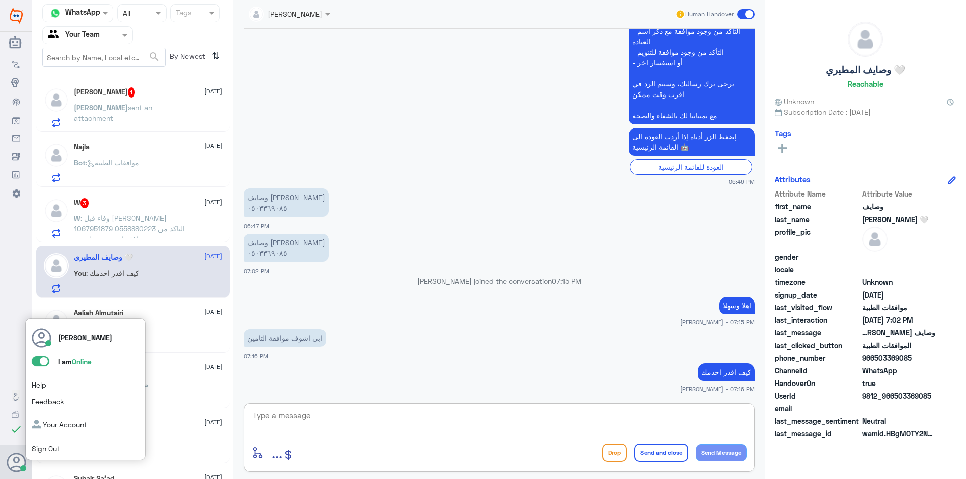
click at [40, 362] on span at bounding box center [41, 362] width 18 height 10
click at [0, 0] on input "checkbox" at bounding box center [0, 0] width 0 height 0
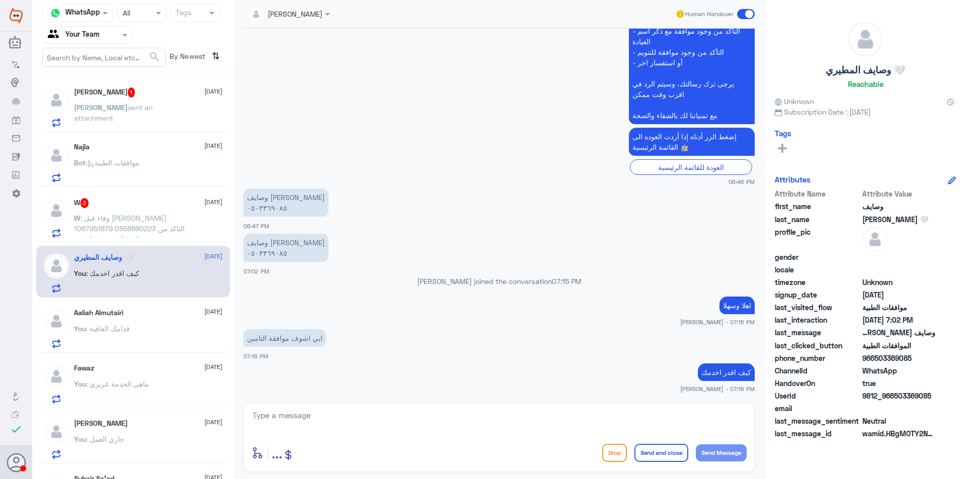
click at [156, 245] on div "[PERSON_NAME] 1 [DATE][PERSON_NAME] sent an attachment Najla [DATE] Bot : موافق…" at bounding box center [132, 279] width 201 height 406
click at [162, 225] on span ": وفاء قبل [PERSON_NAME] 1067951879 0558880223 التاكد من موافقة اشعة تفصيلية مع…" at bounding box center [129, 234] width 111 height 40
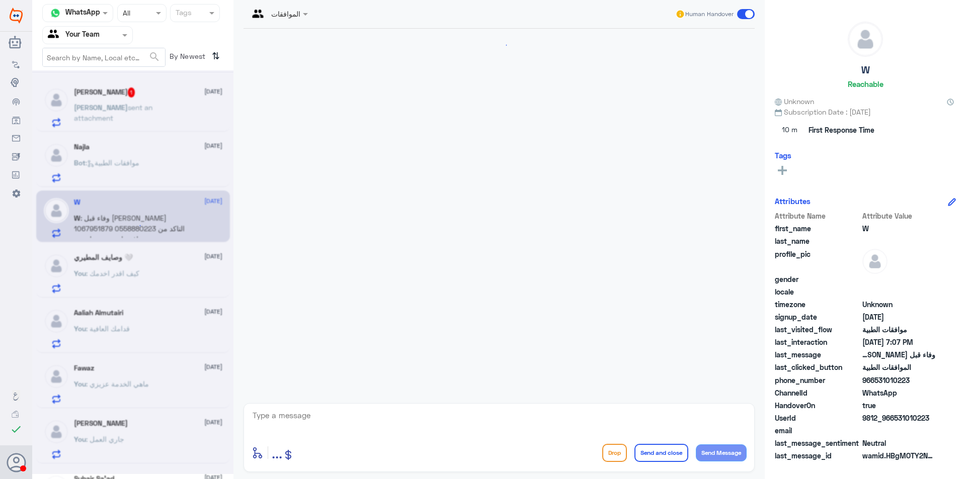
scroll to position [200, 0]
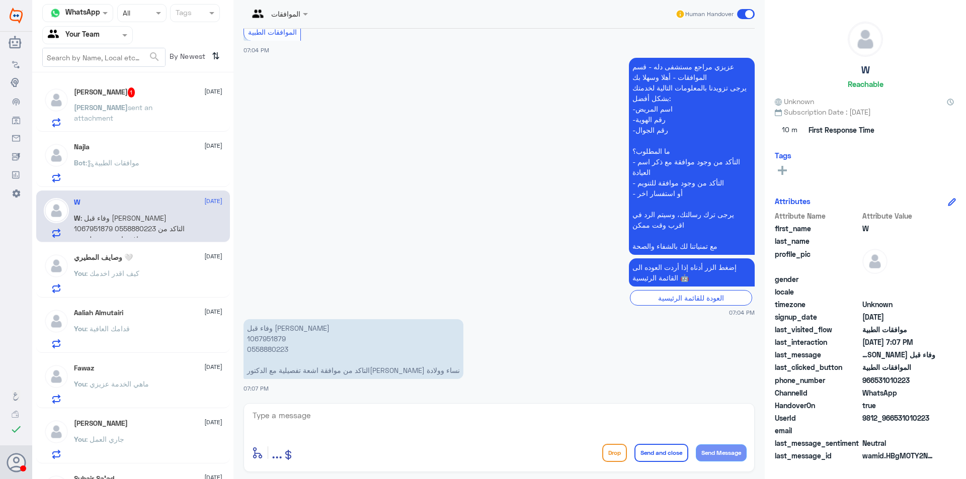
click at [169, 84] on div "[PERSON_NAME] 1 [DATE][PERSON_NAME] sent an attachment" at bounding box center [133, 106] width 194 height 52
click at [161, 99] on div "[PERSON_NAME] 1 [DATE][PERSON_NAME] sent an attachment" at bounding box center [148, 108] width 148 height 40
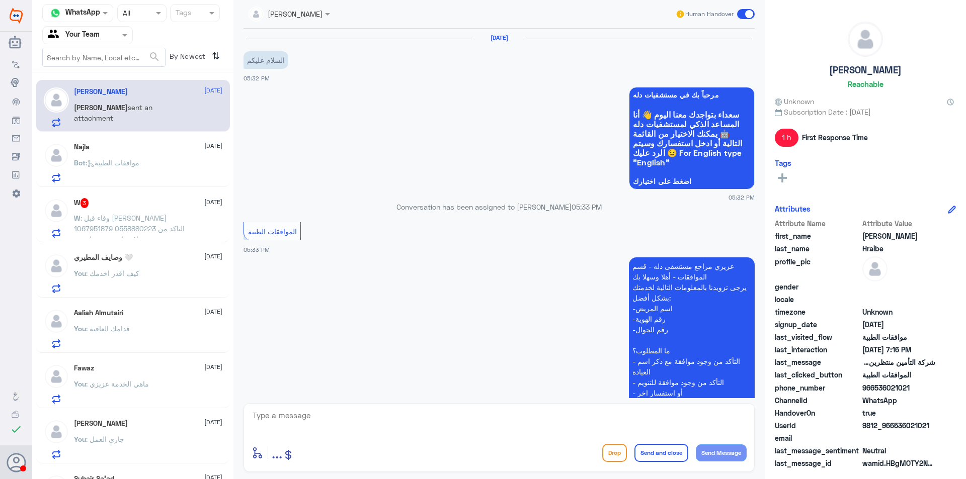
scroll to position [497, 0]
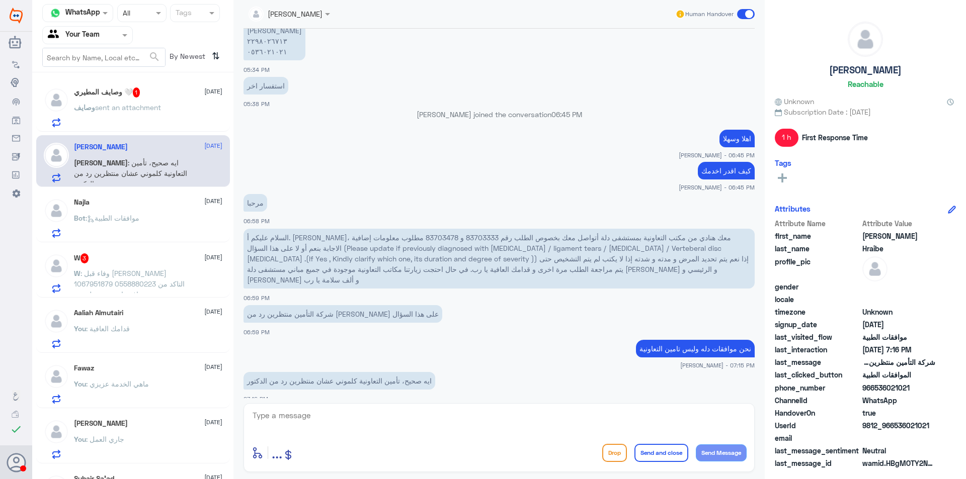
click at [376, 428] on textarea at bounding box center [498, 421] width 495 height 25
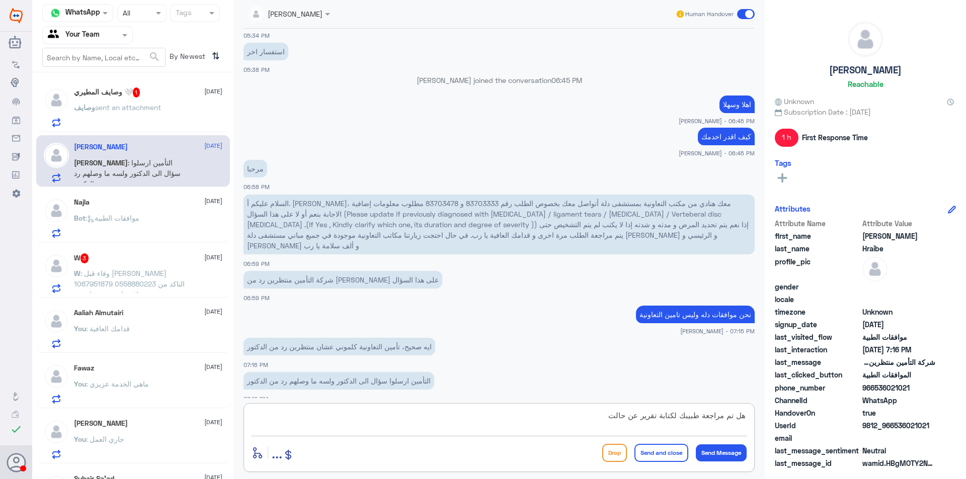
type textarea "هل تم مراجعة طبيبك لكتابة تقرير عن حالتك"
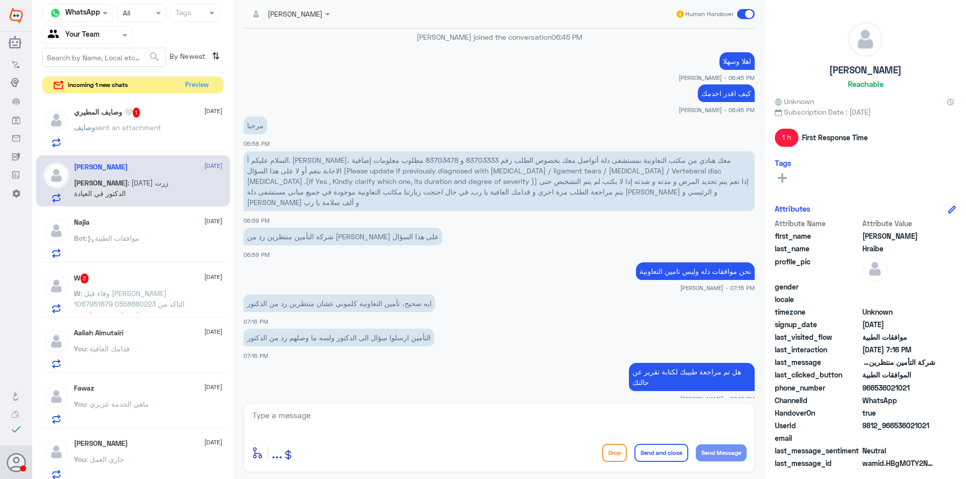
scroll to position [643, 0]
